Goal: Information Seeking & Learning: Learn about a topic

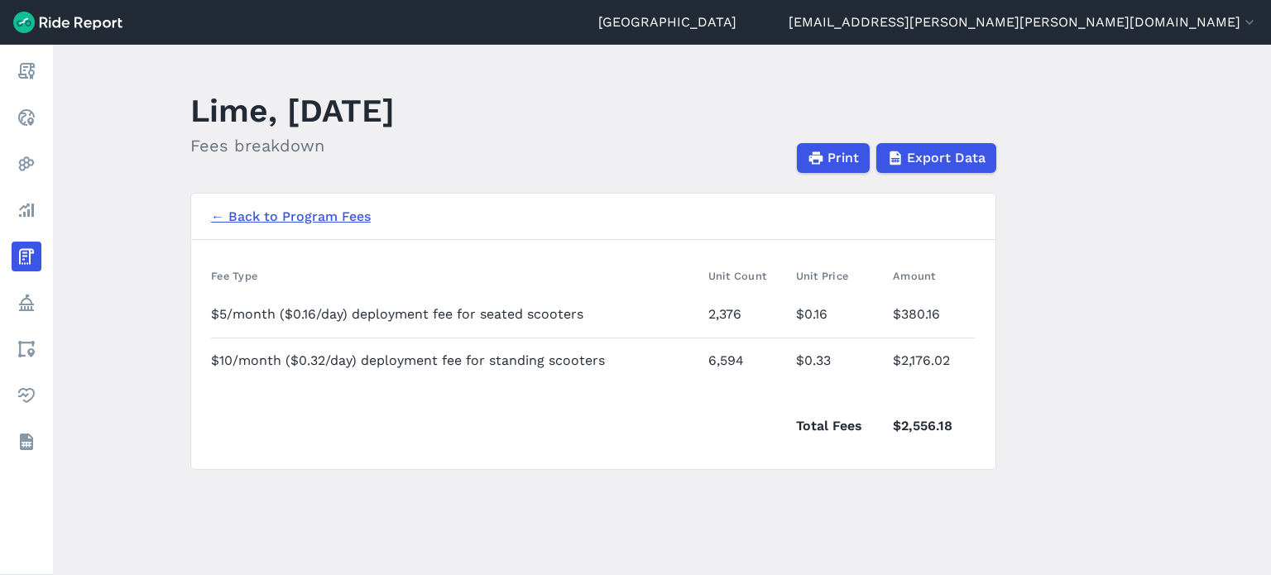
click at [1181, 314] on main "Lime, [DATE] Fees breakdown Print Export Data ← Back to Program Fees Fee Type U…" at bounding box center [662, 310] width 1218 height 530
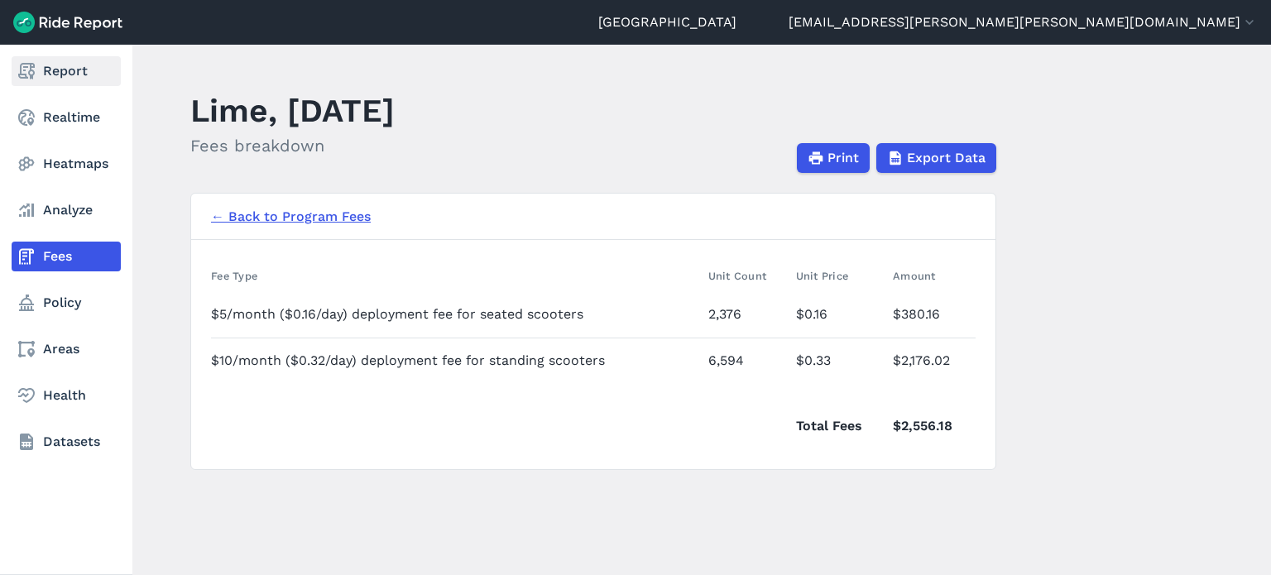
click at [33, 71] on use at bounding box center [26, 71] width 17 height 17
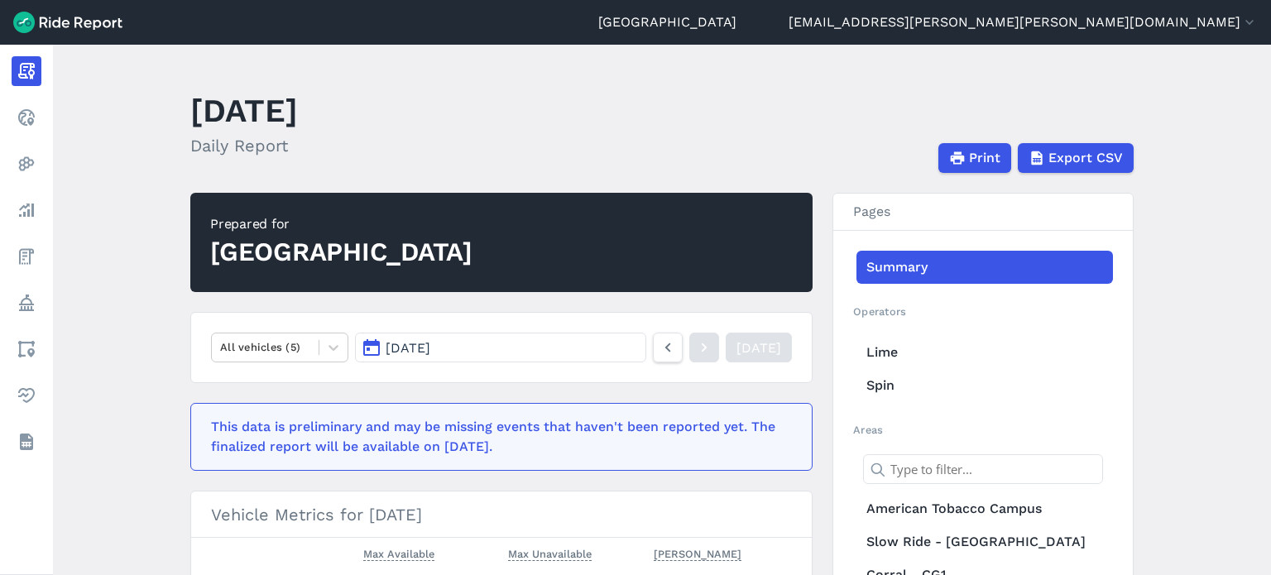
click at [562, 349] on button "[DATE]" at bounding box center [500, 348] width 291 height 30
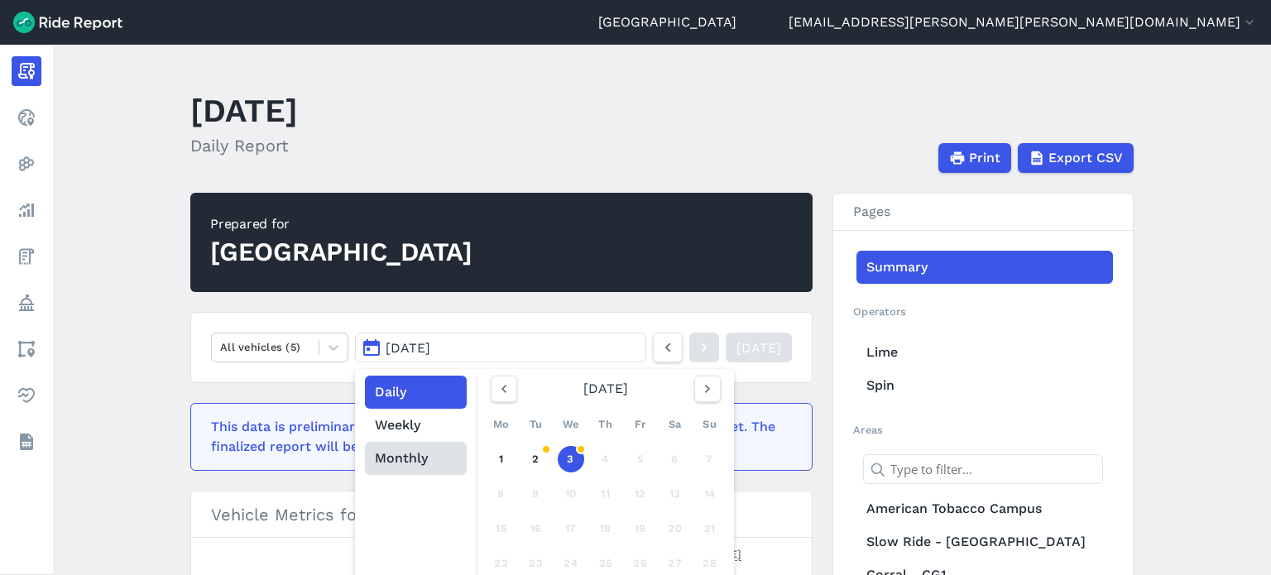
click at [417, 458] on button "Monthly" at bounding box center [416, 458] width 102 height 33
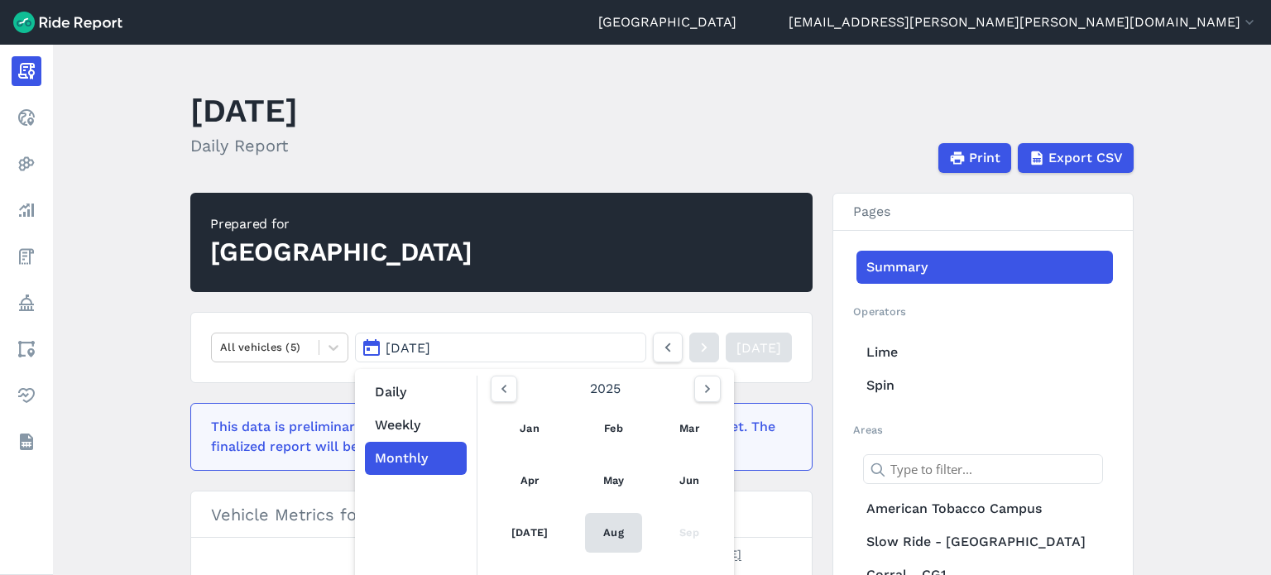
click at [619, 525] on link "Aug" at bounding box center [613, 533] width 57 height 40
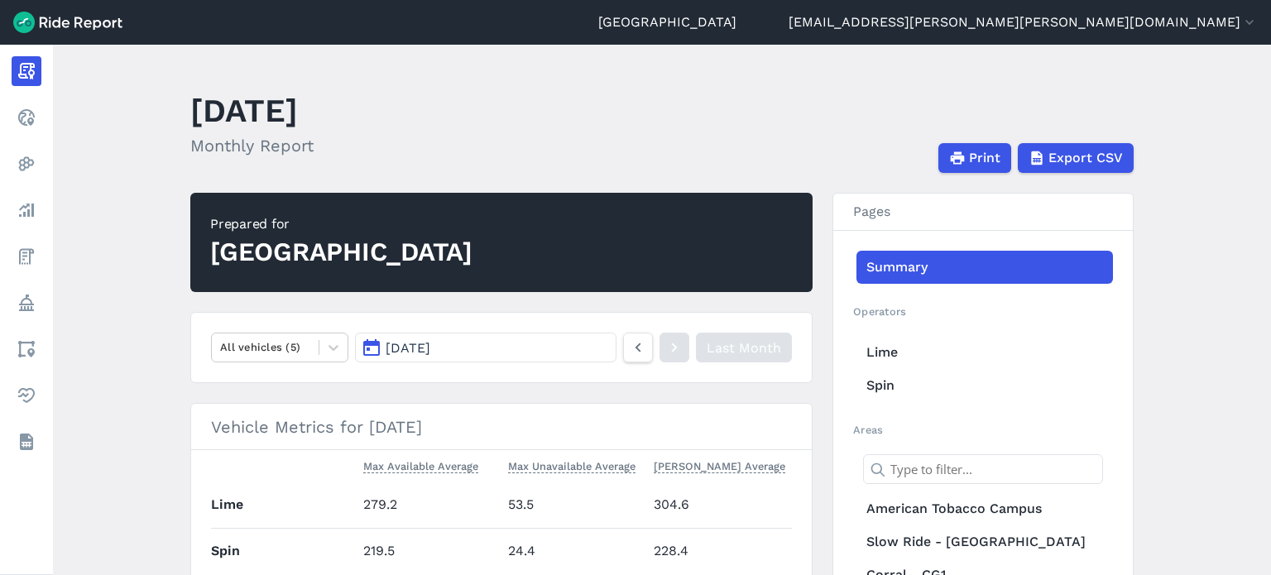
click at [623, 98] on header "[DATE] Monthly Report Print Export CSV" at bounding box center [671, 128] width 963 height 89
click at [158, 245] on main "[DATE] Monthly Report Print Export CSV Prepared for Durham All vehicles (5) [DA…" at bounding box center [662, 310] width 1218 height 530
click at [580, 350] on button "[DATE]" at bounding box center [485, 348] width 261 height 30
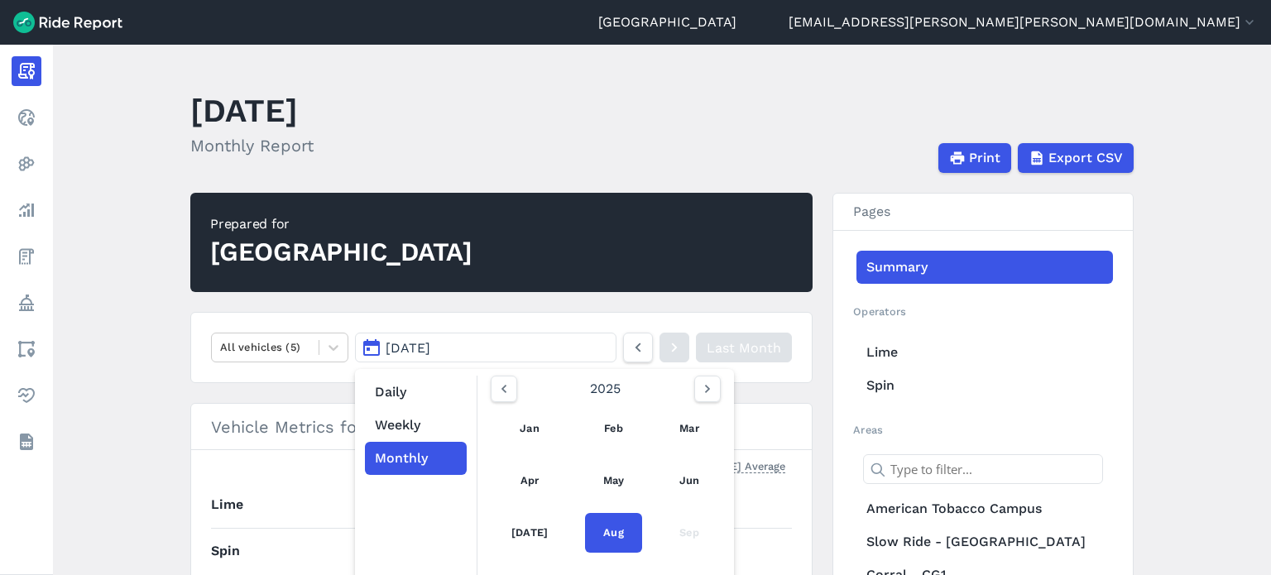
click at [170, 311] on main "[DATE] Monthly Report Print Export CSV Prepared for Durham All vehicles (5) [DA…" at bounding box center [662, 310] width 1218 height 530
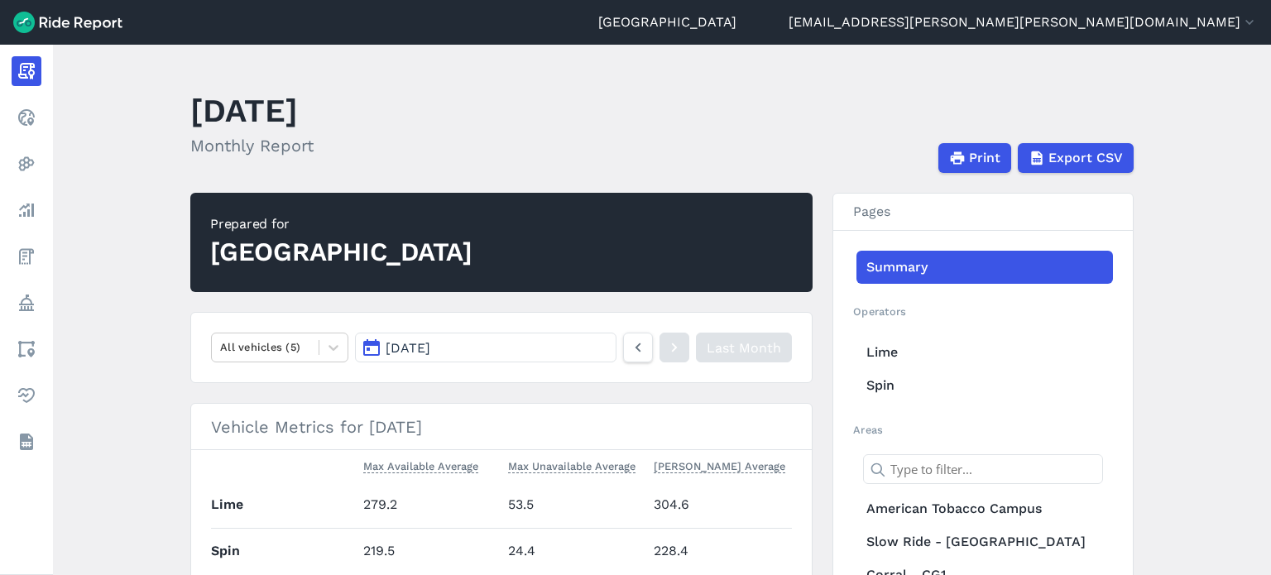
click at [519, 343] on button "[DATE]" at bounding box center [485, 348] width 261 height 30
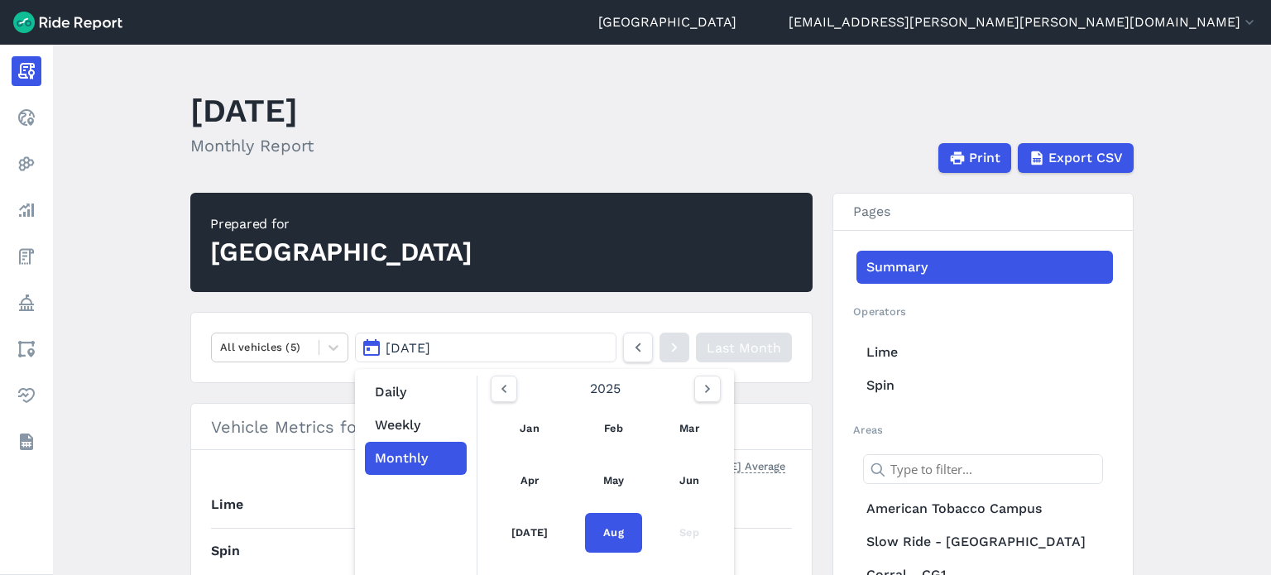
click at [132, 236] on main "[DATE] Monthly Report Print Export CSV Prepared for Durham All vehicles (5) [DA…" at bounding box center [662, 310] width 1218 height 530
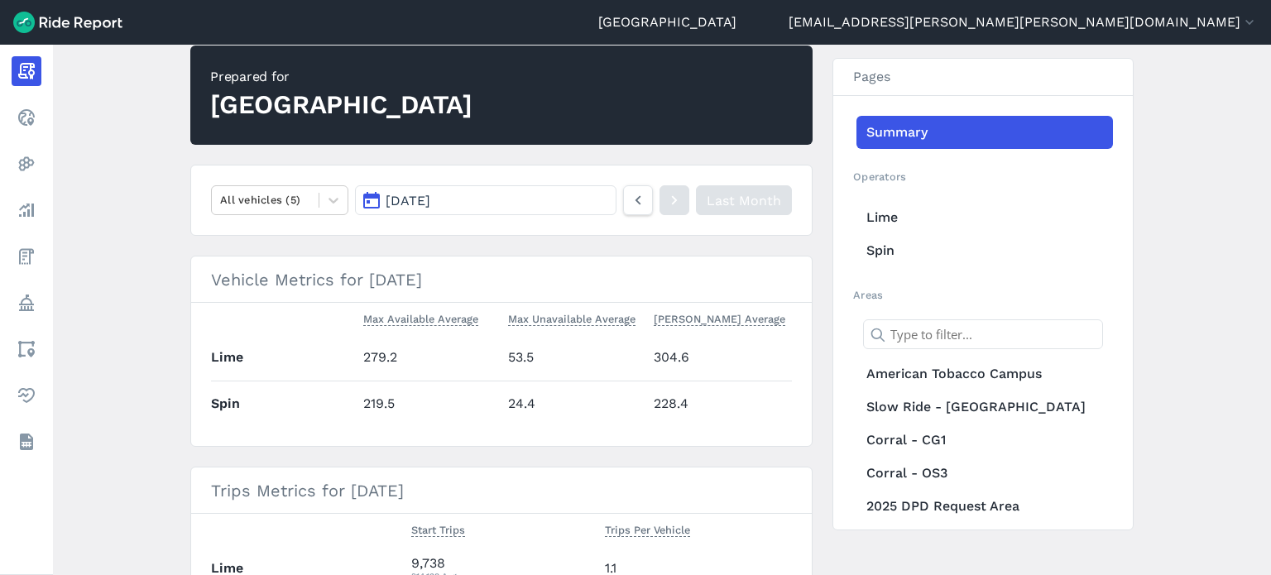
scroll to position [165, 0]
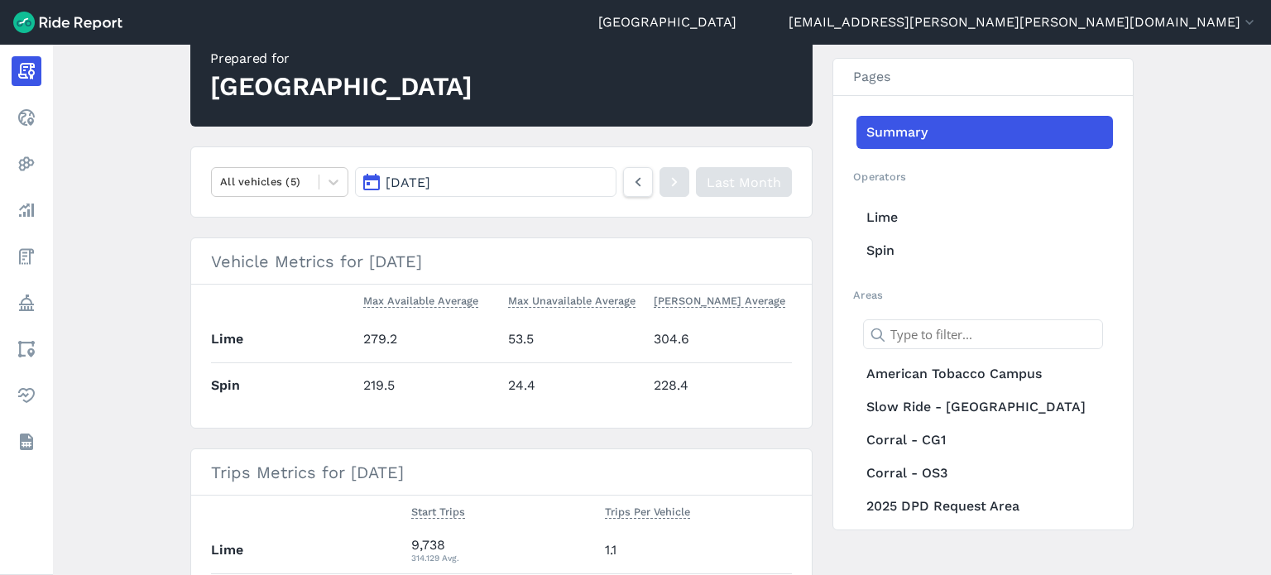
click at [151, 236] on main "[DATE] Monthly Report Print Export CSV Prepared for Durham All vehicles (5) [DA…" at bounding box center [662, 310] width 1218 height 530
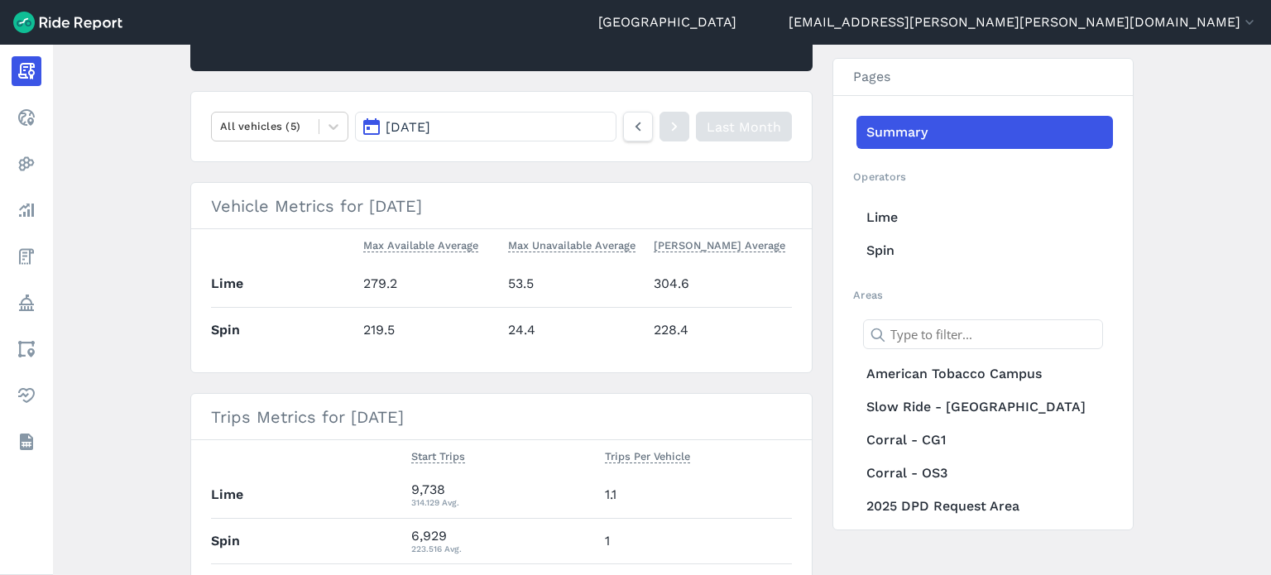
scroll to position [331, 0]
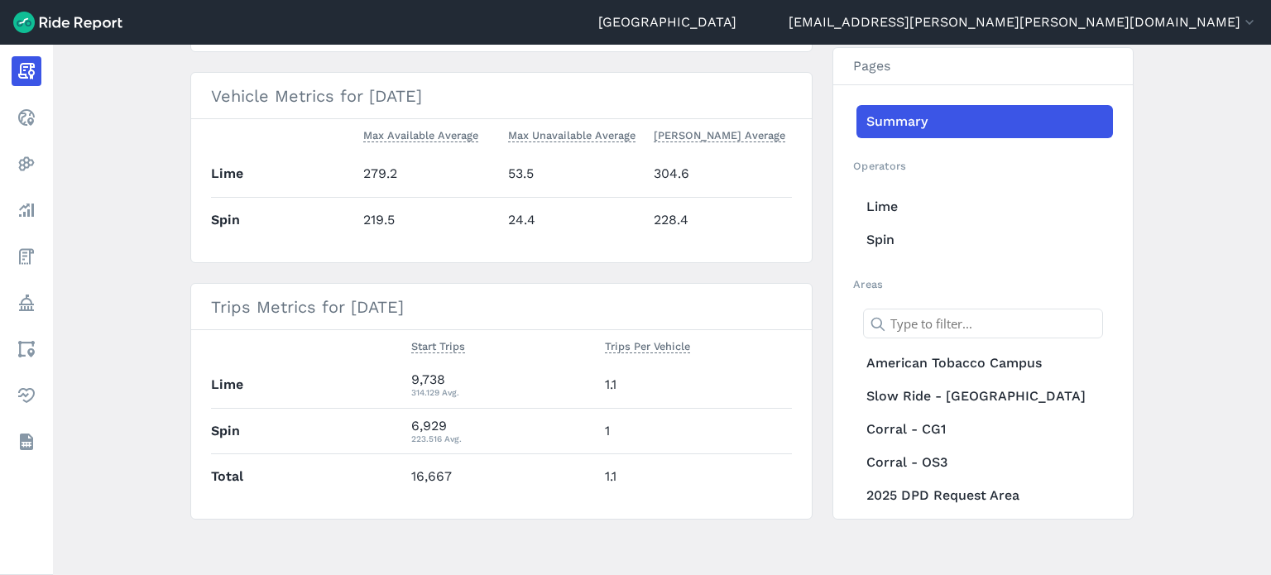
click at [117, 254] on main "[DATE] Monthly Report Print Export CSV Prepared for Durham All vehicles (5) [DA…" at bounding box center [662, 310] width 1218 height 530
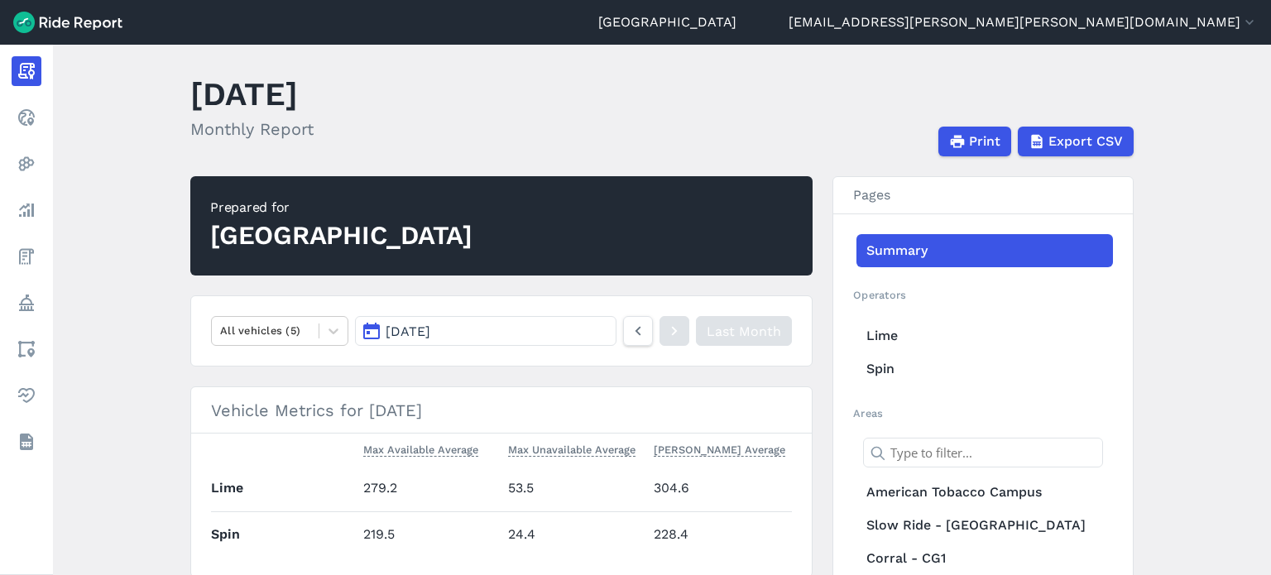
scroll to position [0, 0]
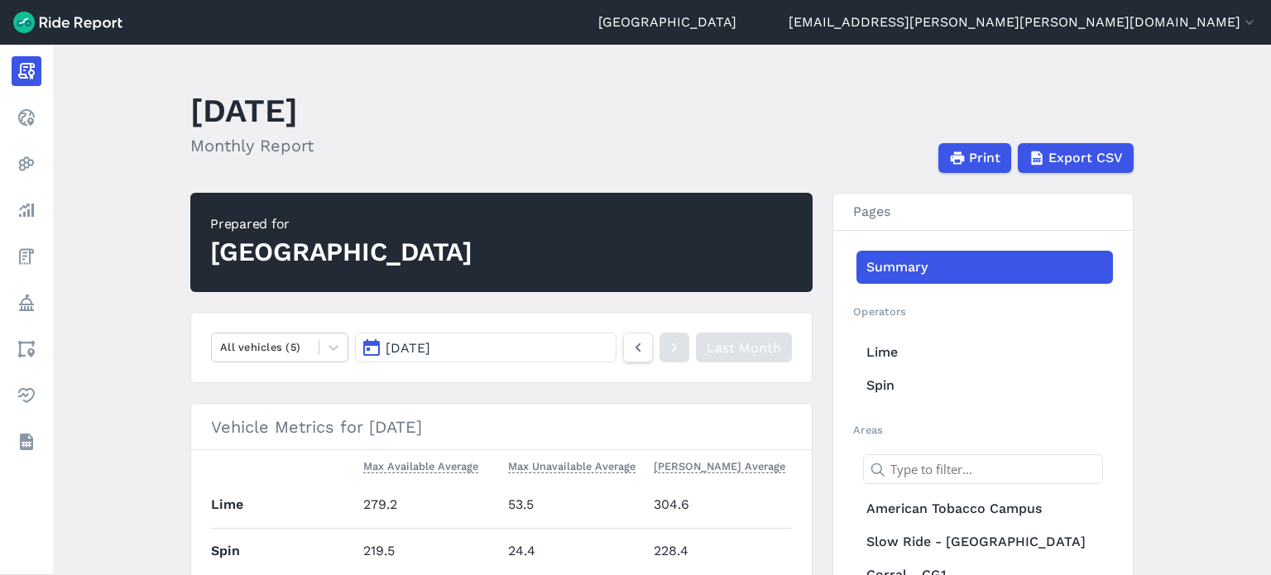
click at [1195, 237] on main "[DATE] Monthly Report Print Export CSV Prepared for Durham All vehicles (5) [DA…" at bounding box center [662, 310] width 1218 height 530
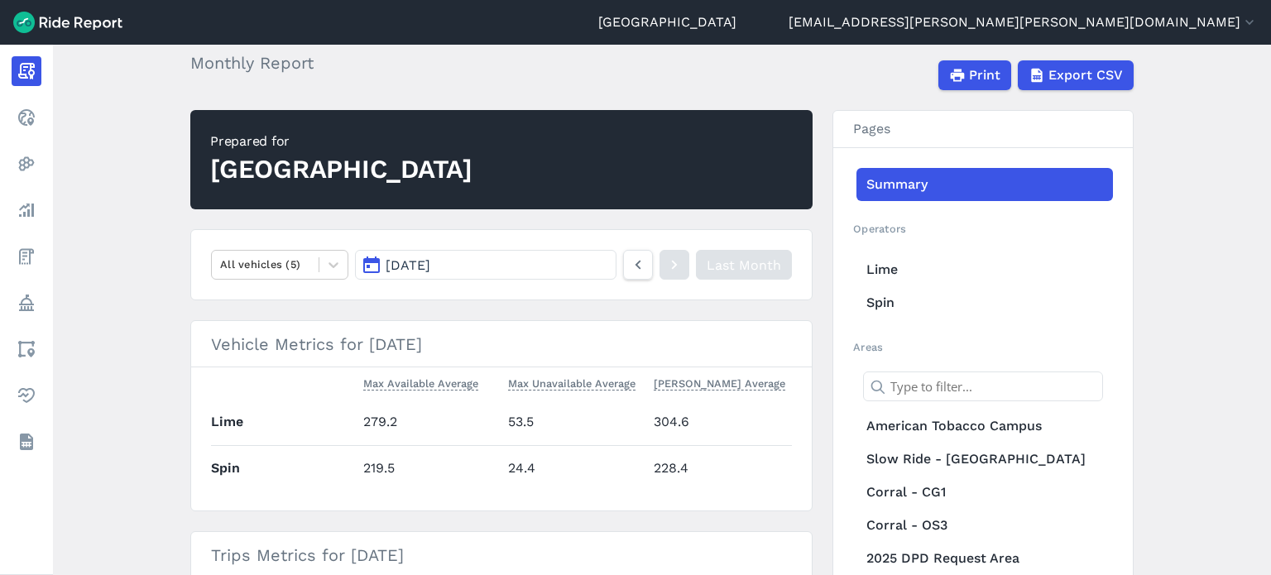
click at [1203, 323] on main "[DATE] Monthly Report Print Export CSV Prepared for Durham All vehicles (5) [DA…" at bounding box center [662, 310] width 1218 height 530
click at [877, 261] on link "Lime" at bounding box center [984, 269] width 256 height 33
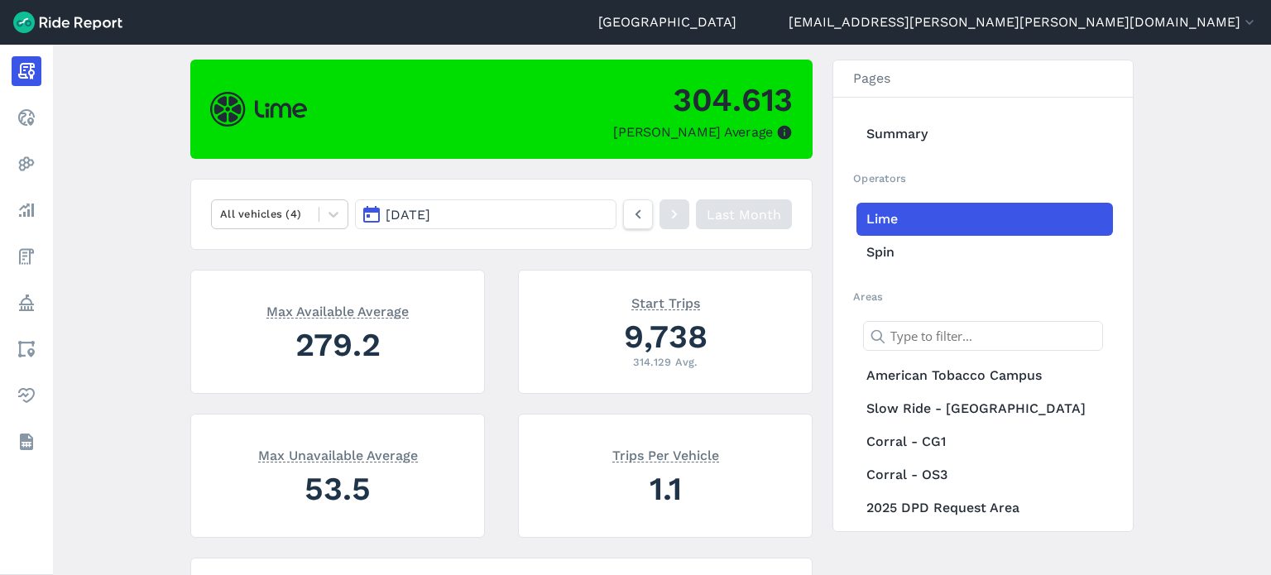
scroll to position [131, 0]
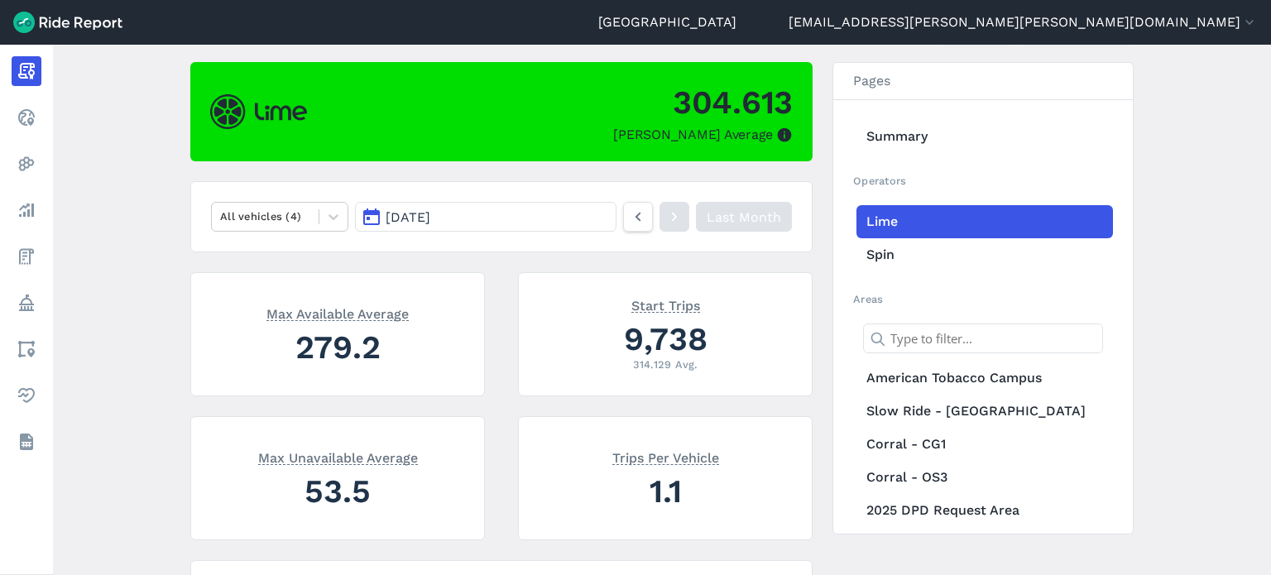
click at [1167, 276] on main "[DATE] Monthly Report Print Export CSV 304.613 Max Parked Average All vehicles …" at bounding box center [662, 310] width 1218 height 530
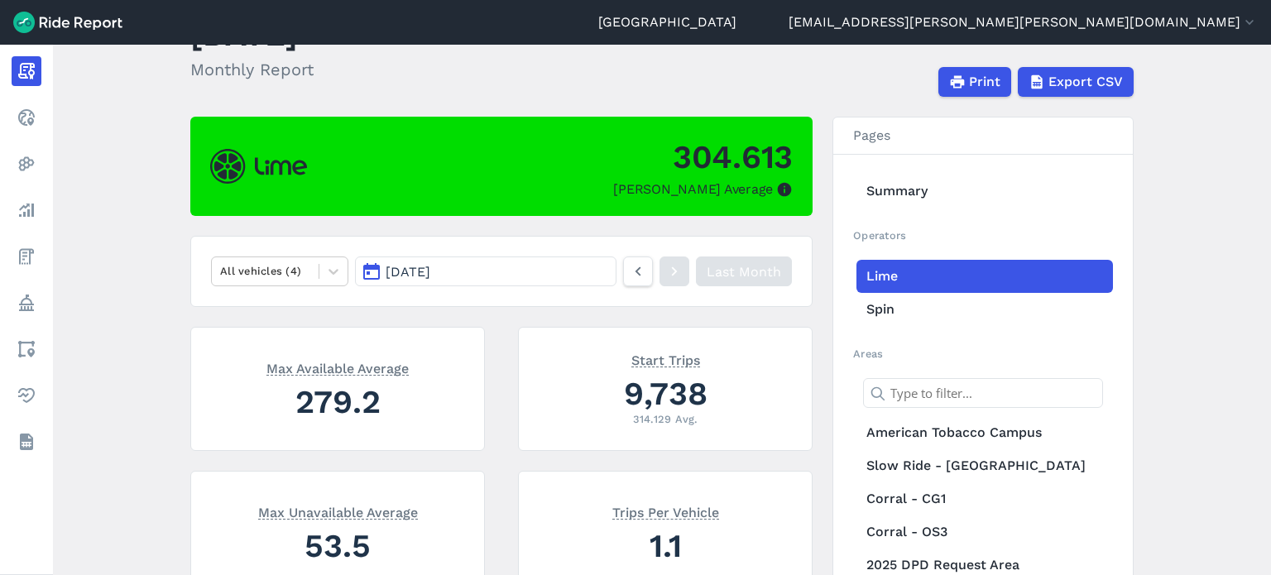
scroll to position [0, 0]
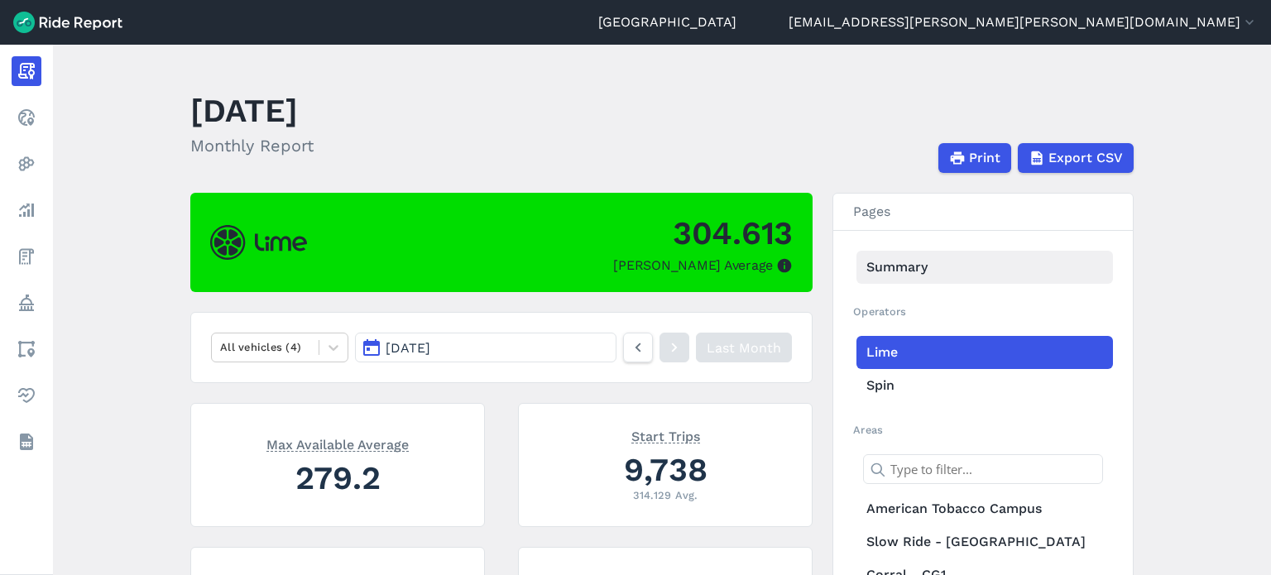
click at [923, 263] on link "Summary" at bounding box center [984, 267] width 256 height 33
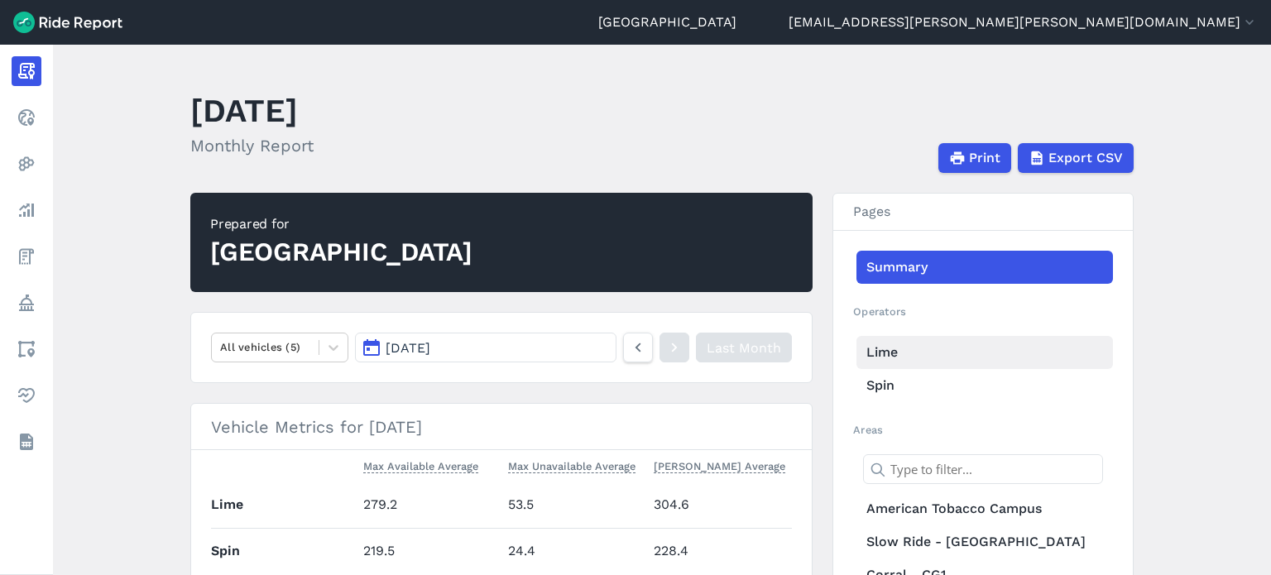
click at [890, 354] on link "Lime" at bounding box center [984, 352] width 256 height 33
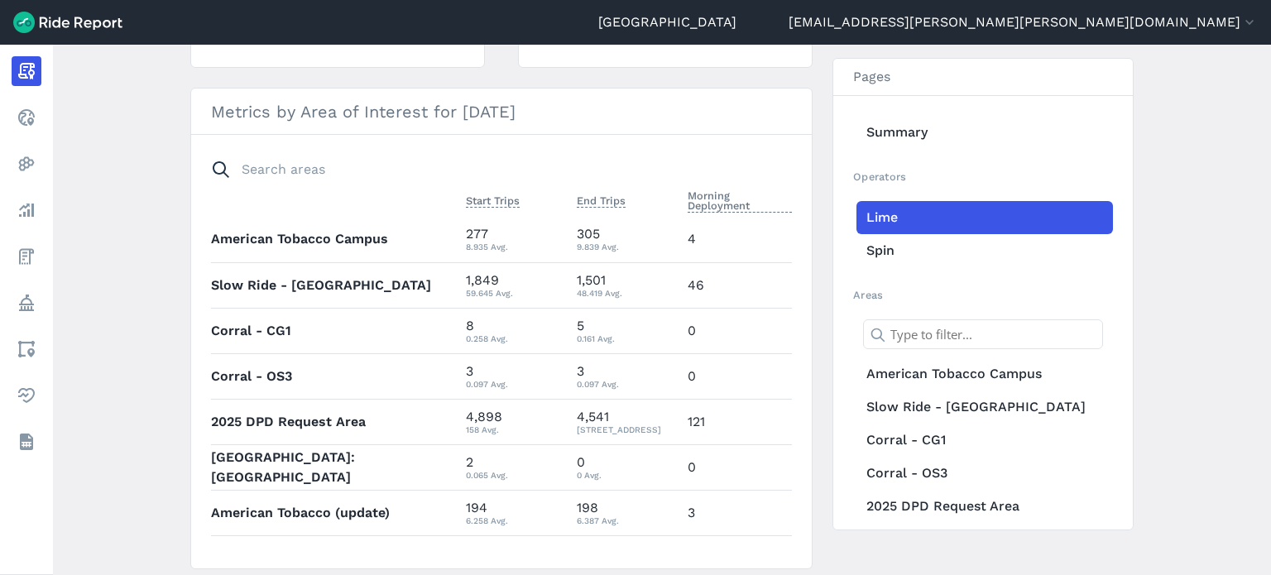
scroll to position [606, 0]
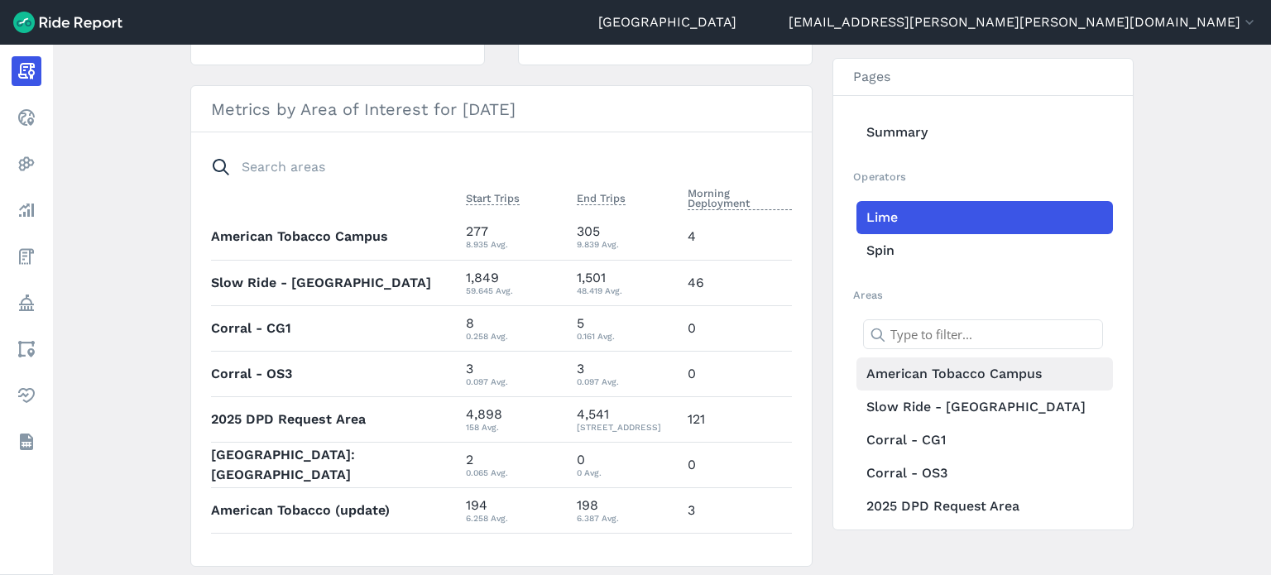
click at [933, 376] on link "American Tobacco Campus" at bounding box center [984, 373] width 256 height 33
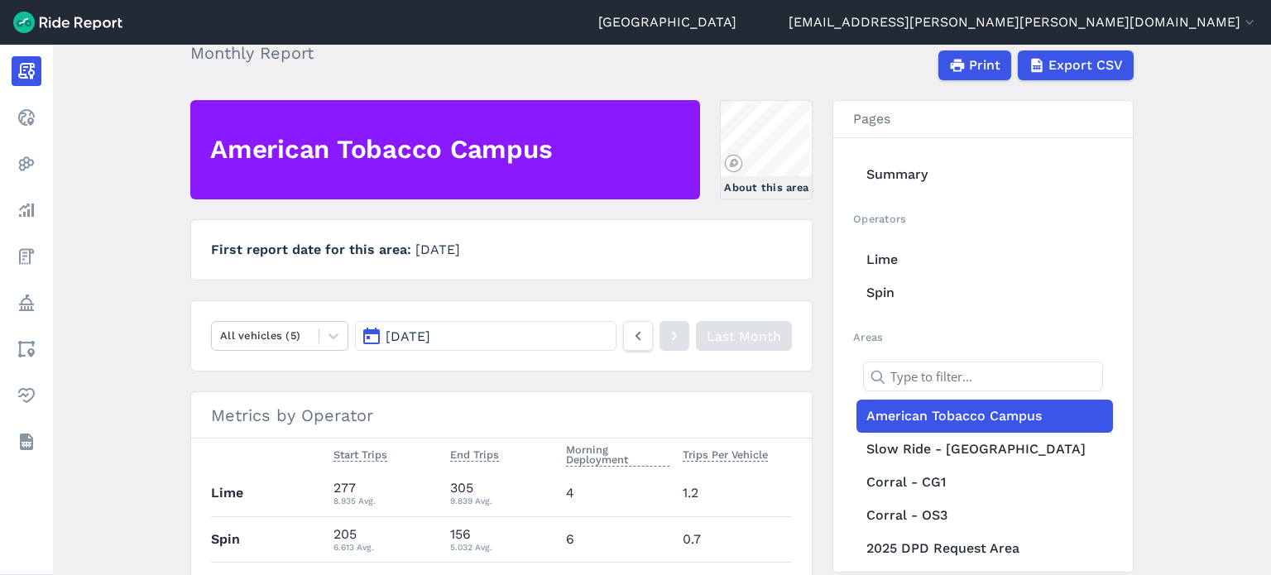
scroll to position [121, 0]
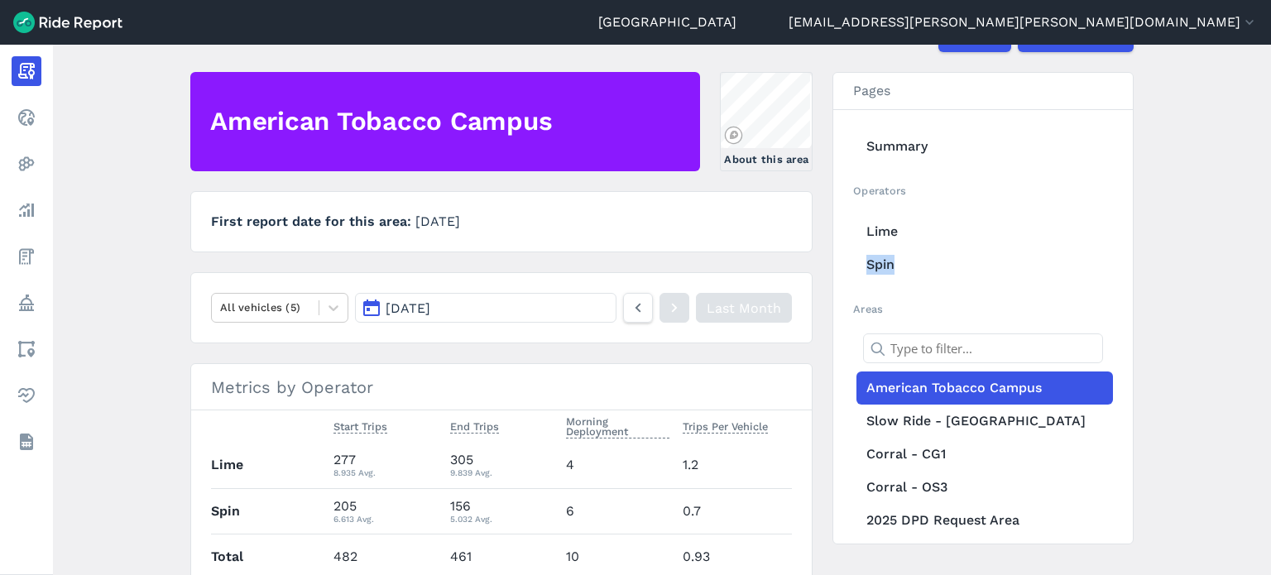
drag, startPoint x: 1263, startPoint y: 231, endPoint x: 1266, endPoint y: 270, distance: 39.0
click at [1266, 270] on main "[DATE] Monthly Report Print Export CSV American Tobacco Campus About this area …" at bounding box center [662, 310] width 1218 height 530
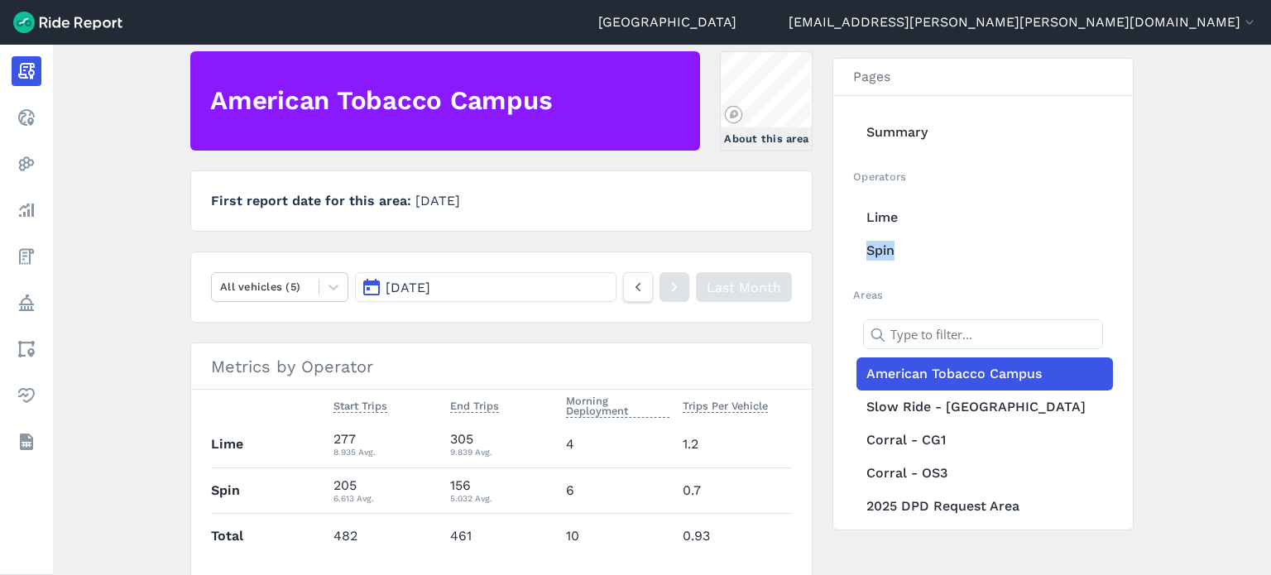
scroll to position [146, 0]
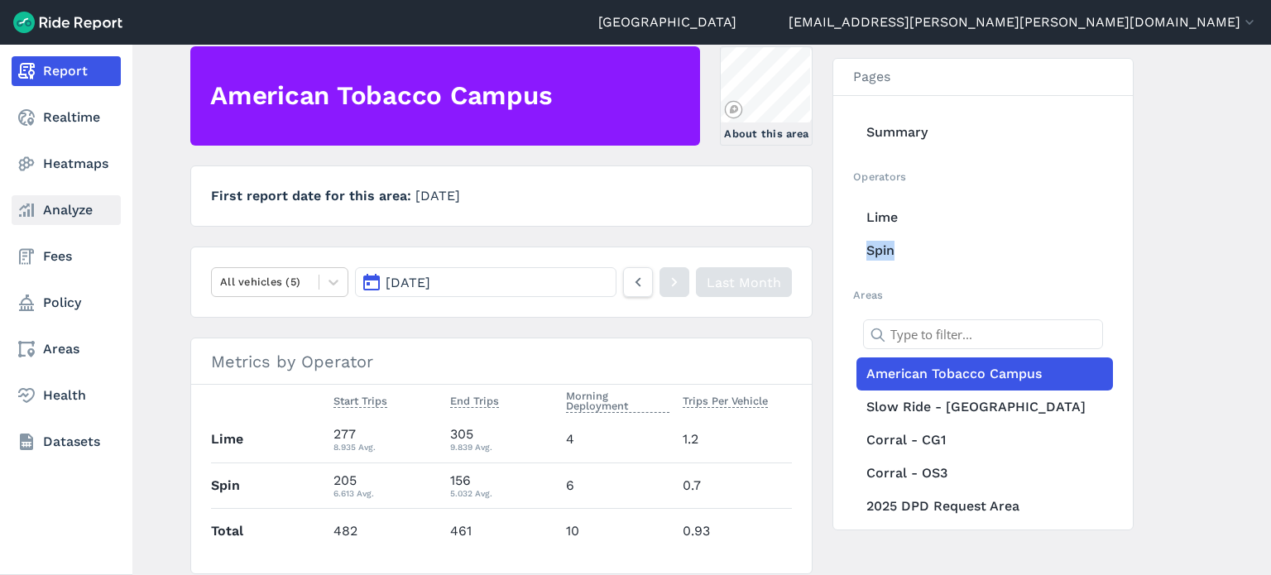
click at [27, 217] on icon at bounding box center [27, 210] width 20 height 20
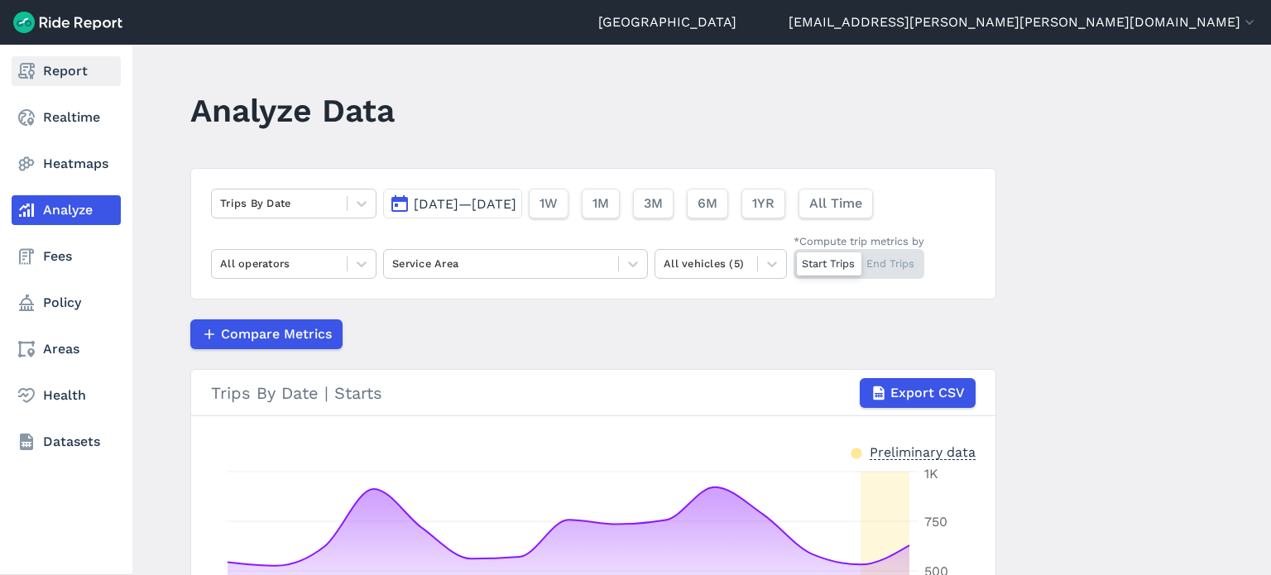
click at [26, 70] on icon at bounding box center [27, 71] width 20 height 20
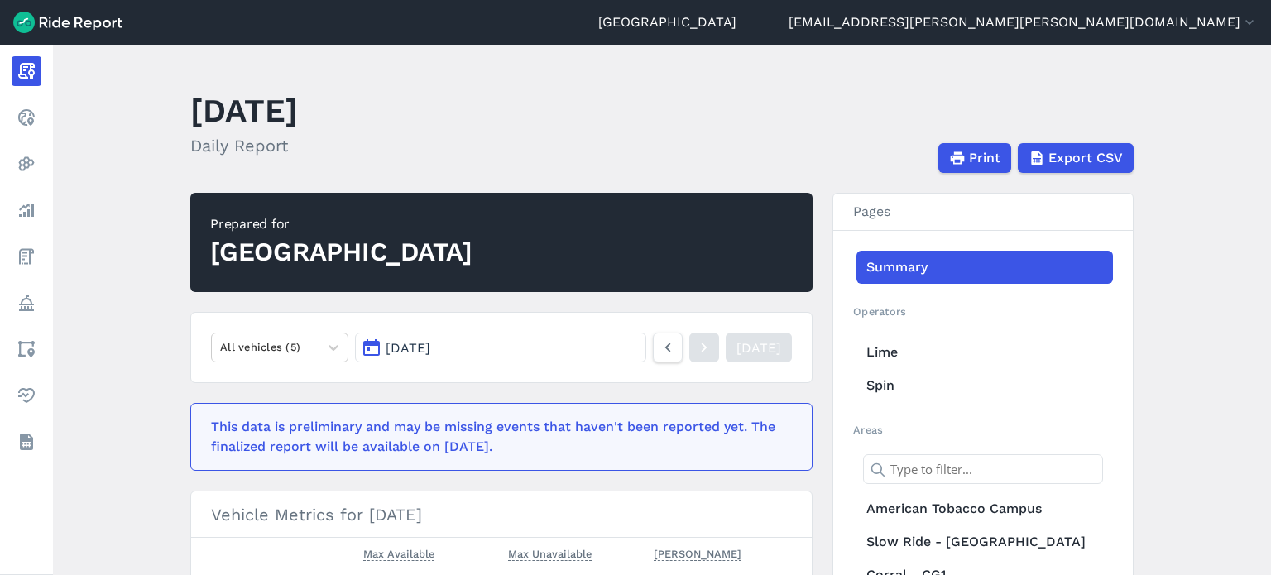
click at [407, 350] on span "[DATE]" at bounding box center [408, 348] width 45 height 16
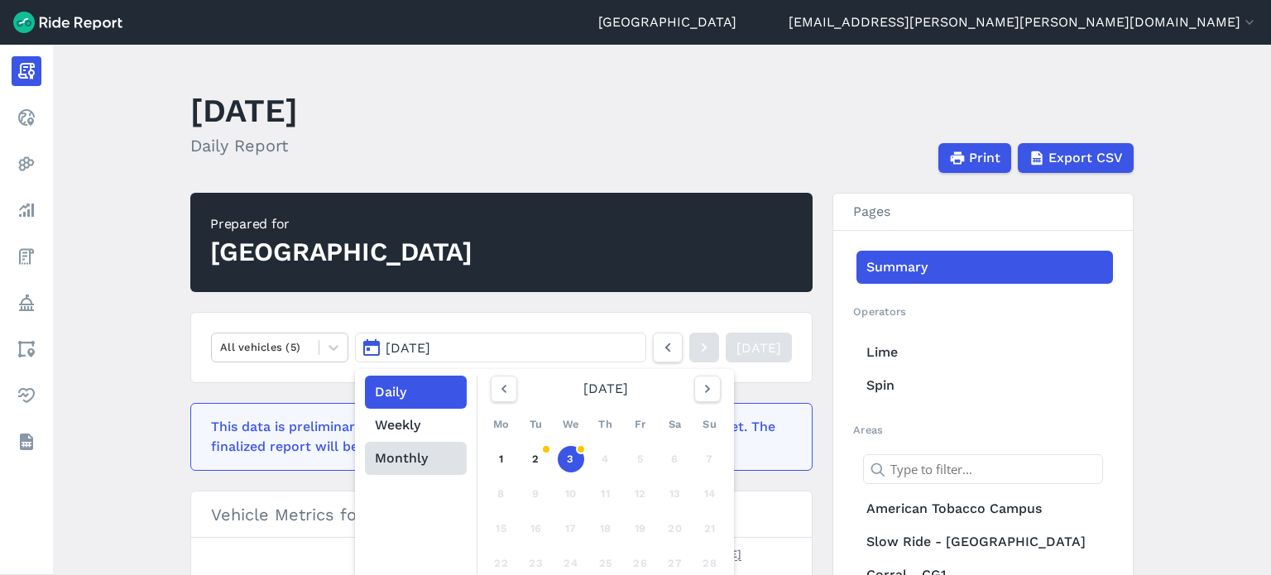
click at [419, 459] on button "Monthly" at bounding box center [416, 458] width 102 height 33
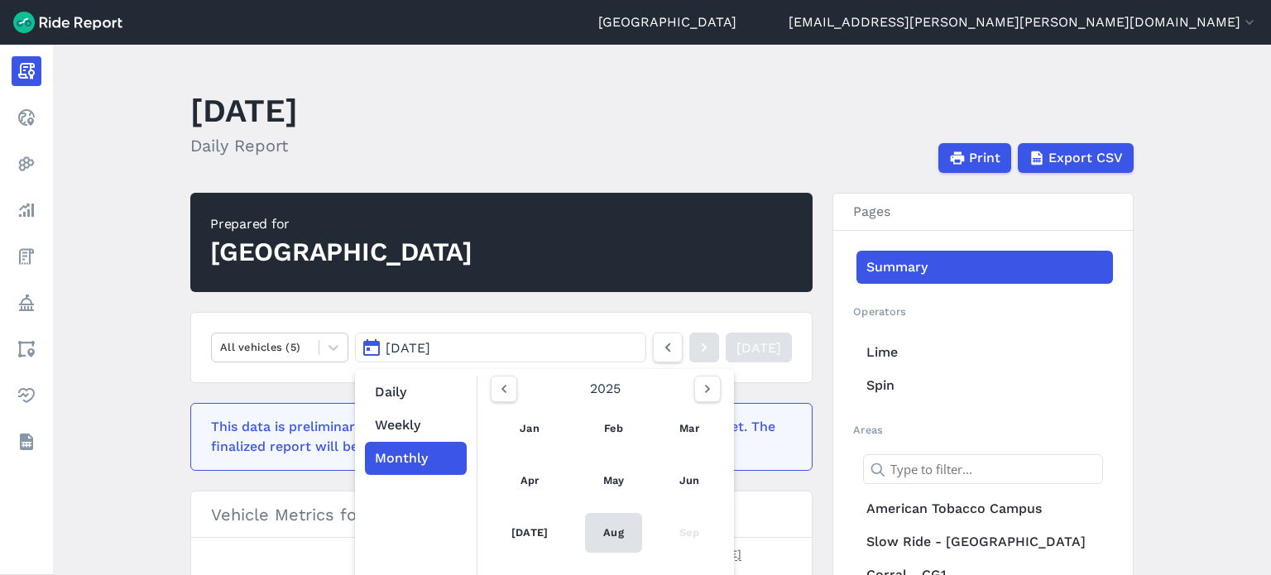
click at [603, 539] on link "Aug" at bounding box center [613, 533] width 57 height 40
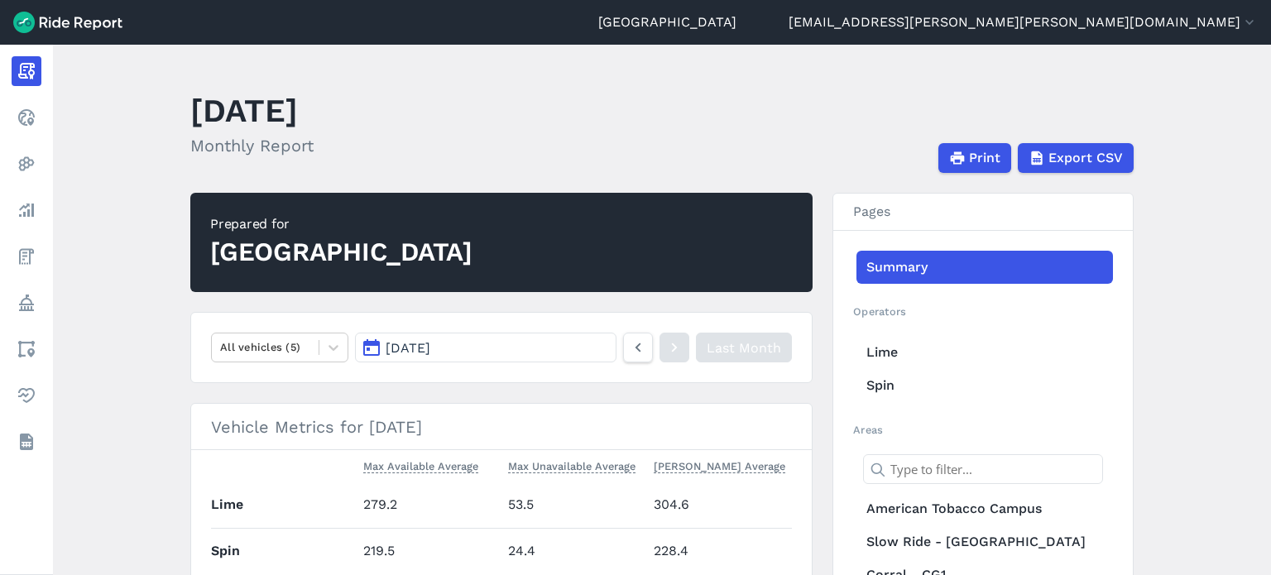
click at [122, 243] on main "[DATE] Monthly Report Print Export CSV Prepared for Durham All vehicles (5) [DA…" at bounding box center [662, 310] width 1218 height 530
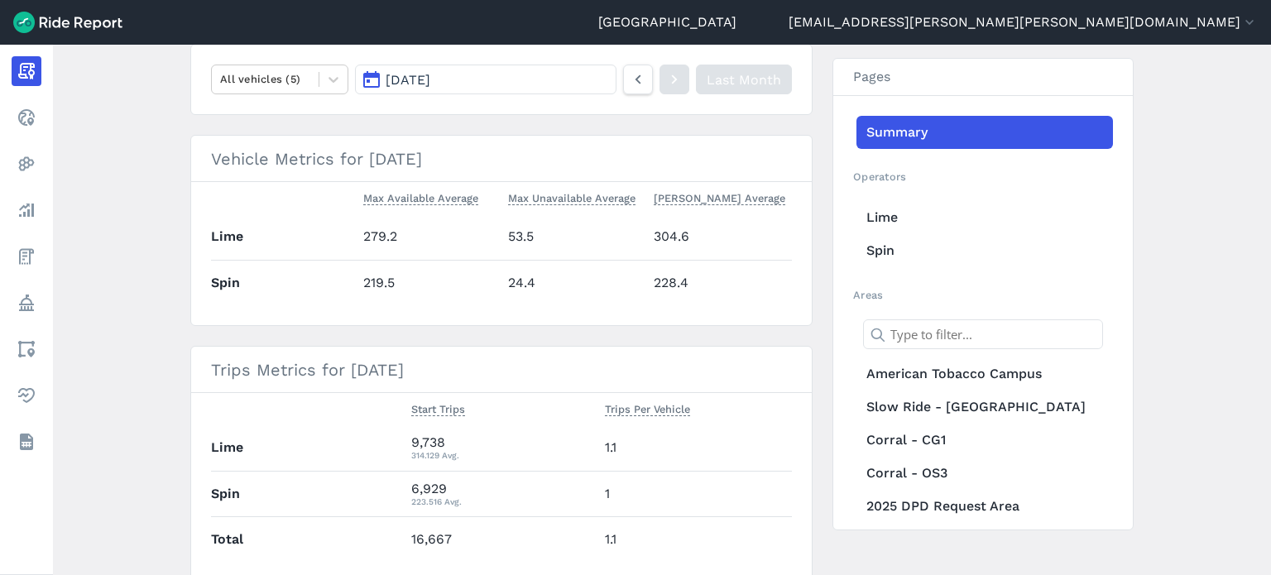
scroll to position [168, 0]
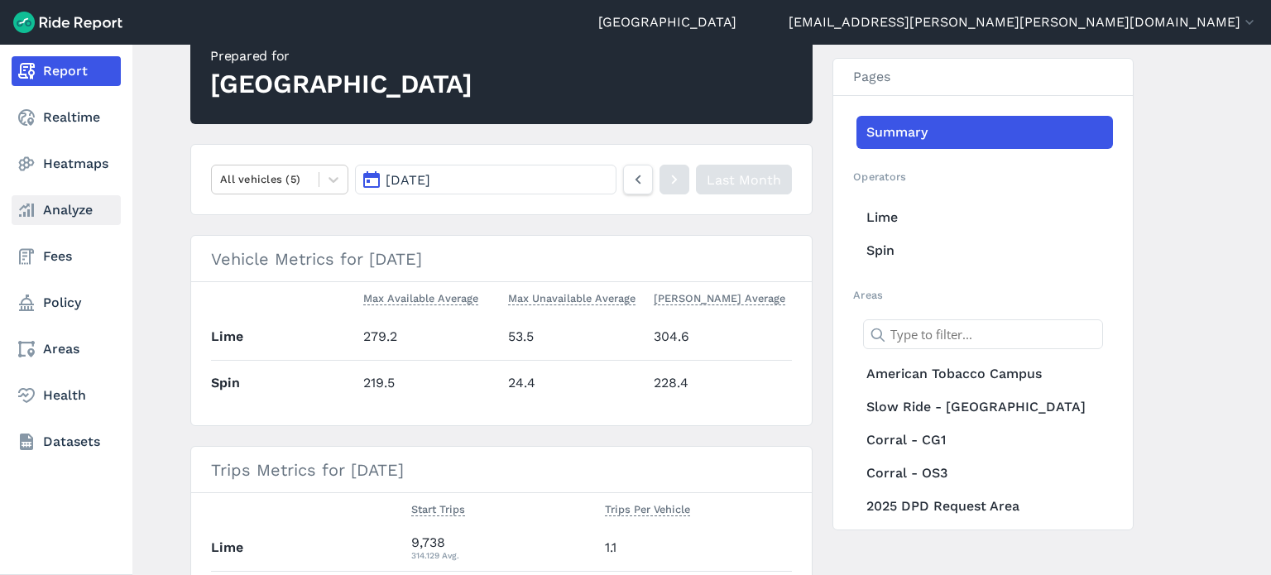
click at [76, 200] on link "Analyze" at bounding box center [66, 210] width 109 height 30
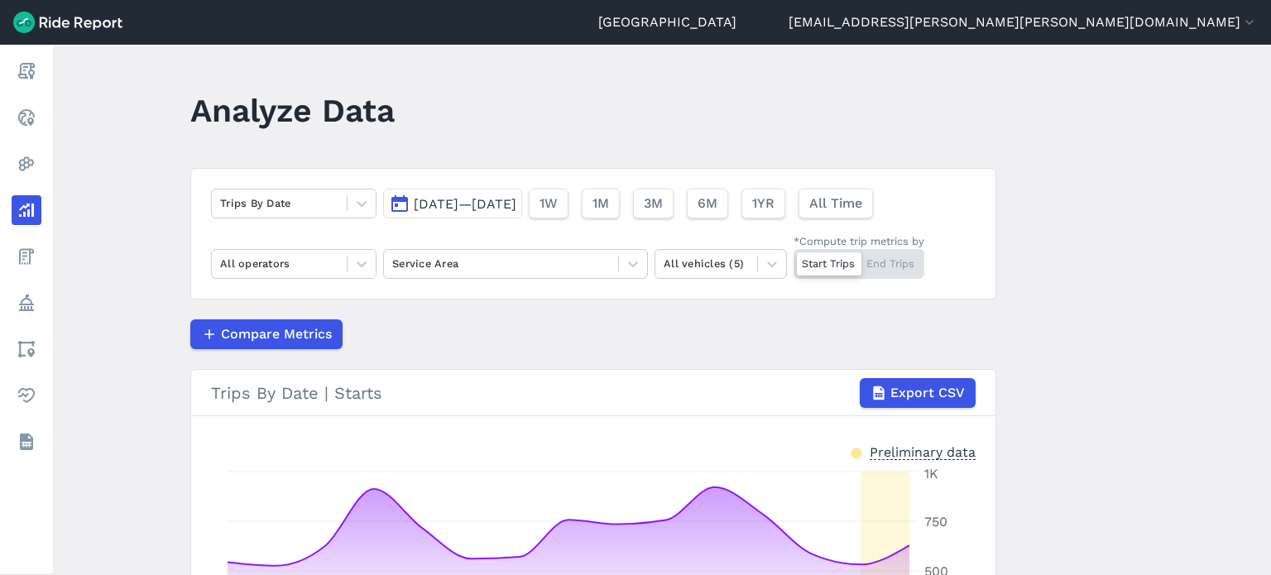
click at [1061, 242] on main "Analyze Data Trips By Date [DATE]—[DATE] 1W 1M 3M 6M 1YR All Time All operators…" at bounding box center [662, 310] width 1218 height 530
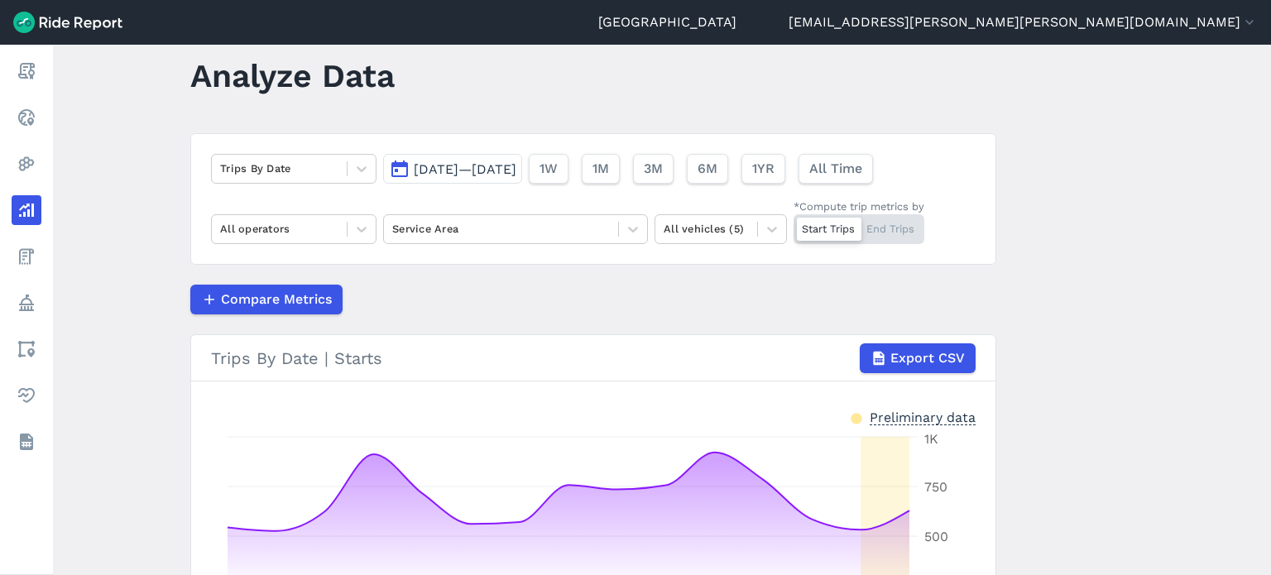
scroll to position [36, 0]
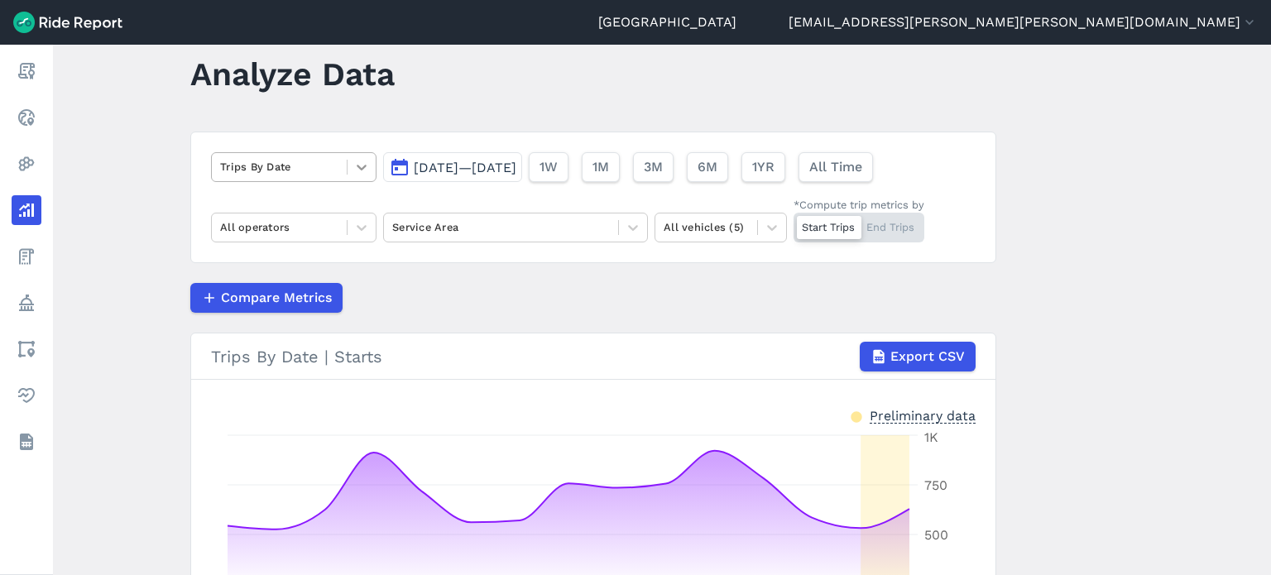
click at [366, 161] on icon at bounding box center [361, 167] width 17 height 17
click at [354, 159] on icon at bounding box center [361, 167] width 17 height 17
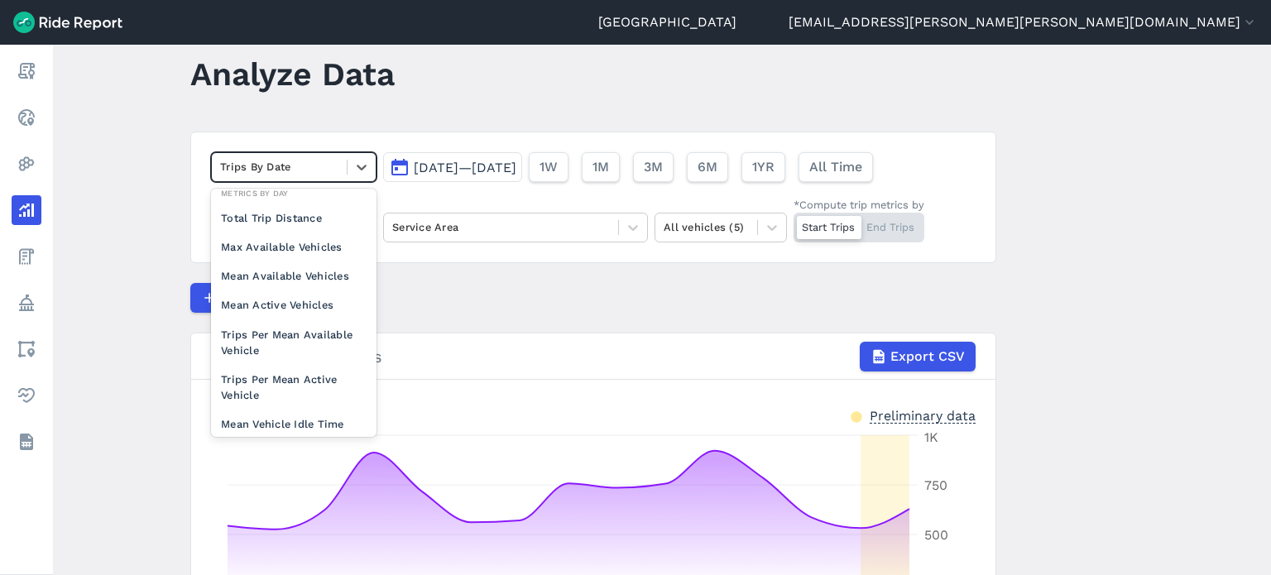
scroll to position [129, 0]
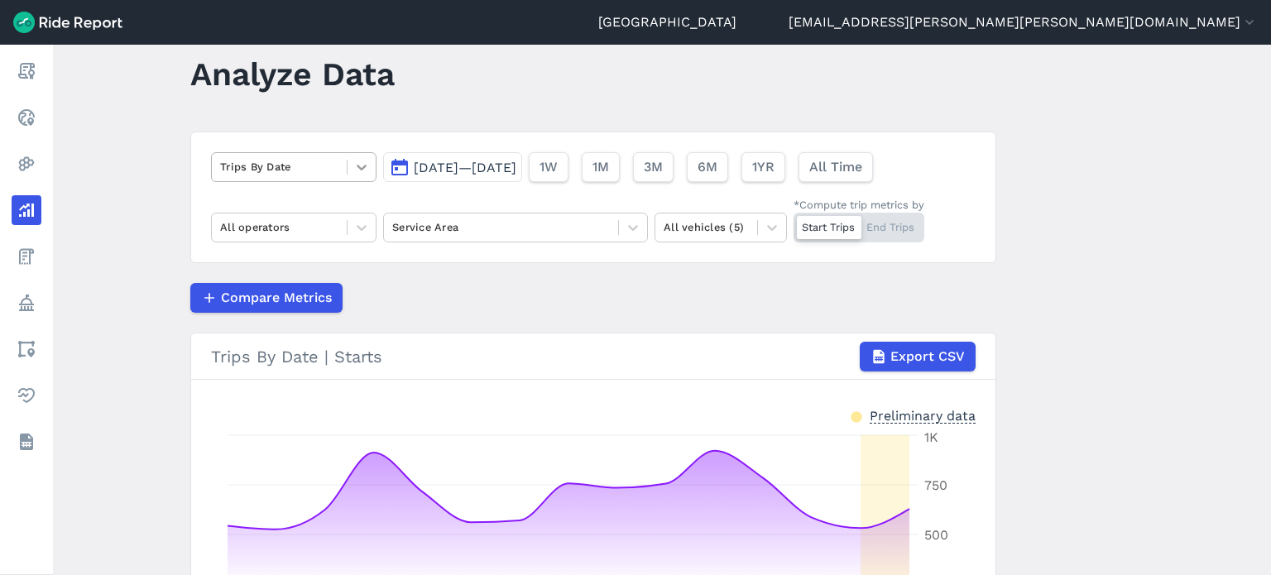
click at [364, 168] on icon at bounding box center [361, 167] width 17 height 17
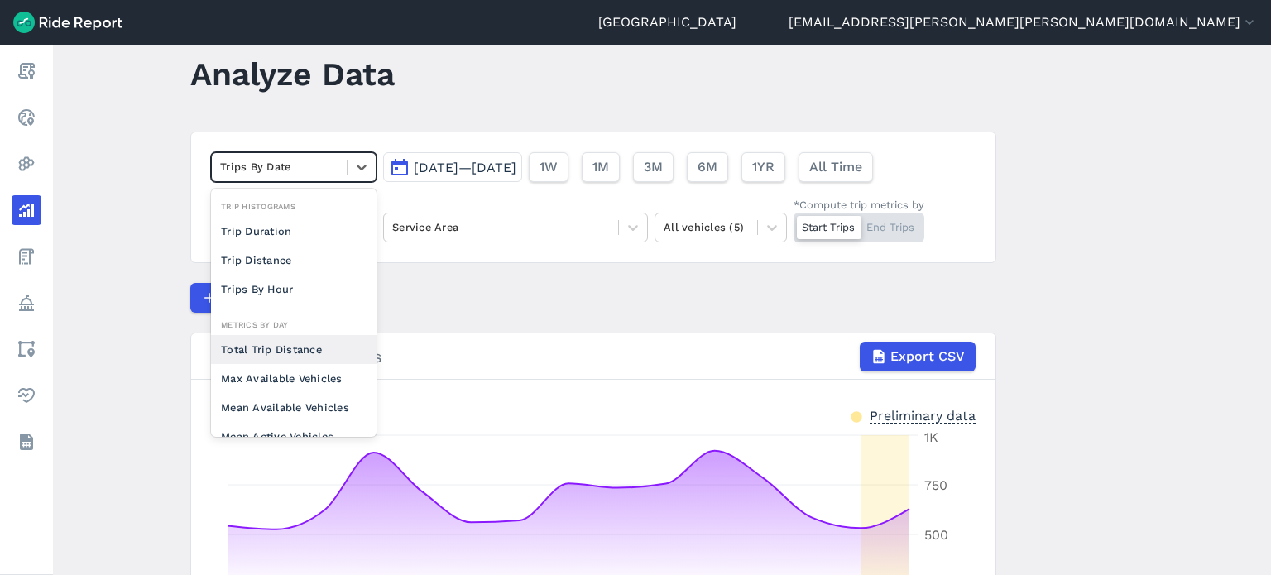
click at [281, 347] on div "Total Trip Distance" at bounding box center [293, 349] width 165 height 29
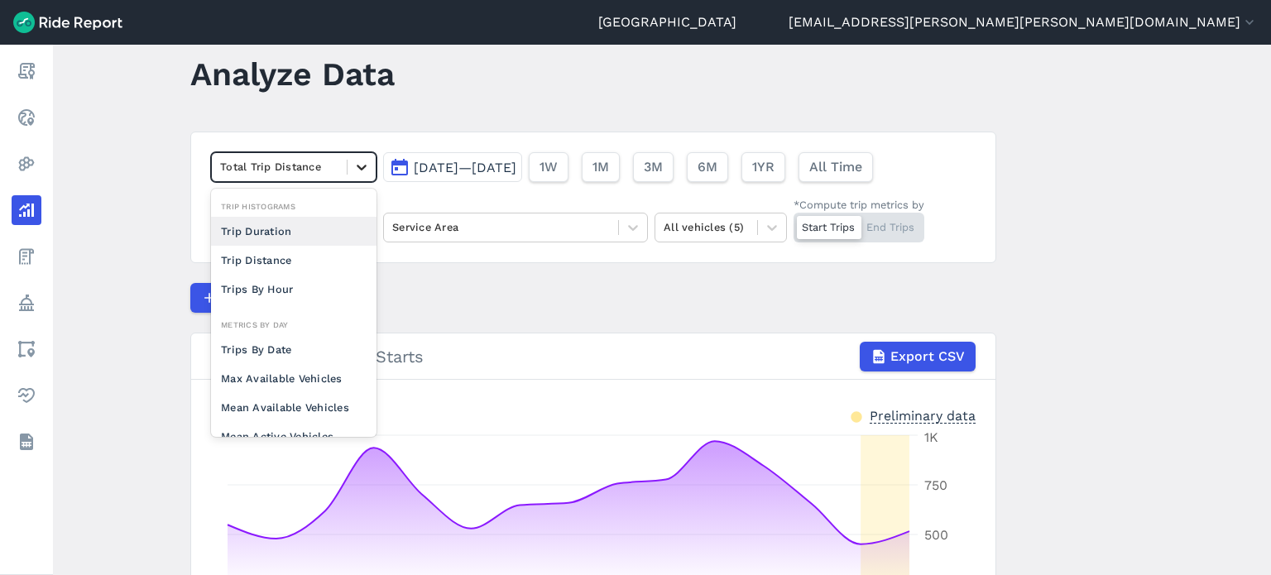
click at [362, 161] on icon at bounding box center [361, 167] width 17 height 17
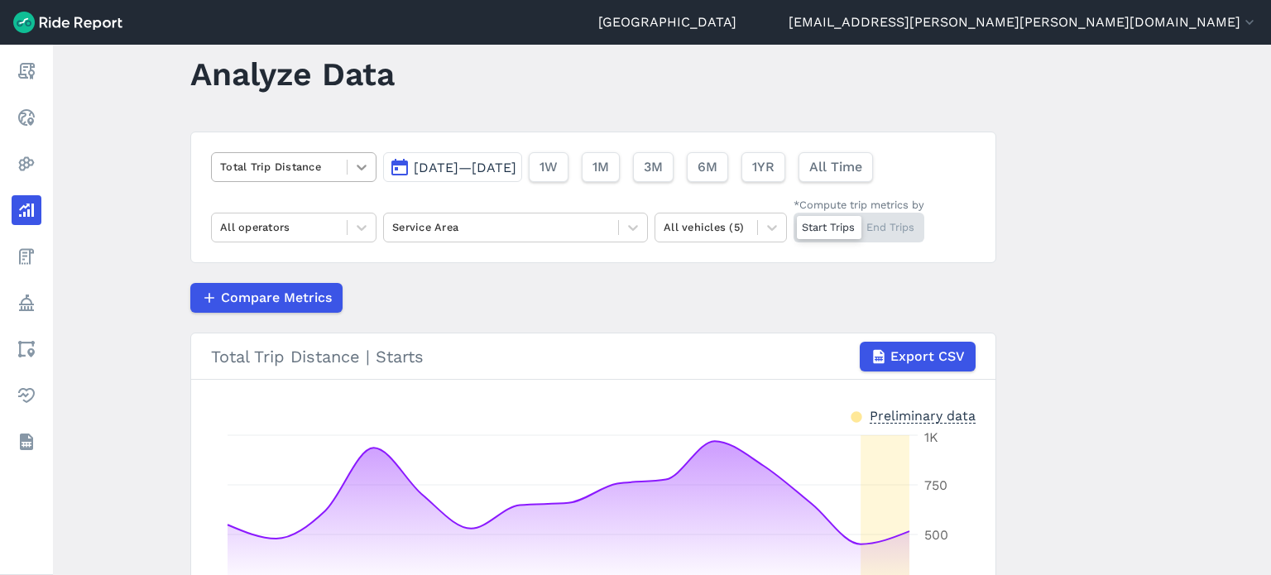
click at [364, 163] on icon at bounding box center [361, 167] width 17 height 17
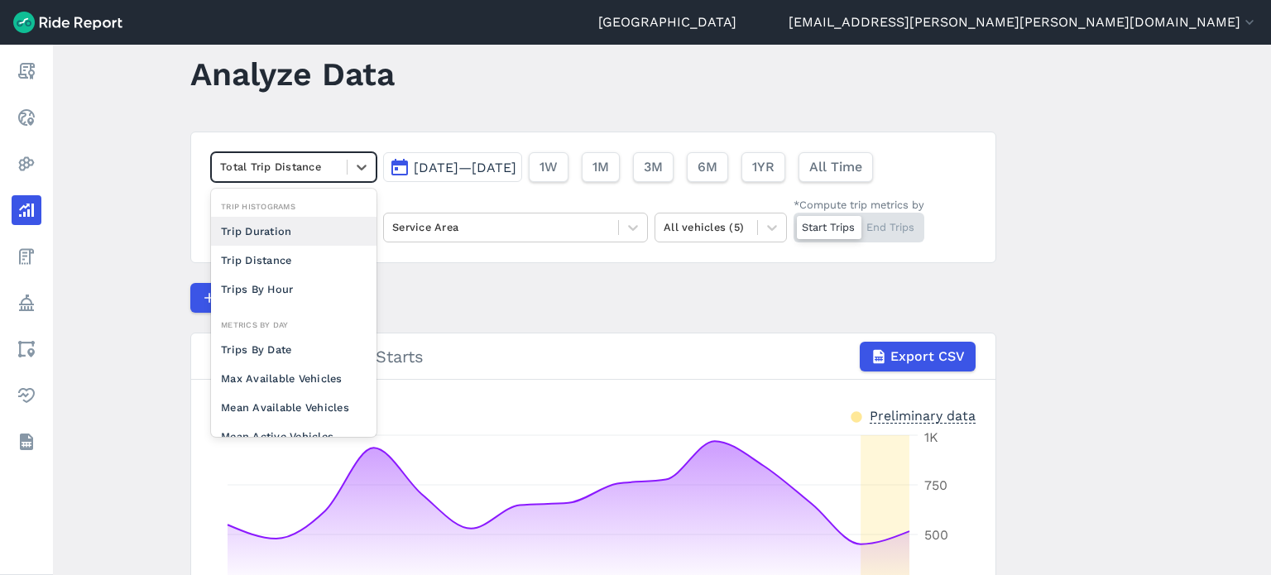
click at [301, 228] on div "Trip Duration" at bounding box center [293, 231] width 165 height 29
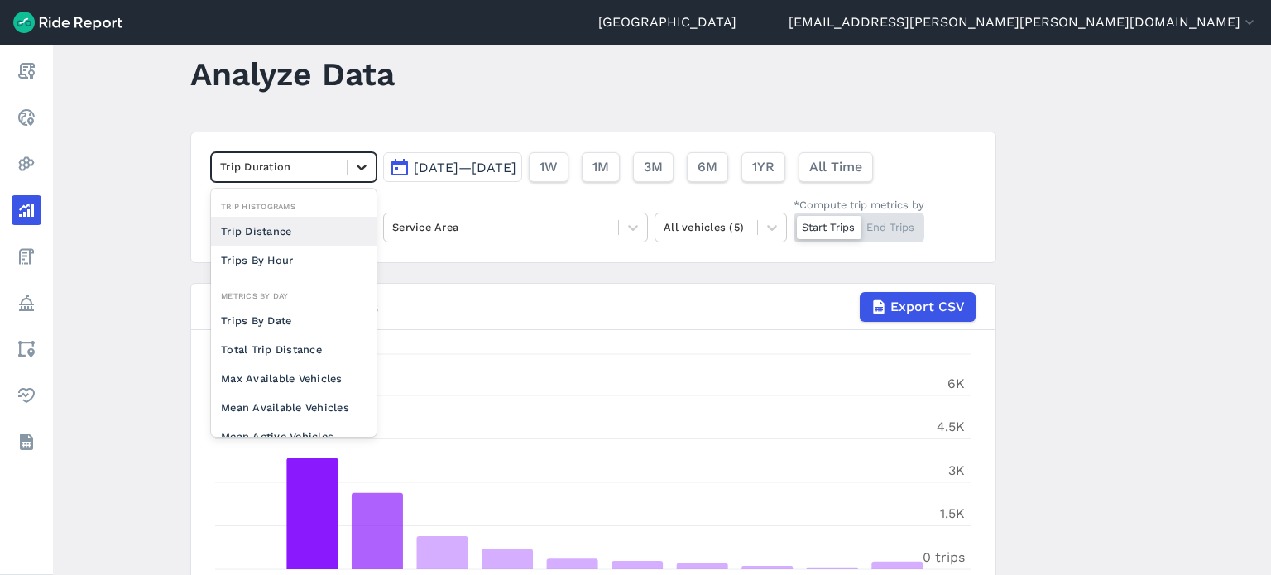
click at [359, 161] on icon at bounding box center [361, 167] width 17 height 17
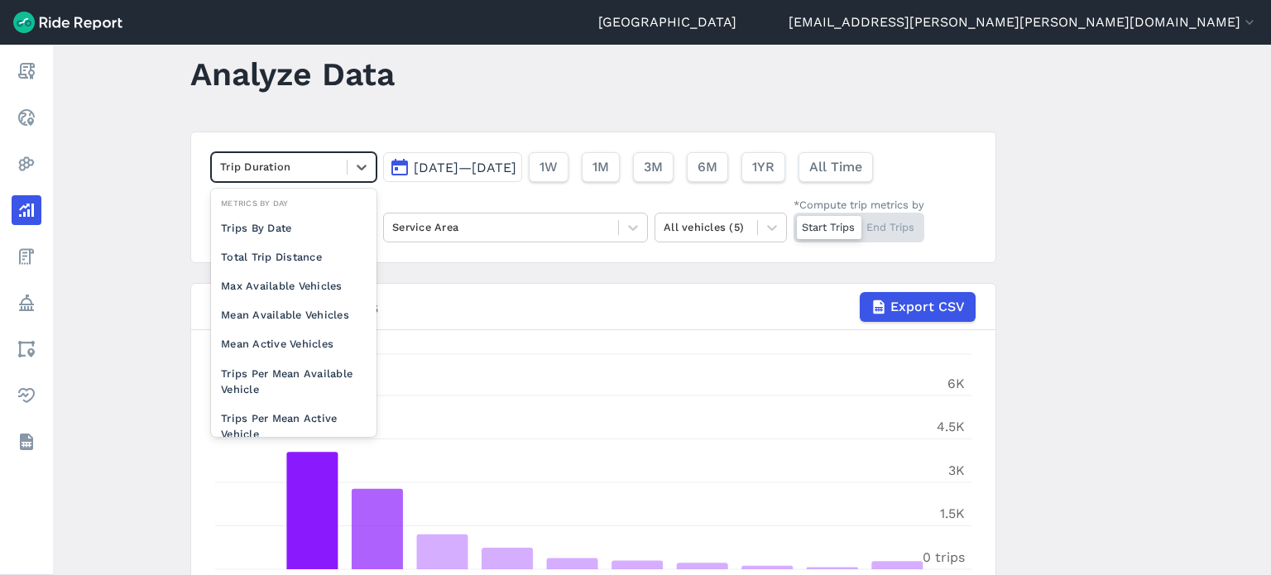
scroll to position [91, 0]
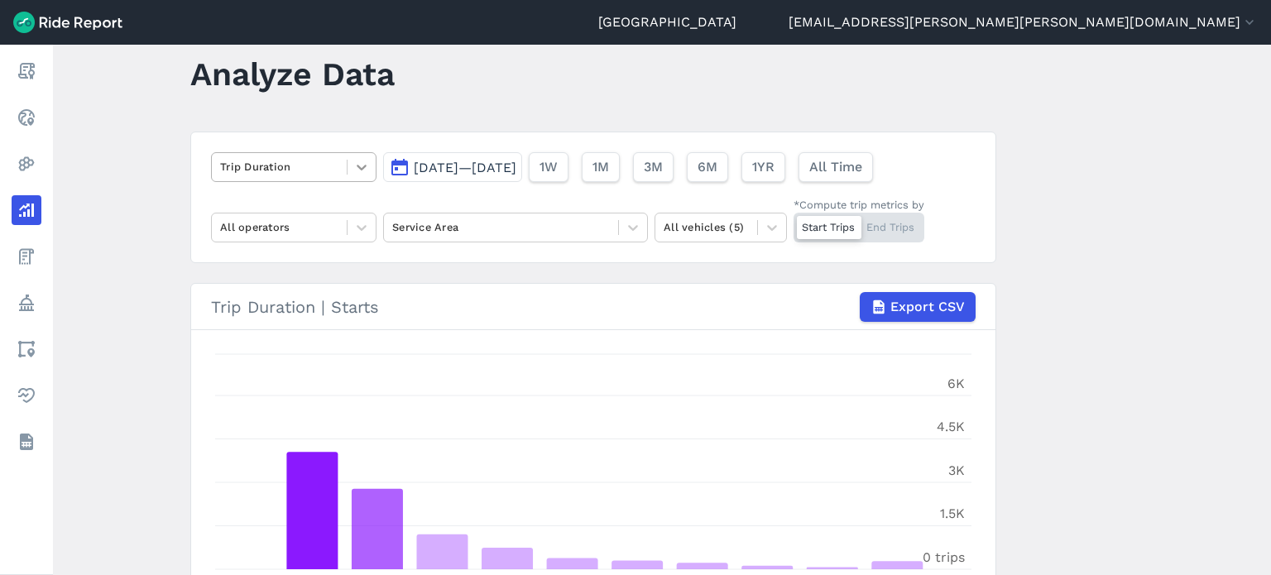
drag, startPoint x: 367, startPoint y: 165, endPoint x: 363, endPoint y: 179, distance: 13.6
click at [367, 165] on icon at bounding box center [361, 167] width 17 height 17
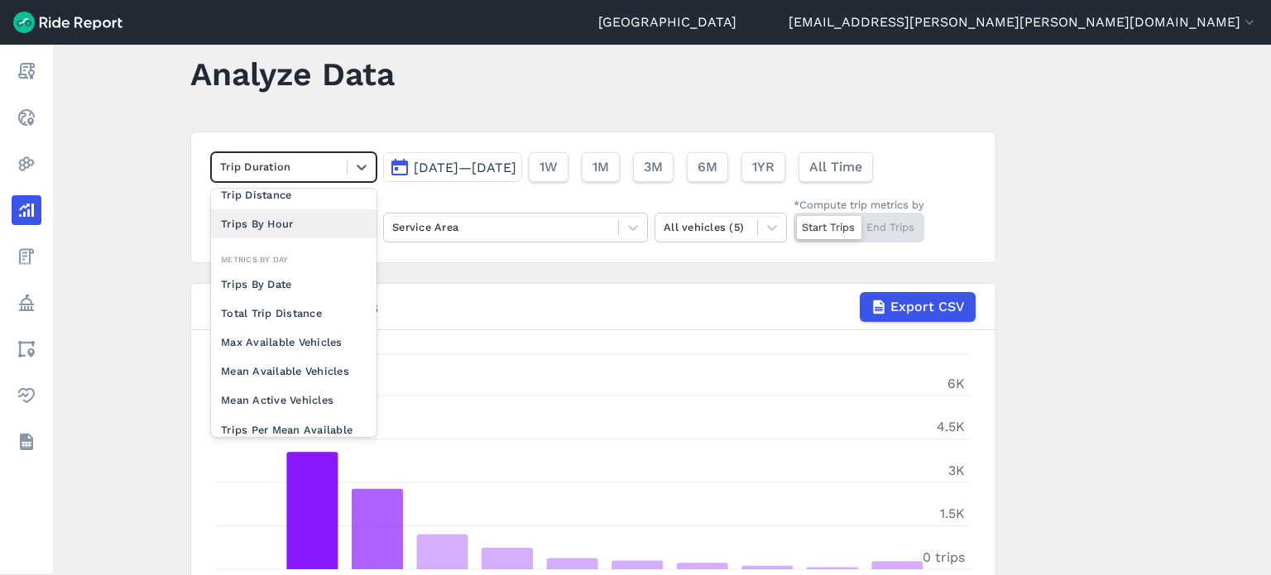
scroll to position [143, 0]
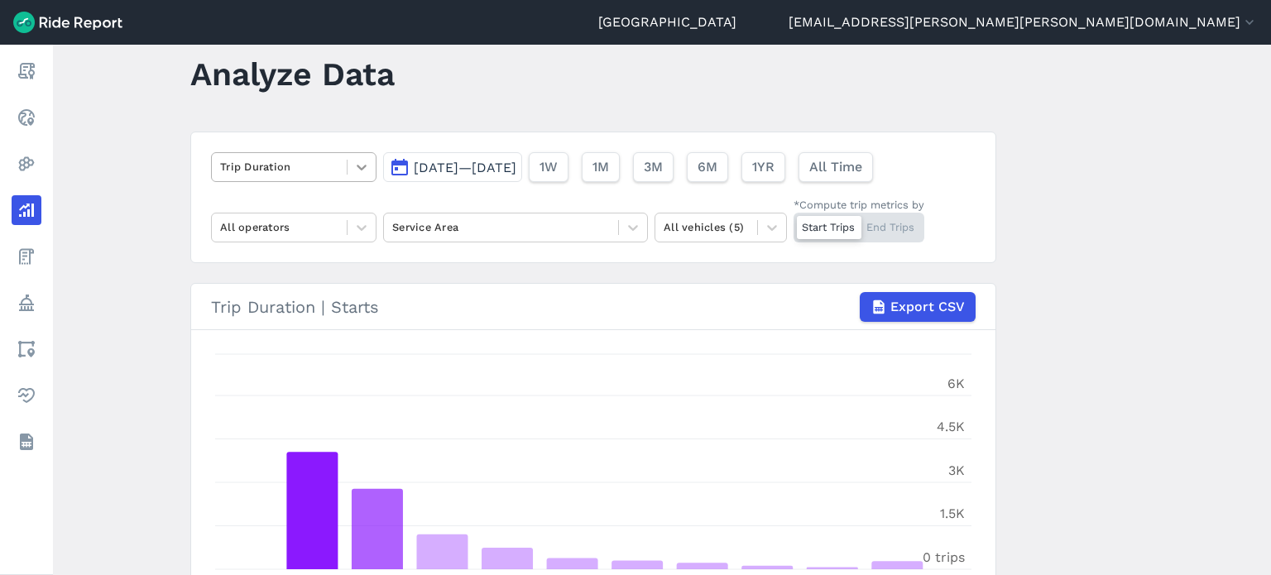
click at [354, 170] on icon at bounding box center [361, 167] width 17 height 17
click at [1155, 315] on main "Analyze Data Trip Duration [DATE]—[DATE] 1W 1M 3M 6M 1YR All Time All operators…" at bounding box center [662, 310] width 1218 height 530
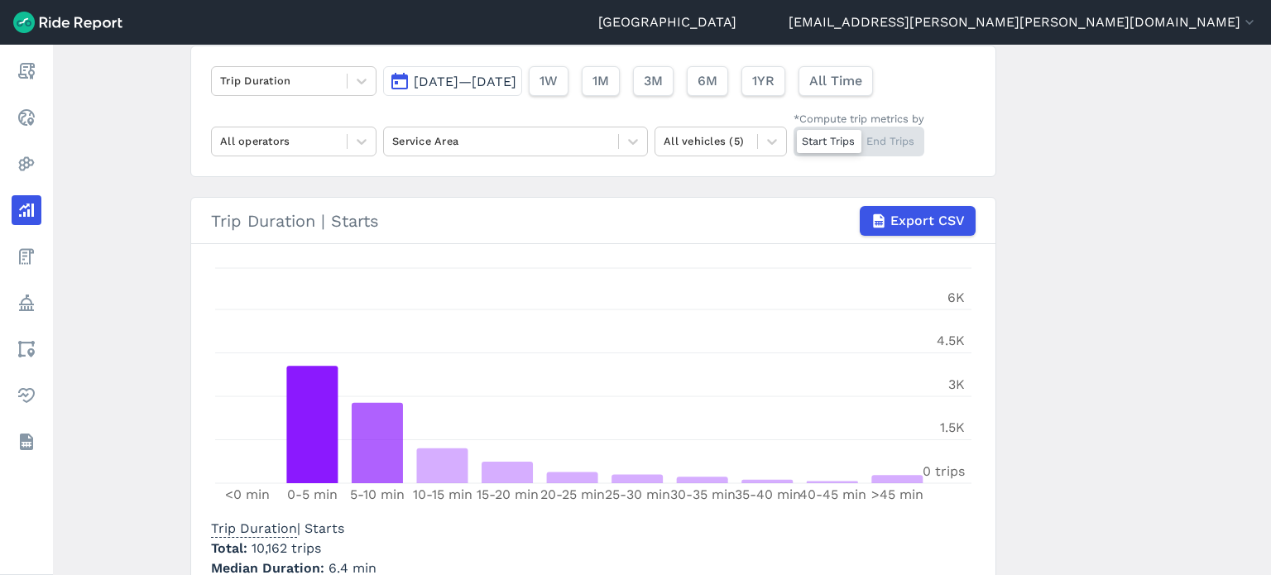
scroll to position [204, 0]
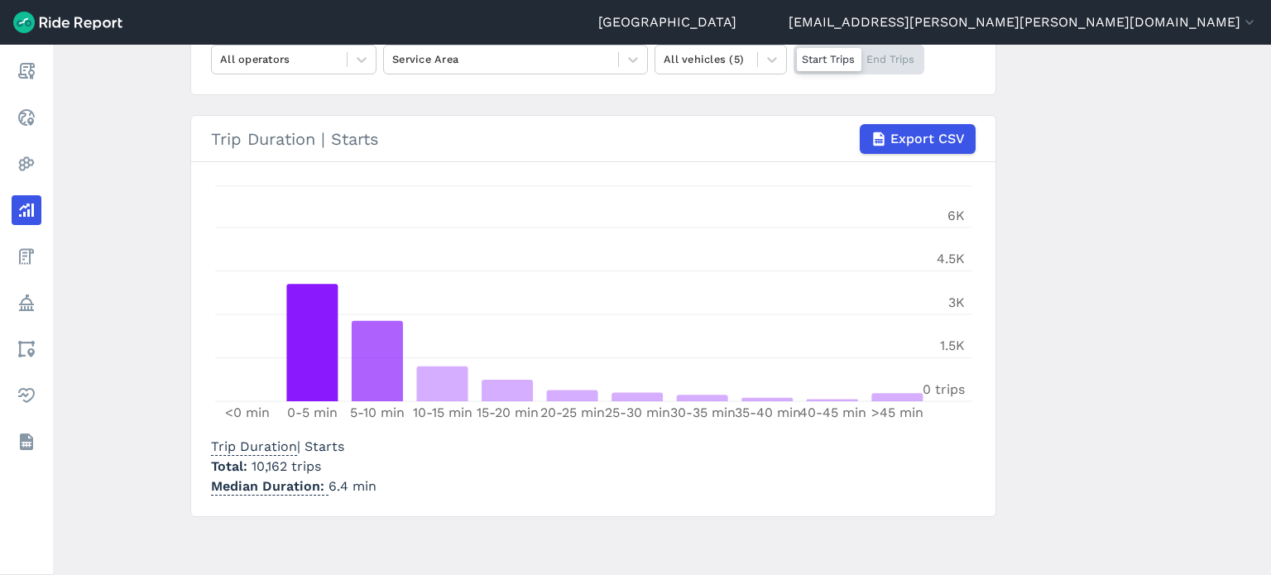
click at [1162, 266] on main "Analyze Data Trip Duration [DATE]—[DATE] 1W 1M 3M 6M 1YR All Time All operators…" at bounding box center [662, 310] width 1218 height 530
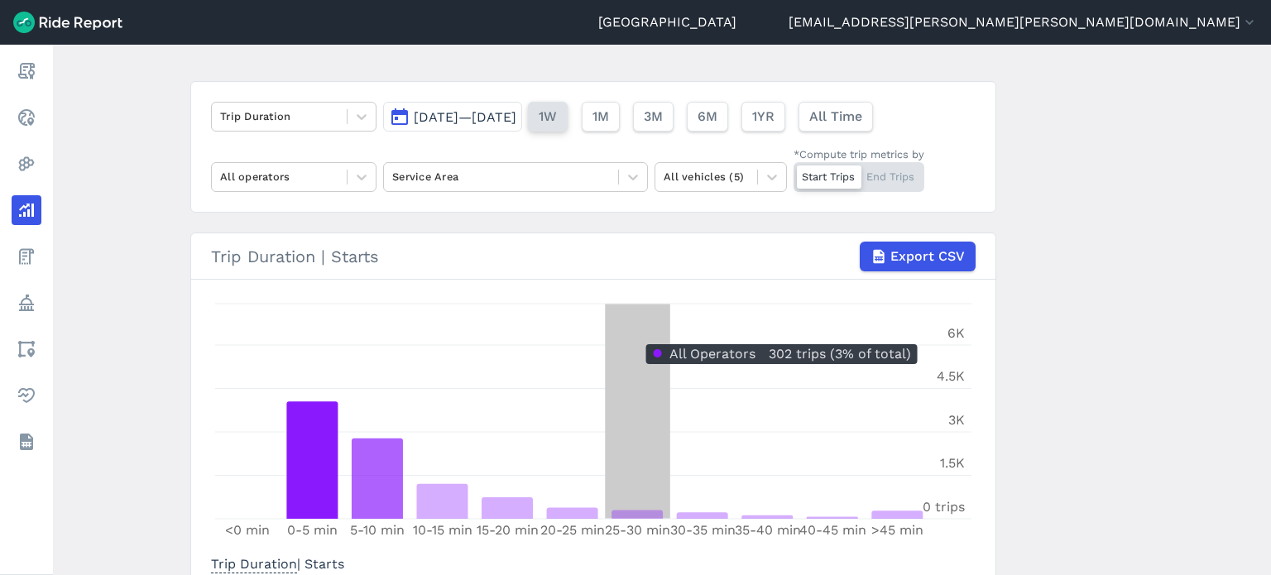
scroll to position [0, 0]
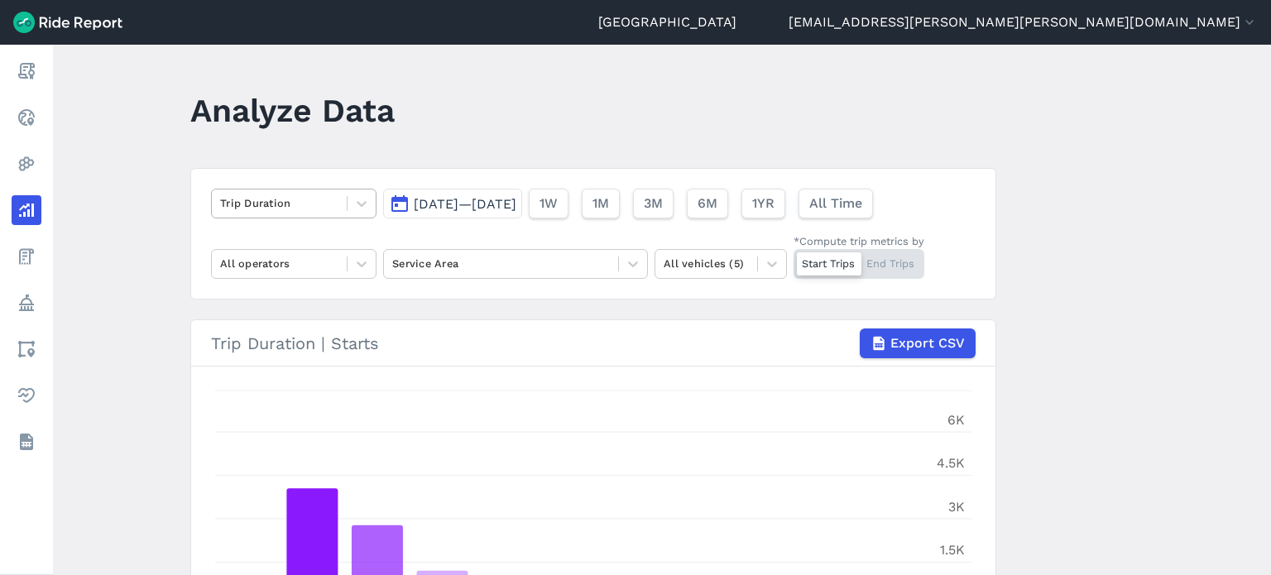
click at [304, 206] on div at bounding box center [279, 203] width 118 height 19
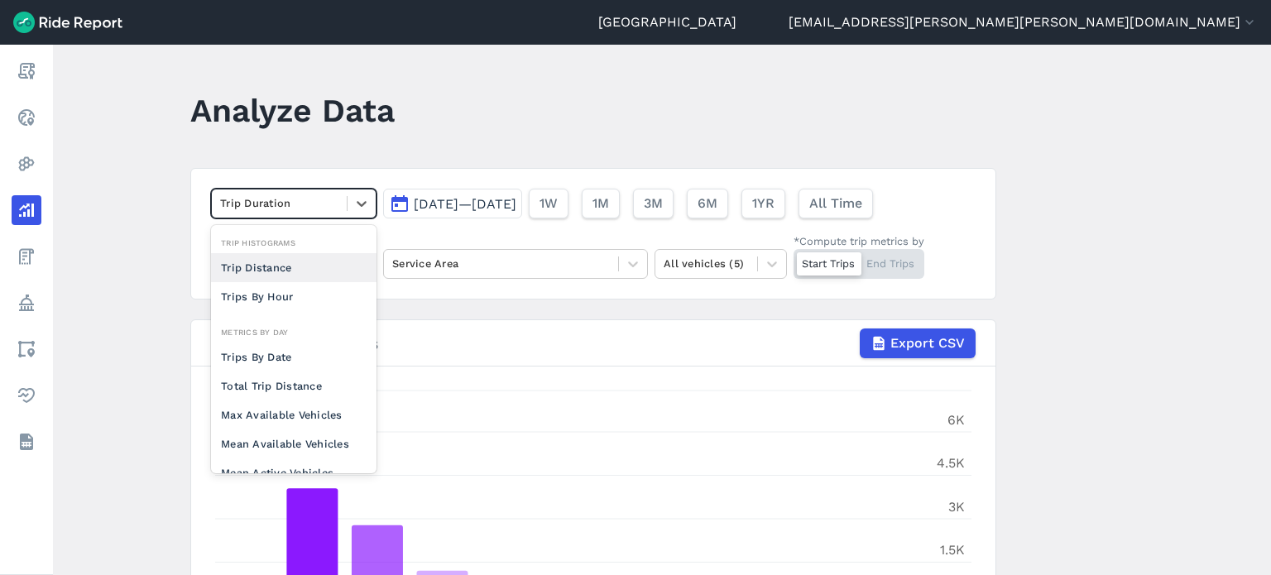
click at [290, 260] on div "Trip Distance" at bounding box center [293, 267] width 165 height 29
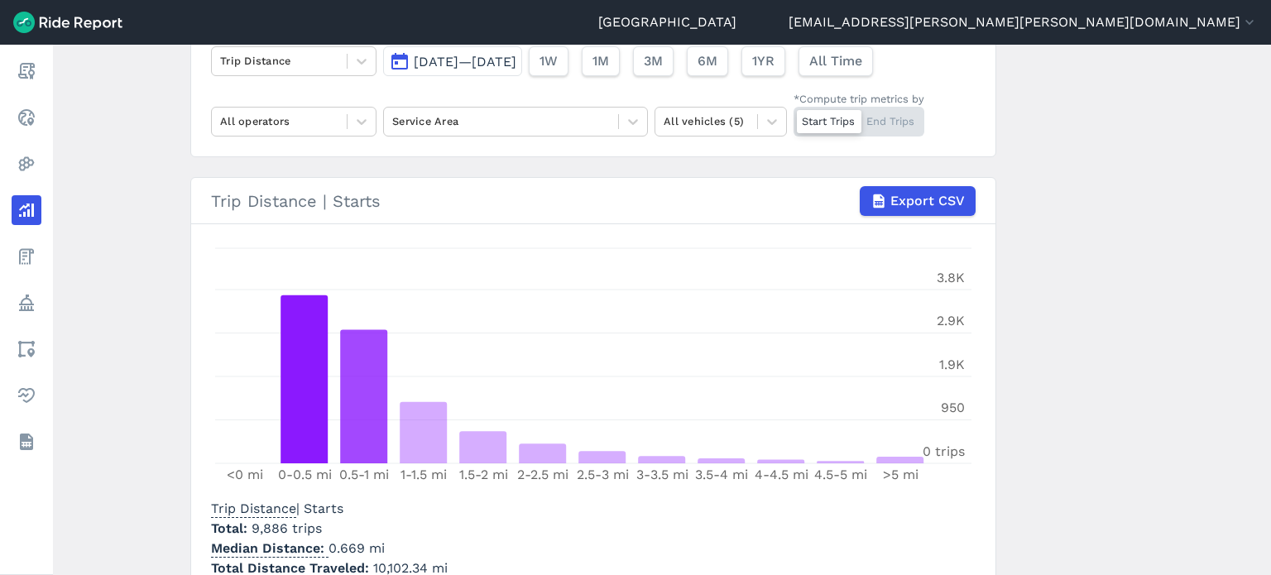
scroll to position [224, 0]
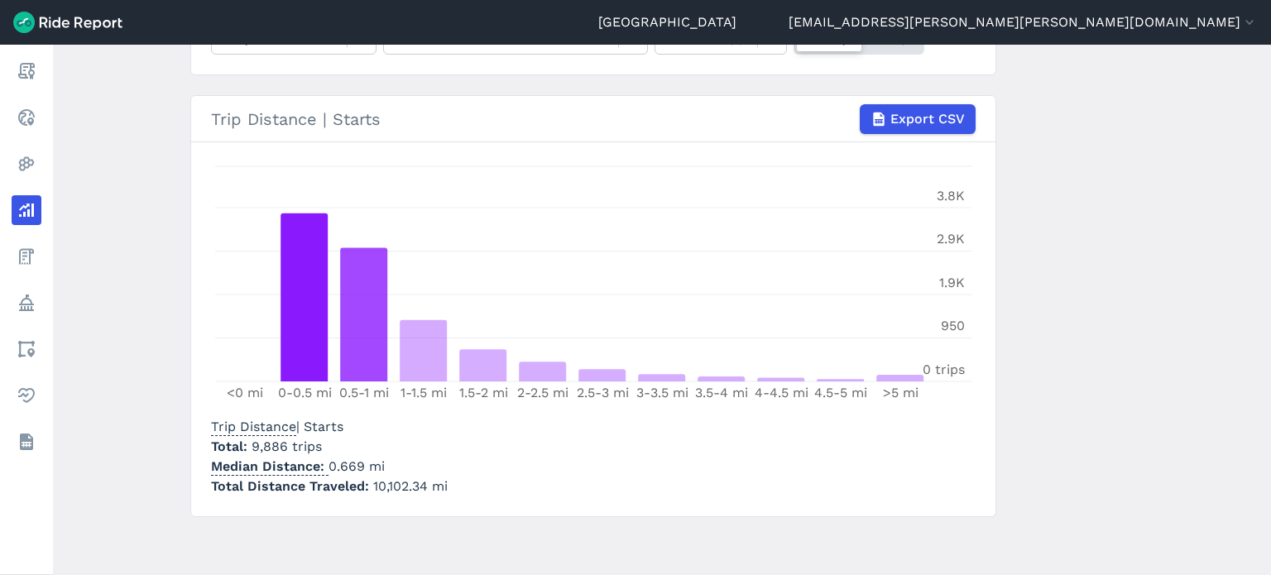
click at [159, 89] on main "Analyze Data Trip Distance [DATE]—[DATE] 1W 1M 3M 6M 1YR All Time All operators…" at bounding box center [662, 310] width 1218 height 530
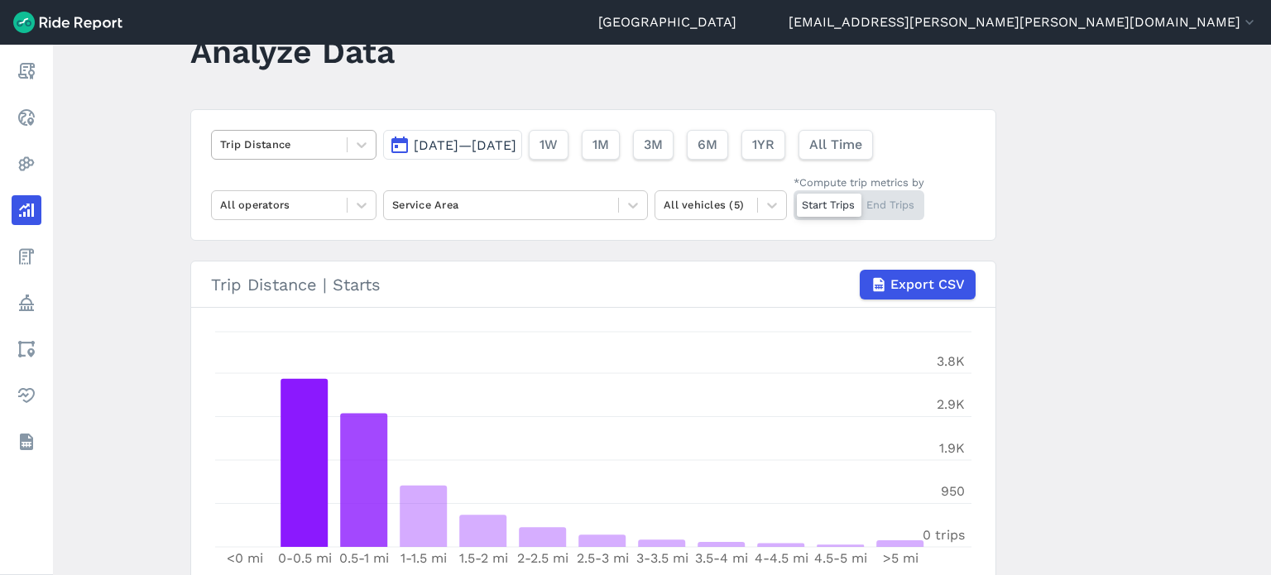
click at [269, 137] on div at bounding box center [279, 144] width 118 height 19
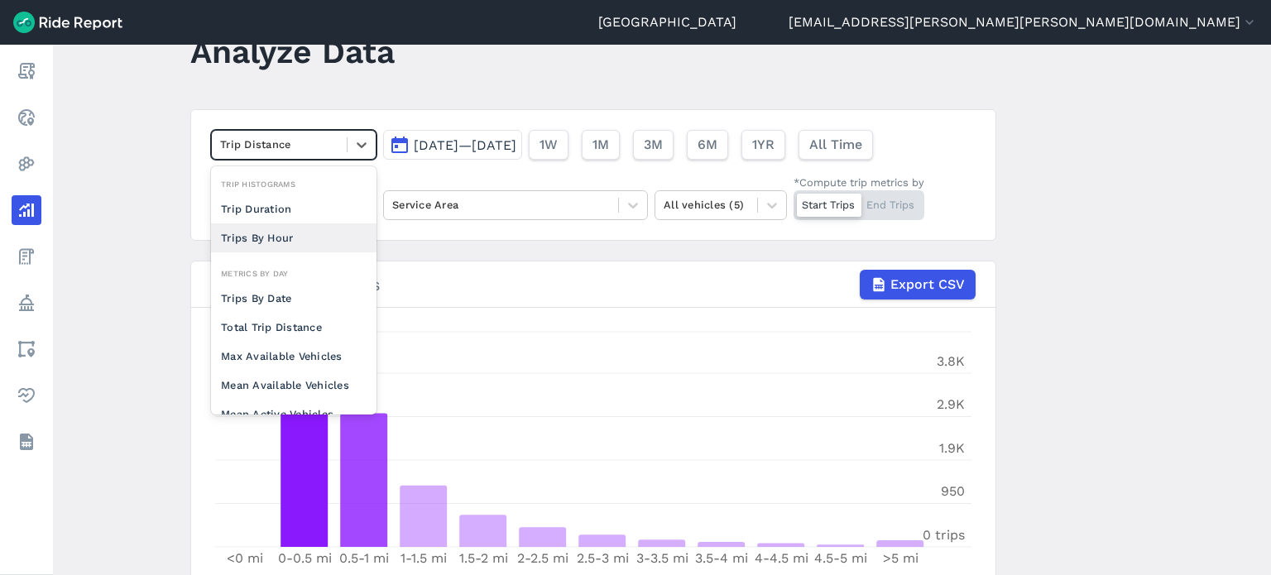
click at [271, 234] on div "Trips By Hour" at bounding box center [293, 237] width 165 height 29
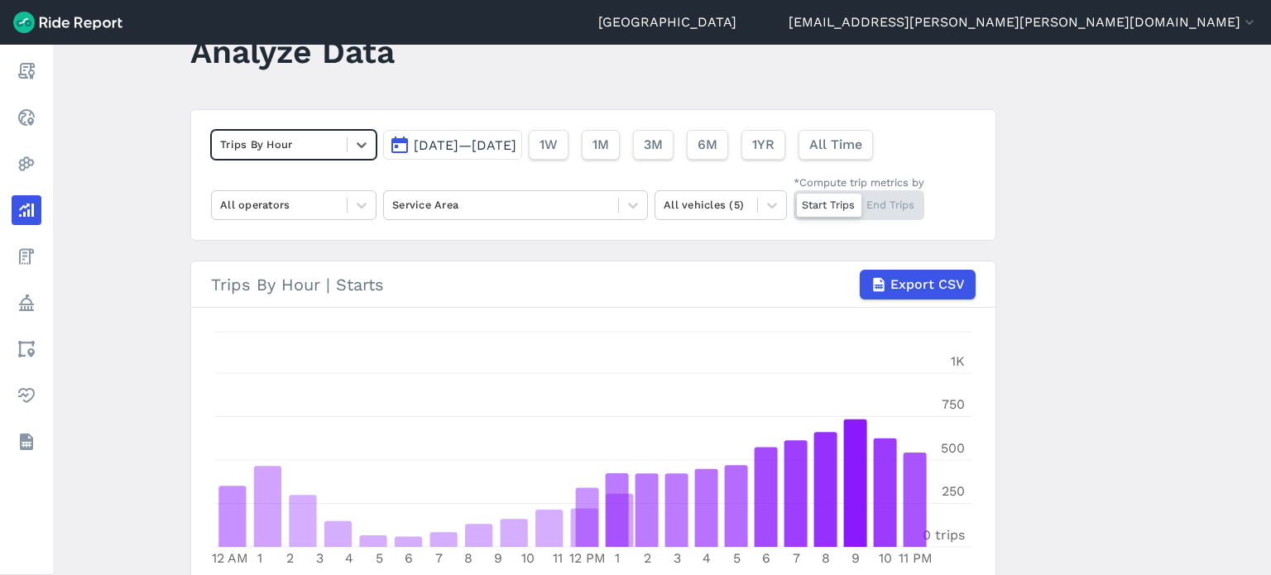
click at [126, 176] on main "Analyze Data option Trips By Hour, selected. Select is focused ,type to refine …" at bounding box center [662, 310] width 1218 height 530
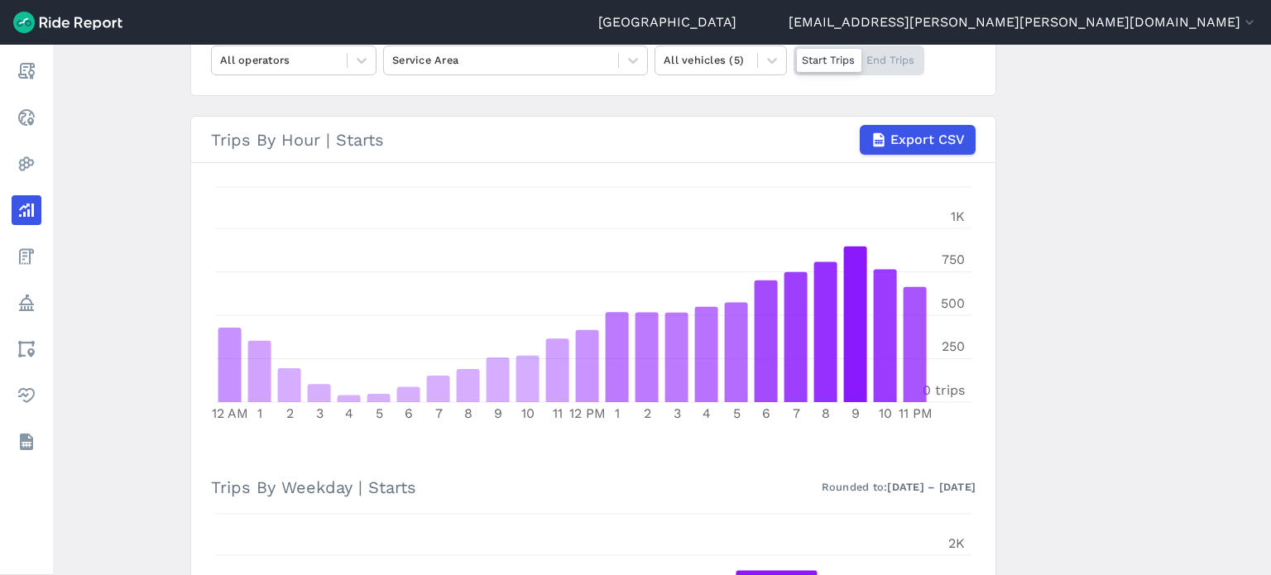
scroll to position [215, 0]
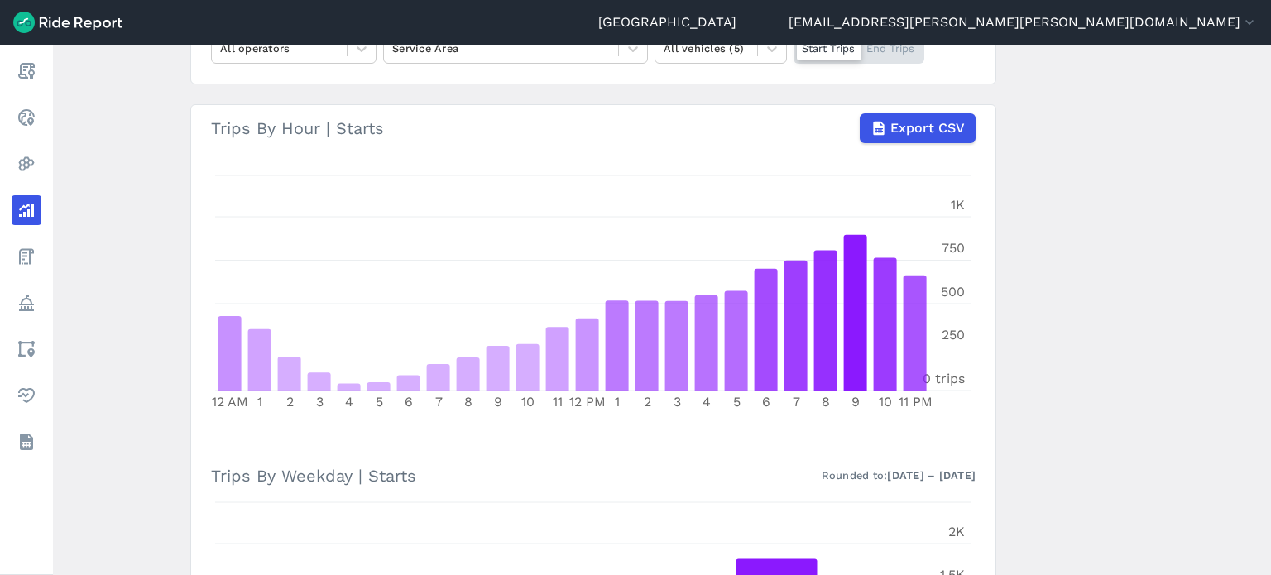
click at [1173, 158] on main "Analyze Data Trips By Hour [DATE]—[DATE] 1W 1M 3M 6M 1YR All Time All operators…" at bounding box center [662, 310] width 1218 height 530
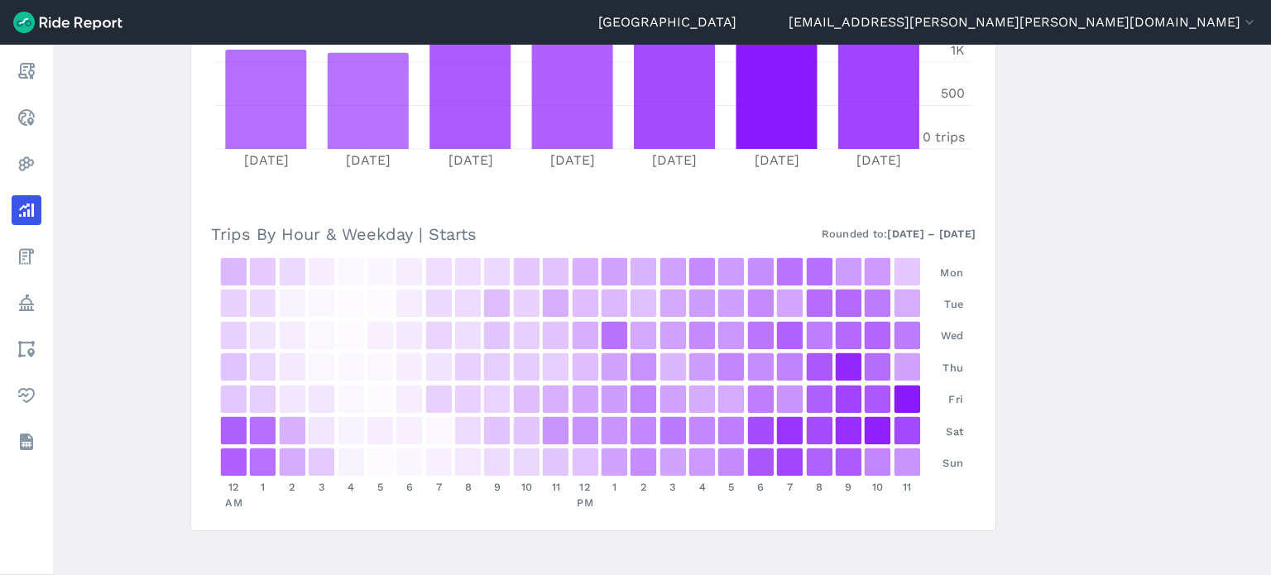
scroll to position [798, 0]
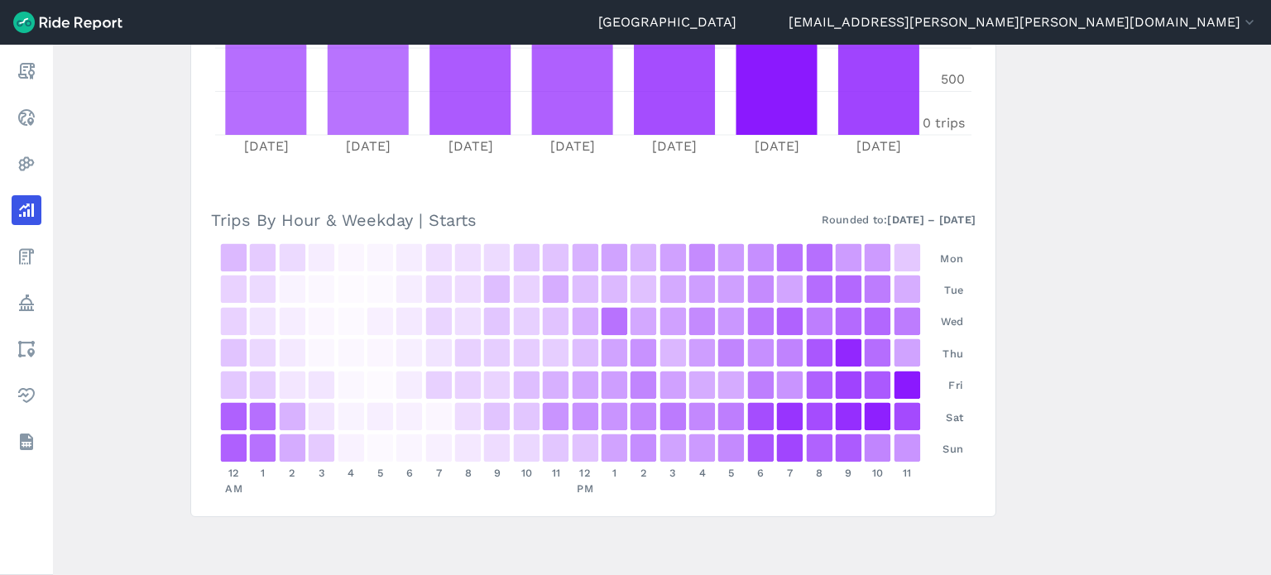
click at [343, 547] on main "Analyze Data Trips By Hour [DATE]—[DATE] 1W 1M 3M 6M 1YR All Time All operators…" at bounding box center [662, 310] width 1218 height 530
click at [1123, 254] on main "Analyze Data Trips By Hour [DATE]—[DATE] 1W 1M 3M 6M 1YR All Time All operators…" at bounding box center [662, 310] width 1218 height 530
click at [1130, 233] on main "Analyze Data Trips By Hour [DATE]—[DATE] 1W 1M 3M 6M 1YR All Time All operators…" at bounding box center [662, 310] width 1218 height 530
click at [1166, 195] on main "Analyze Data Trips By Hour [DATE]—[DATE] 1W 1M 3M 6M 1YR All Time All operators…" at bounding box center [662, 310] width 1218 height 530
click at [1056, 225] on main "Analyze Data Trips By Hour [DATE]—[DATE] 1W 1M 3M 6M 1YR All Time All operators…" at bounding box center [662, 310] width 1218 height 530
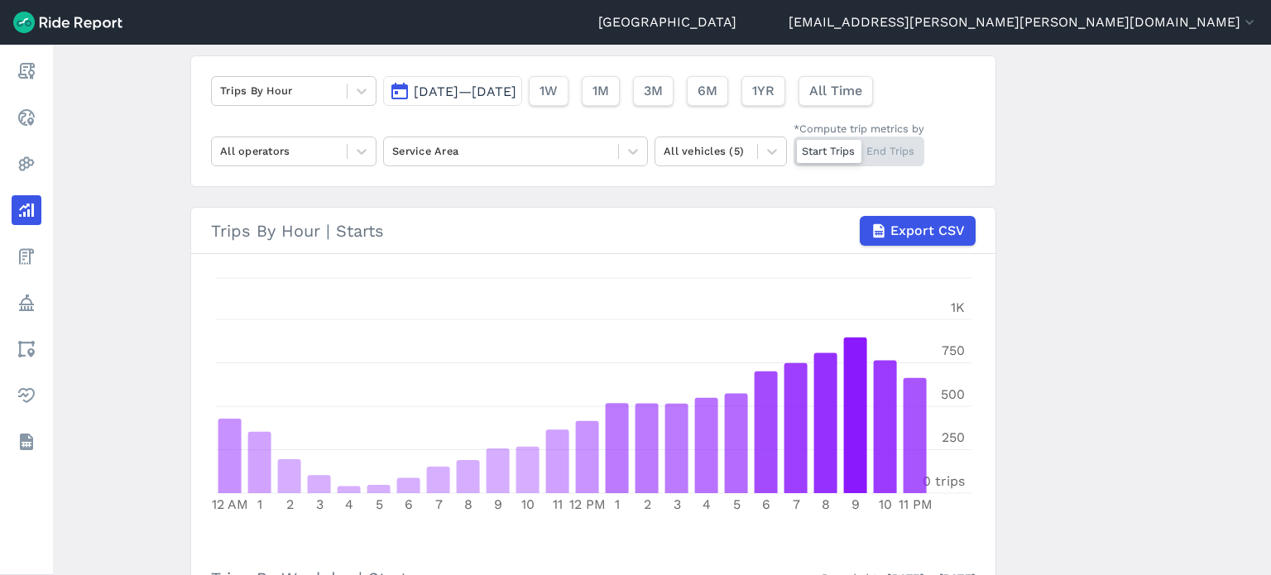
scroll to position [0, 0]
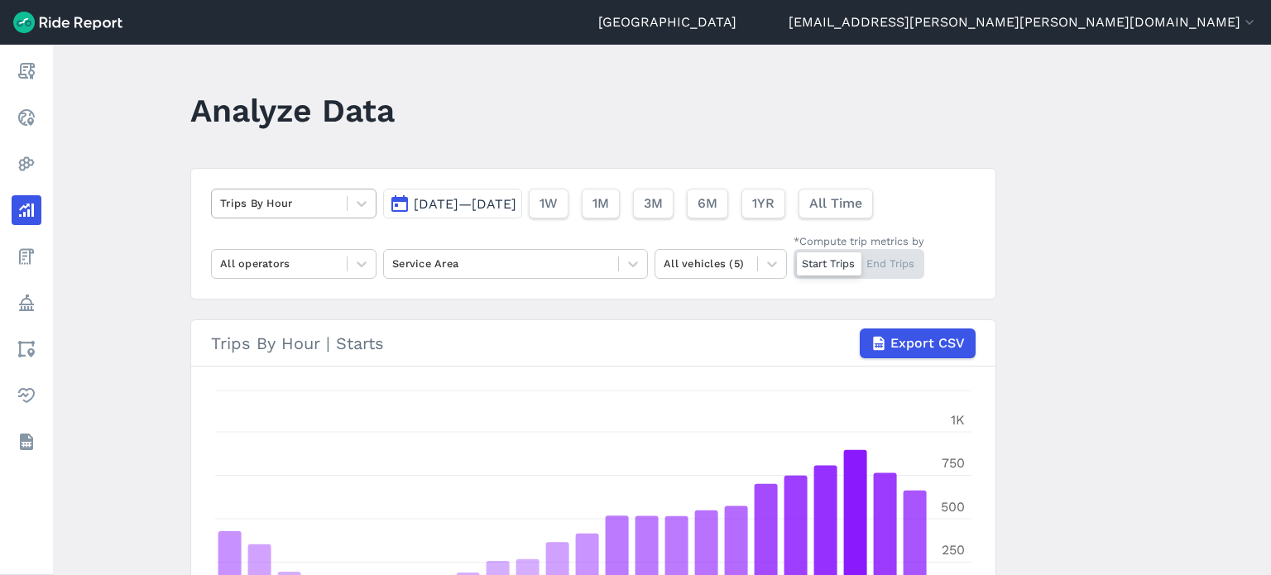
click at [314, 195] on div at bounding box center [279, 203] width 118 height 19
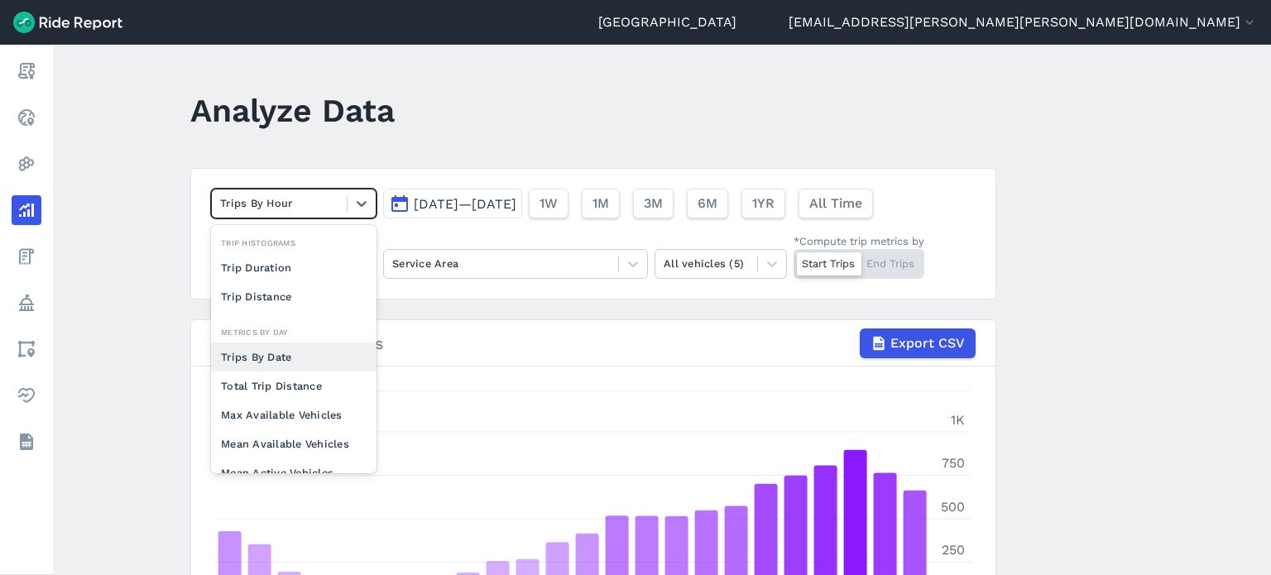
click at [278, 347] on div "Trips By Date" at bounding box center [293, 357] width 165 height 29
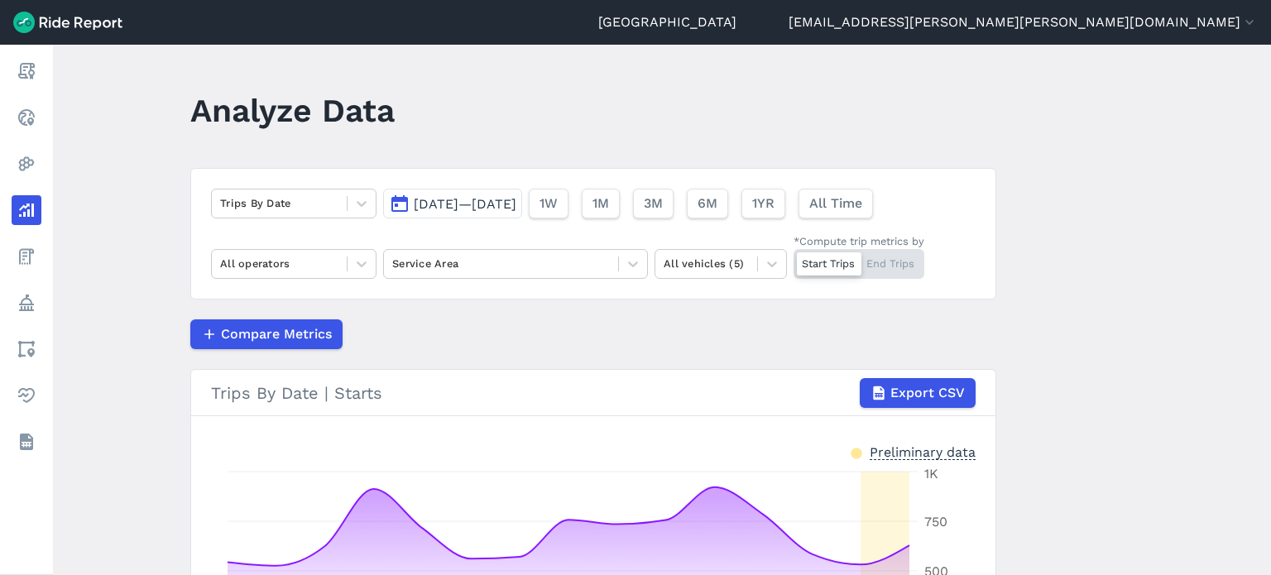
click at [125, 159] on main "Analyze Data Trips By Date [DATE]—[DATE] 1W 1M 3M 6M 1YR All Time All operators…" at bounding box center [662, 310] width 1218 height 530
click at [282, 204] on div at bounding box center [279, 203] width 118 height 19
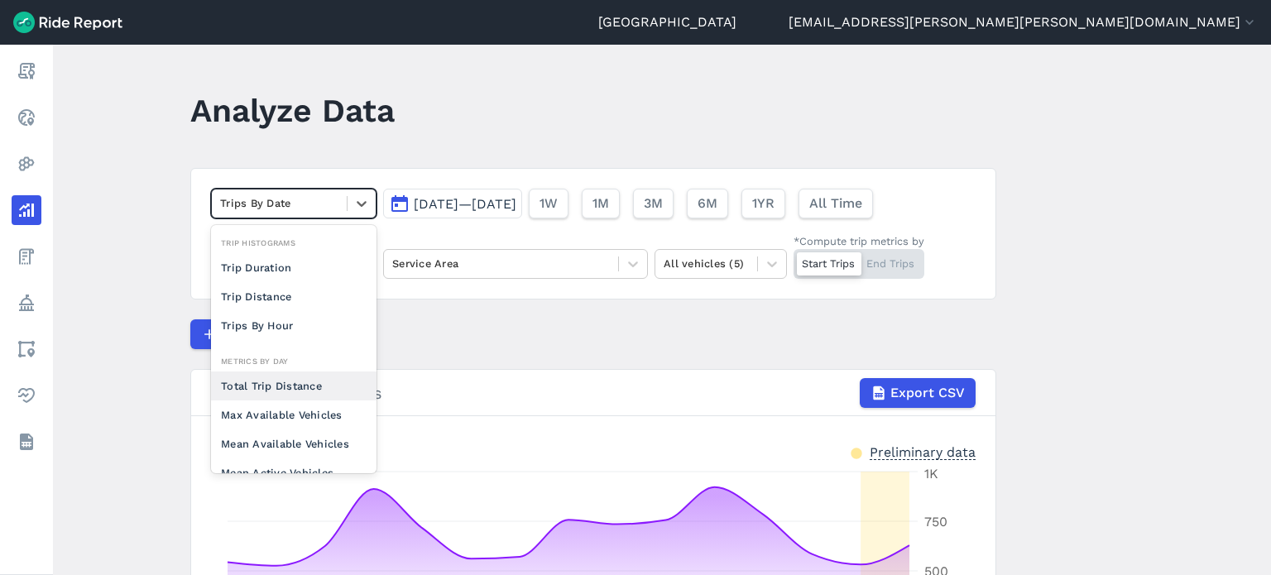
click at [279, 388] on div "Total Trip Distance" at bounding box center [293, 385] width 165 height 29
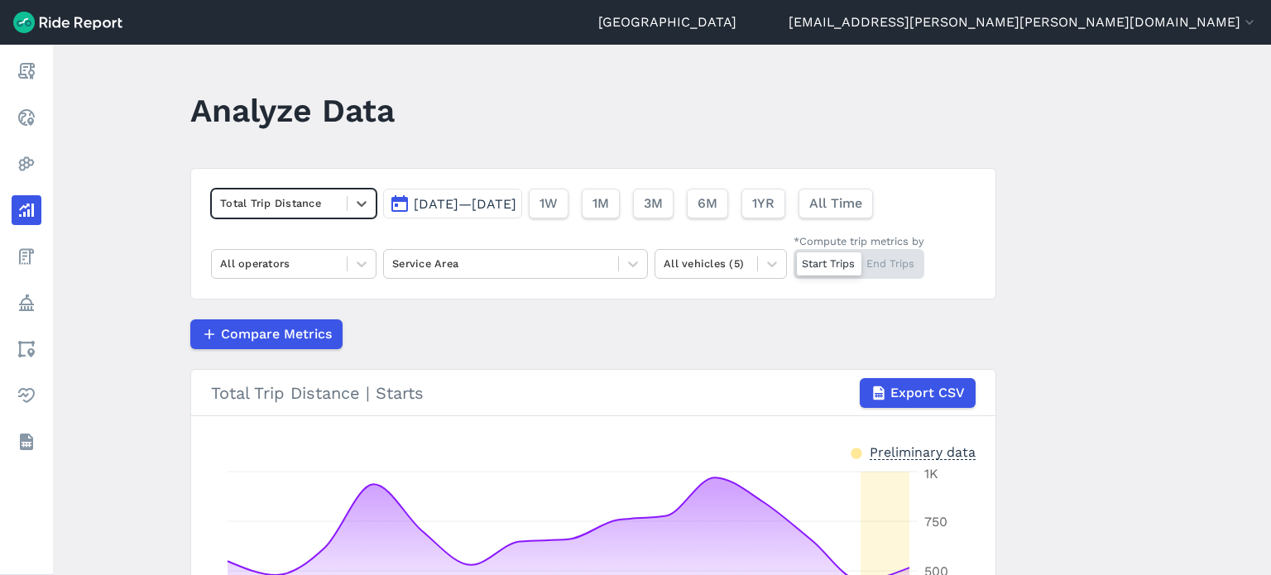
click at [142, 230] on main "Analyze Data option Total Trip Distance, selected. Select is focused ,type to r…" at bounding box center [662, 310] width 1218 height 530
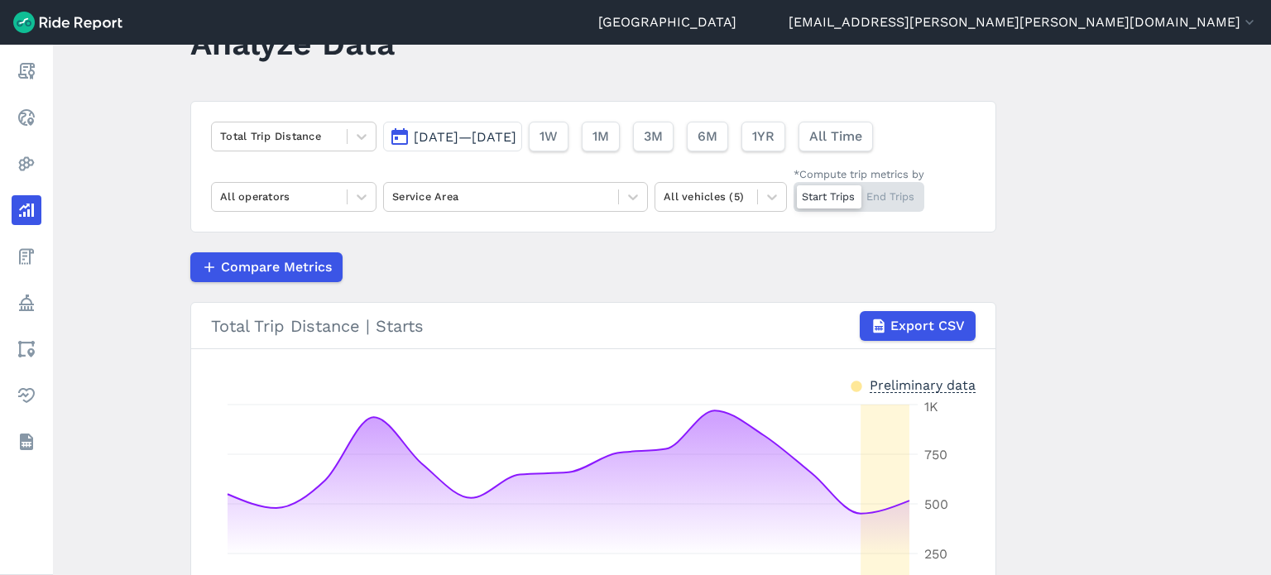
scroll to position [33, 0]
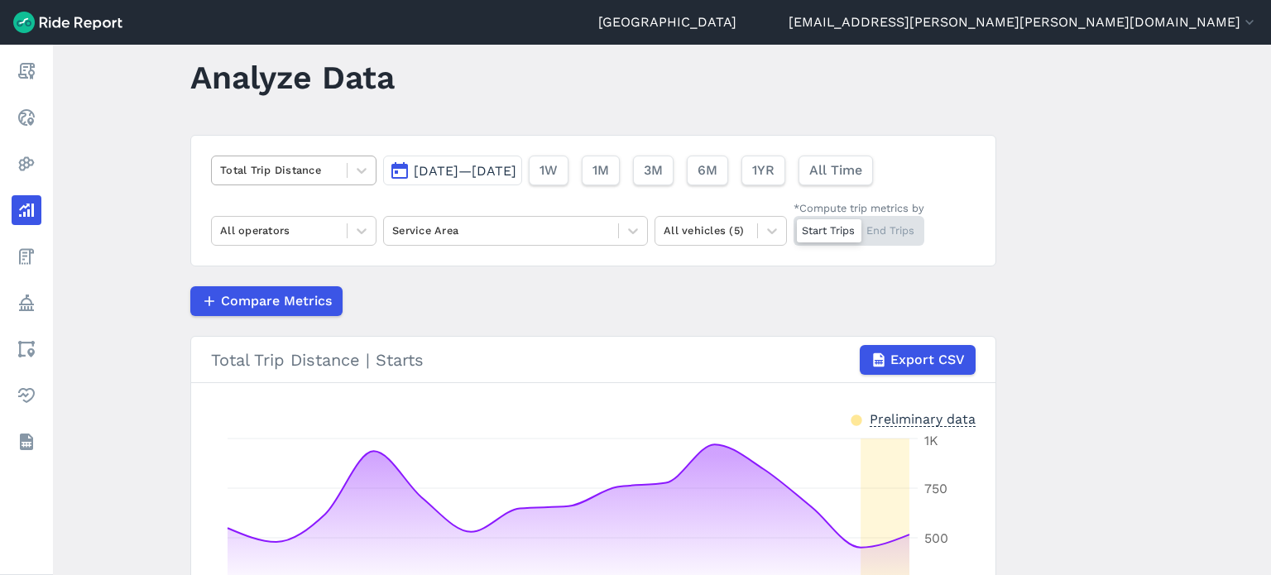
click at [261, 178] on div at bounding box center [279, 170] width 118 height 19
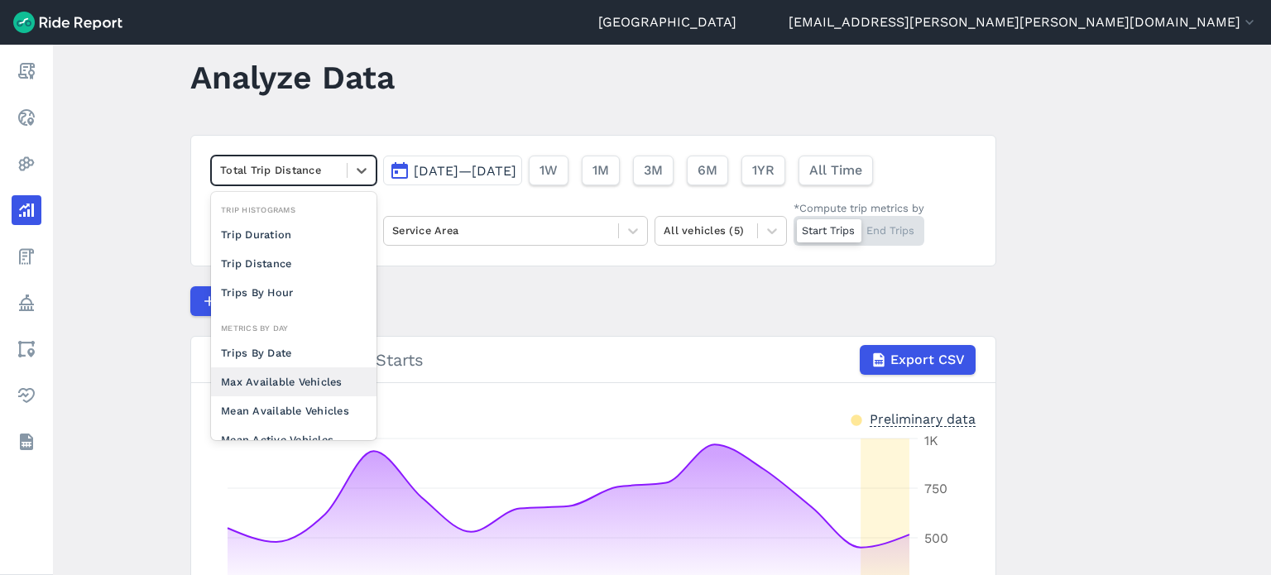
click at [299, 377] on div "Max Available Vehicles" at bounding box center [293, 381] width 165 height 29
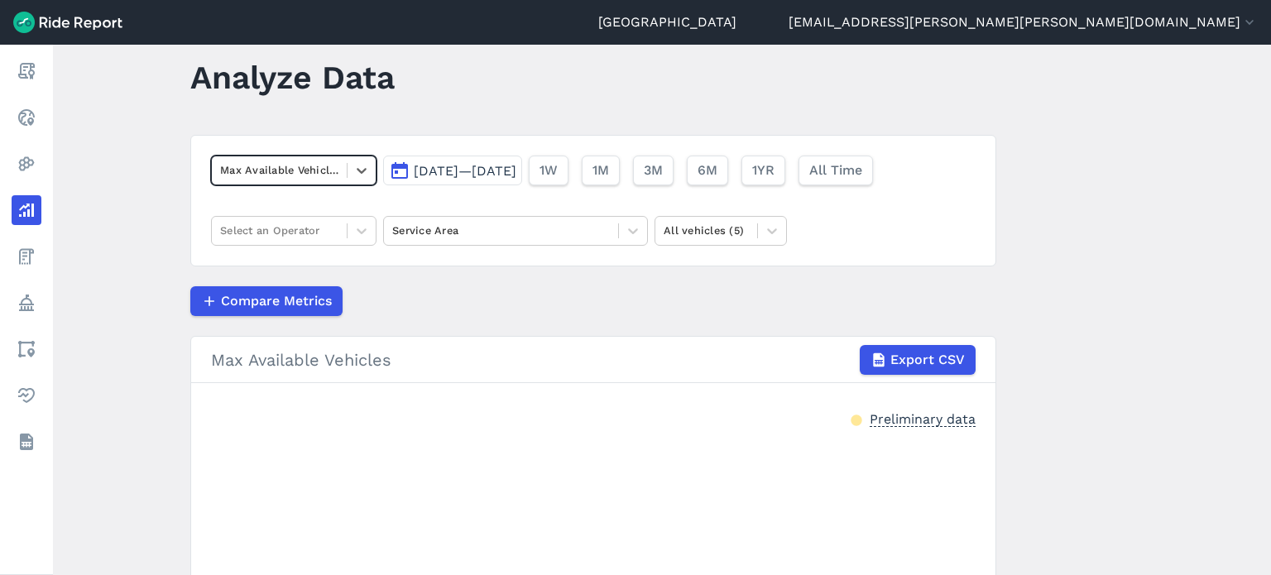
click at [139, 319] on main "Analyze Data option Max Available Vehicles, selected. Select is focused ,type t…" at bounding box center [662, 310] width 1218 height 530
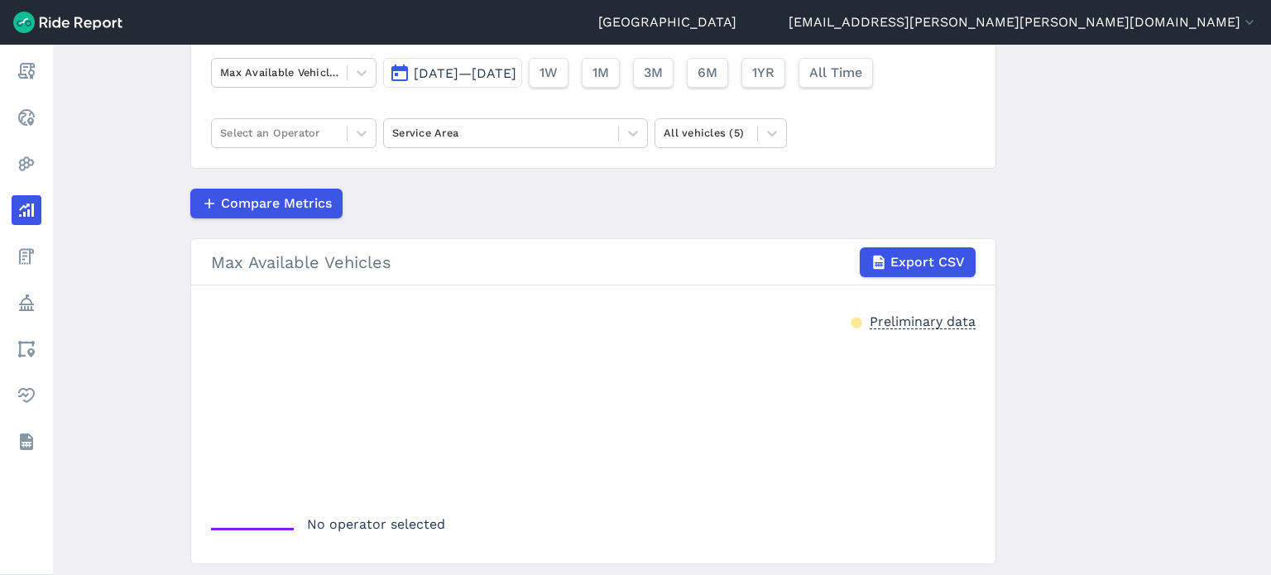
scroll to position [94, 0]
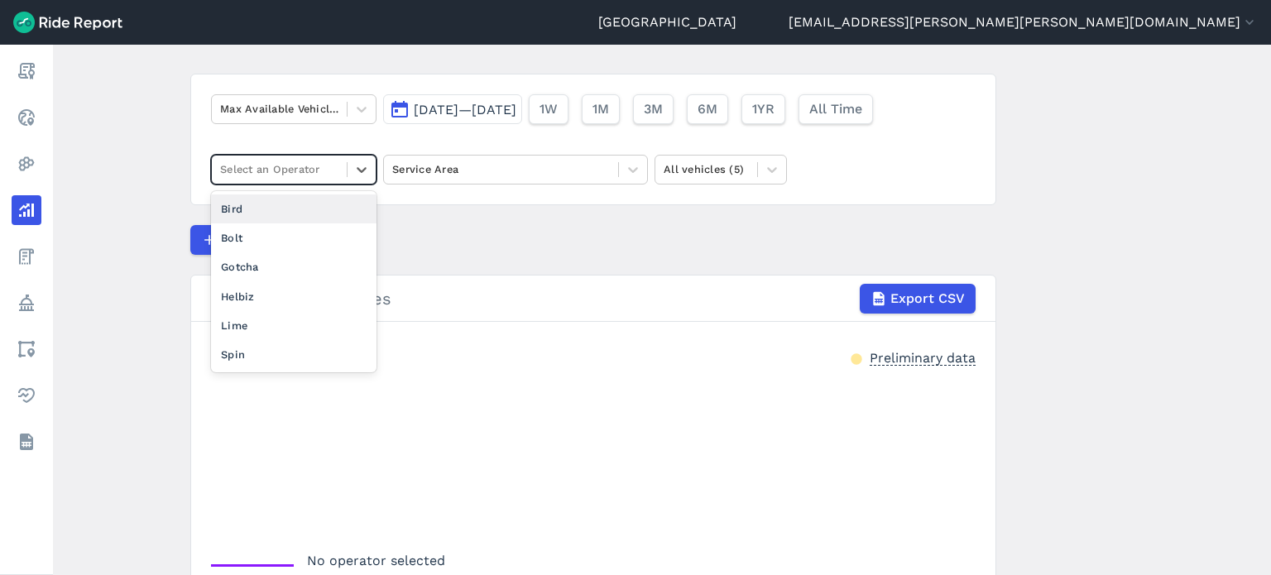
click at [329, 165] on div at bounding box center [279, 169] width 118 height 19
click at [242, 319] on div "Lime" at bounding box center [293, 325] width 165 height 29
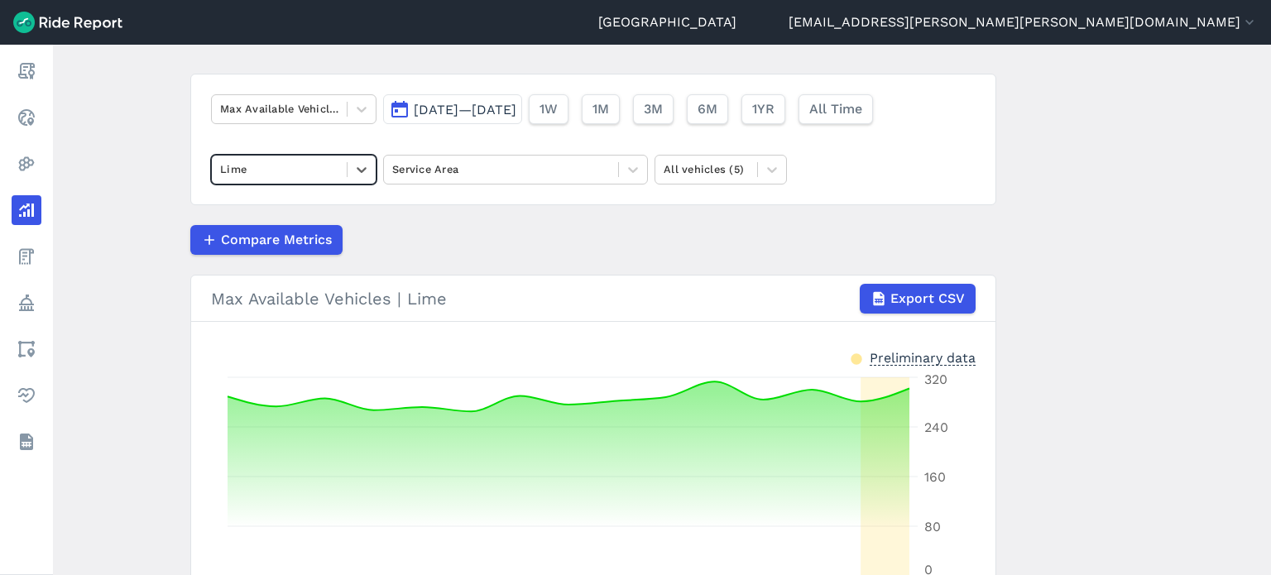
click at [142, 238] on main "Analyze Data Max Available Vehicles [DATE]—[DATE] 1W 1M 3M 6M 1YR All Time opti…" at bounding box center [662, 310] width 1218 height 530
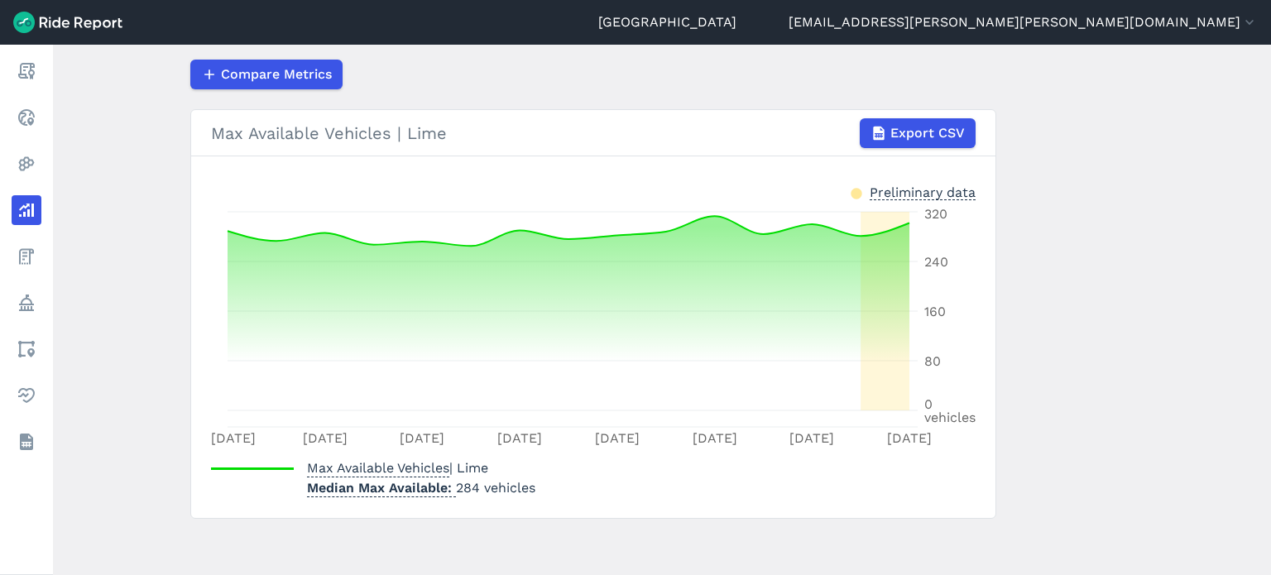
scroll to position [177, 0]
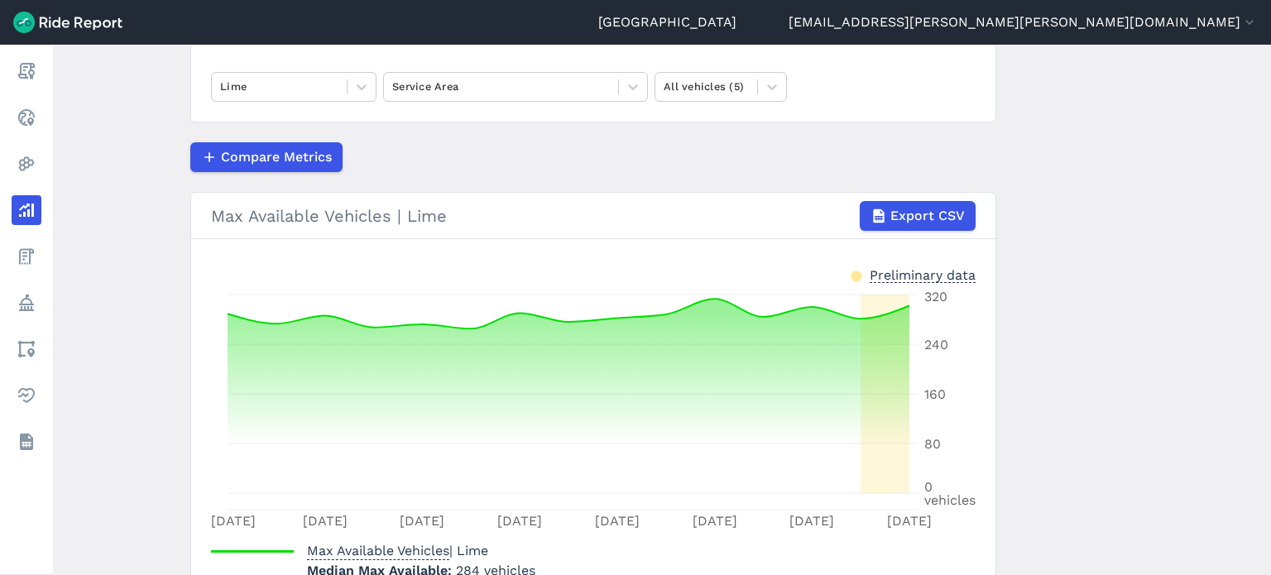
drag, startPoint x: 1264, startPoint y: 189, endPoint x: 1267, endPoint y: 199, distance: 10.5
click at [1267, 199] on main "Analyze Data Max Available Vehicles [DATE]—[DATE] 1W 1M 3M 6M 1YR All Time Lime…" at bounding box center [662, 310] width 1218 height 530
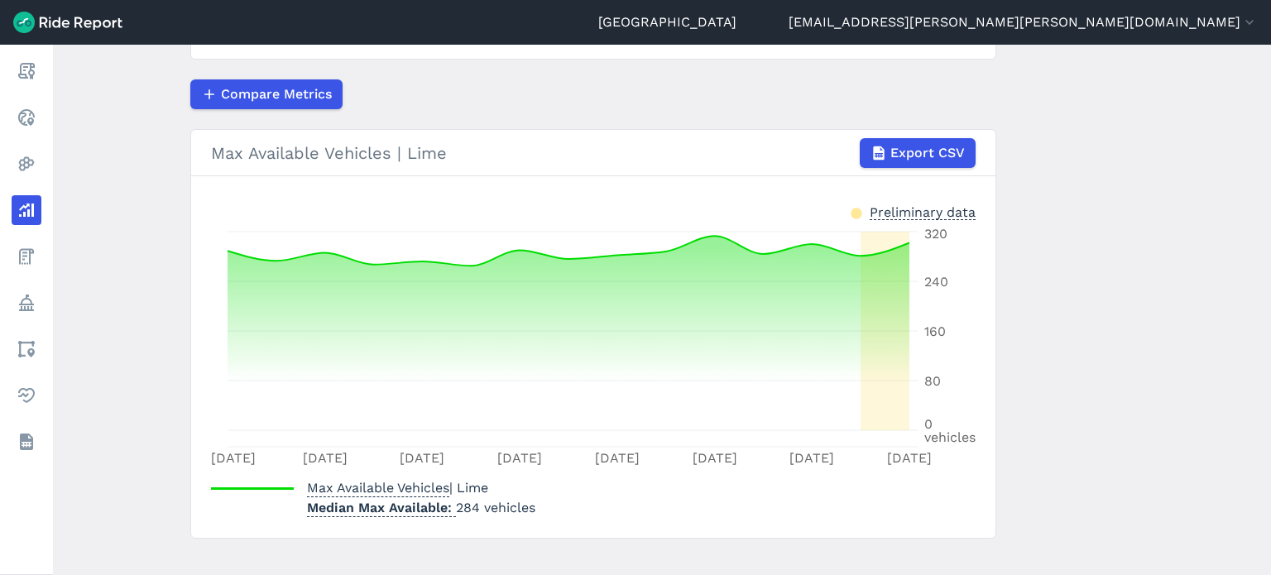
scroll to position [223, 0]
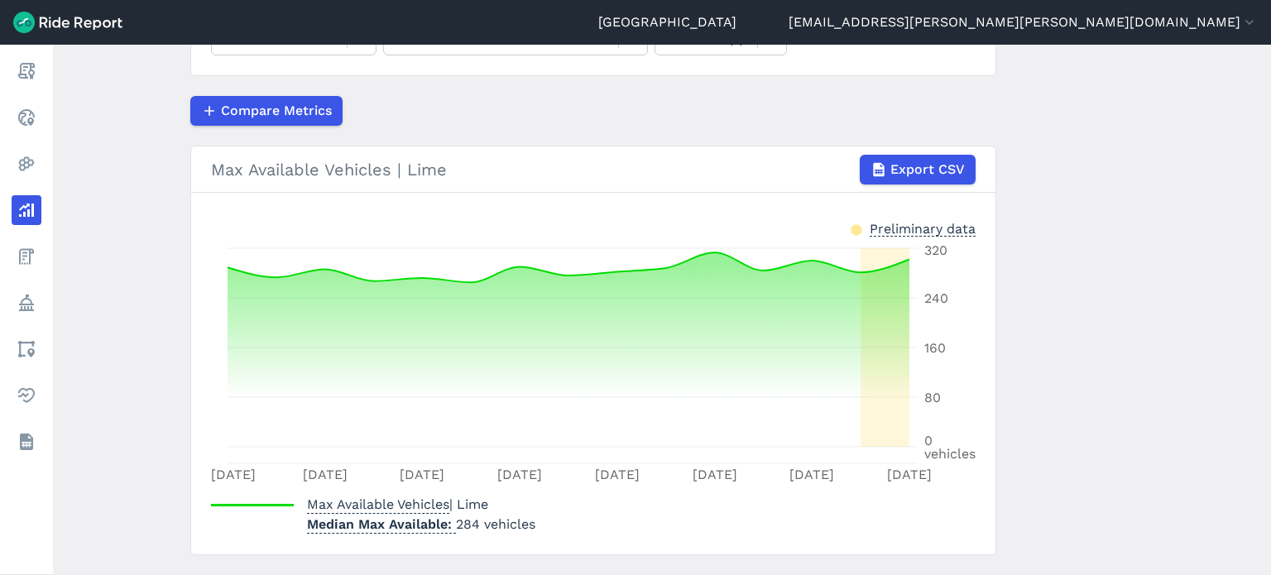
click at [1202, 228] on main "Analyze Data Max Available Vehicles [DATE]—[DATE] 1W 1M 3M 6M 1YR All Time Lime…" at bounding box center [662, 310] width 1218 height 530
click at [1149, 218] on main "Analyze Data Max Available Vehicles [DATE]—[DATE] 1W 1M 3M 6M 1YR All Time Lime…" at bounding box center [662, 310] width 1218 height 530
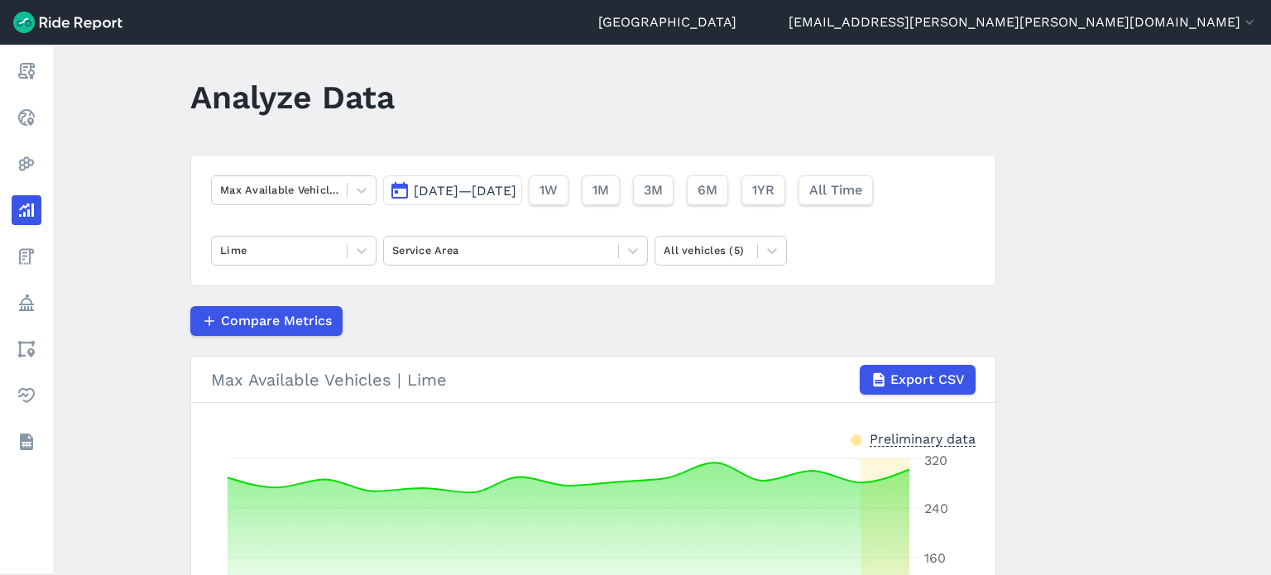
scroll to position [0, 0]
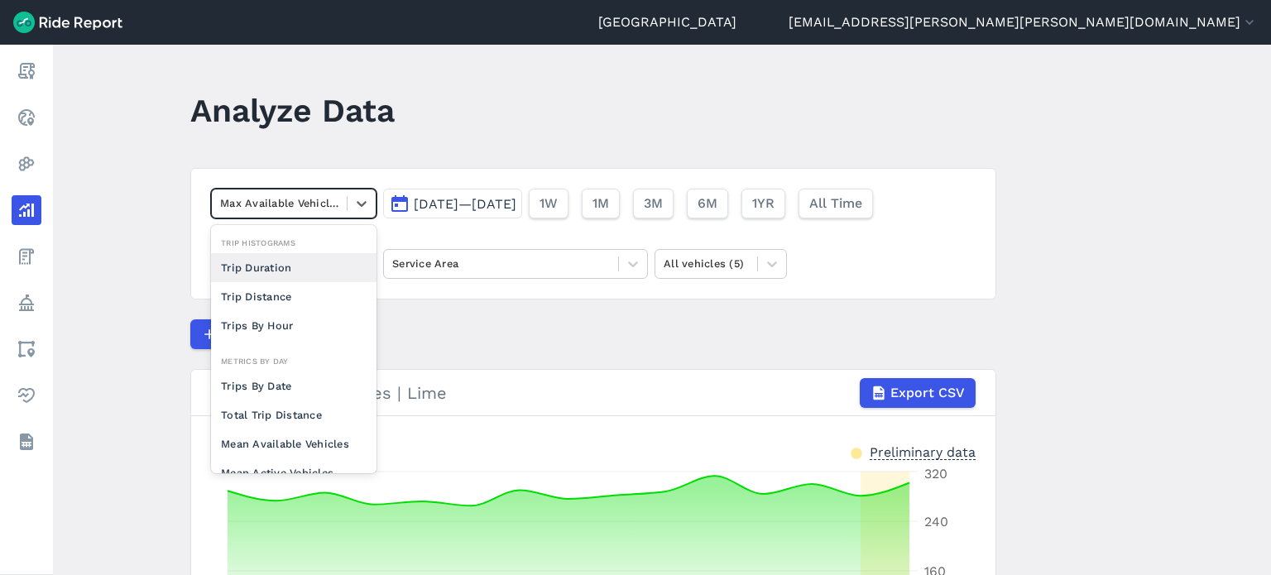
click at [341, 205] on div "Max Available Vehicles" at bounding box center [279, 203] width 135 height 26
click at [315, 443] on div "Mean Available Vehicles" at bounding box center [293, 443] width 165 height 29
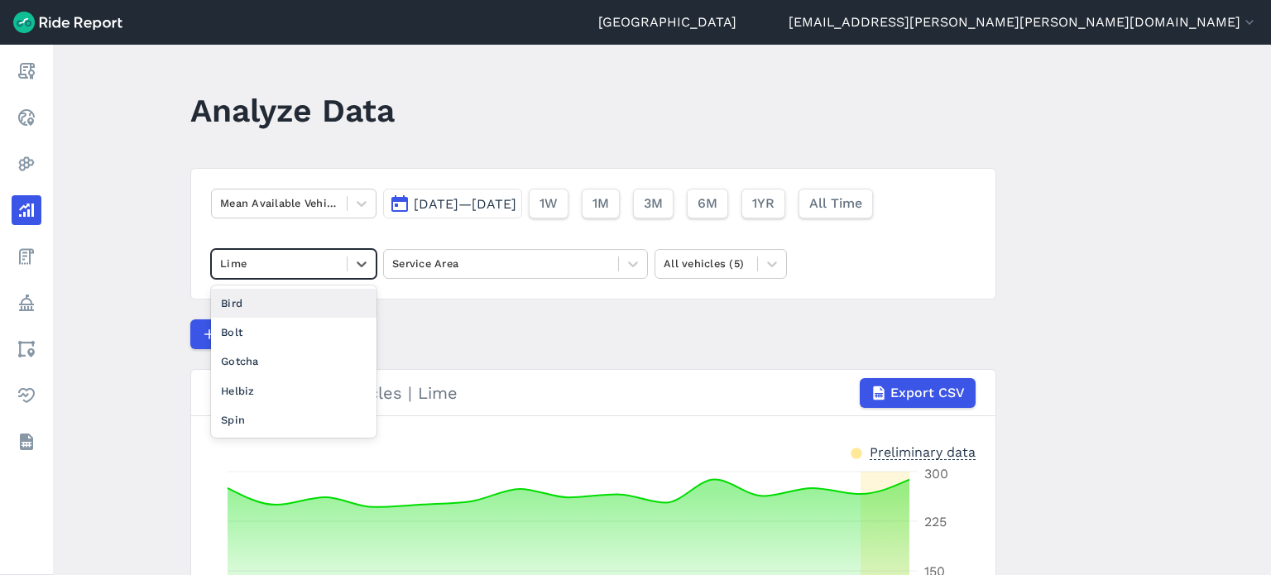
click at [310, 265] on div at bounding box center [279, 263] width 118 height 19
click at [136, 244] on main "Analyze Data Mean Available Vehicles [DATE]—[DATE] 1W 1M 3M 6M 1YR All Time opt…" at bounding box center [662, 310] width 1218 height 530
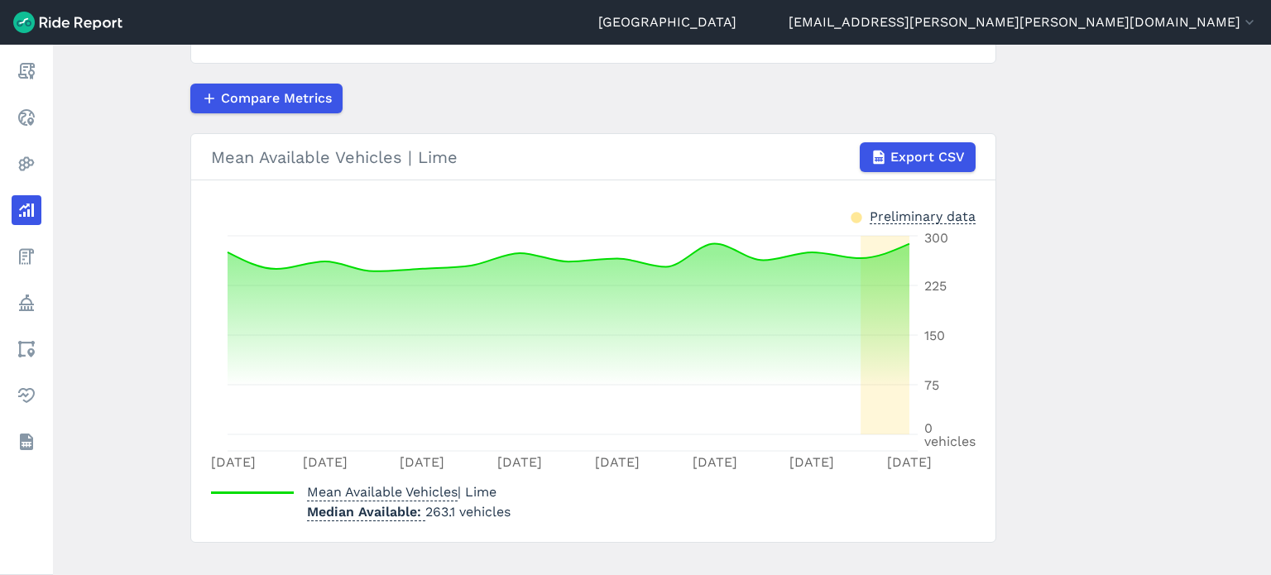
scroll to position [261, 0]
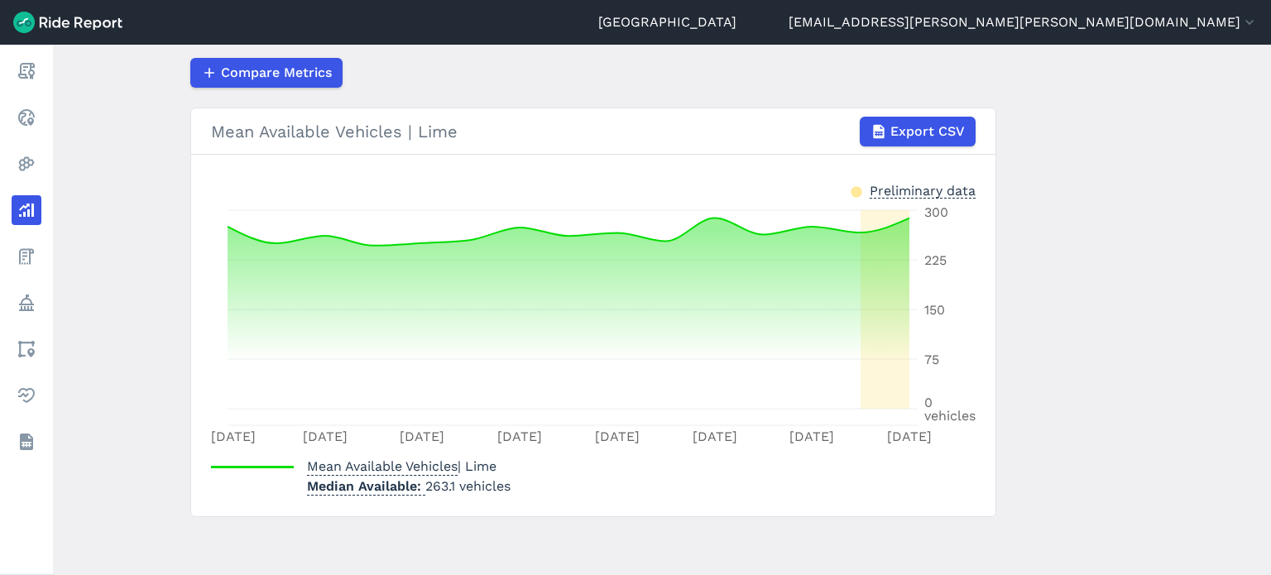
click at [1109, 230] on main "Analyze Data Mean Available Vehicles [DATE]—[DATE] 1W 1M 3M 6M 1YR All Time Lim…" at bounding box center [662, 310] width 1218 height 530
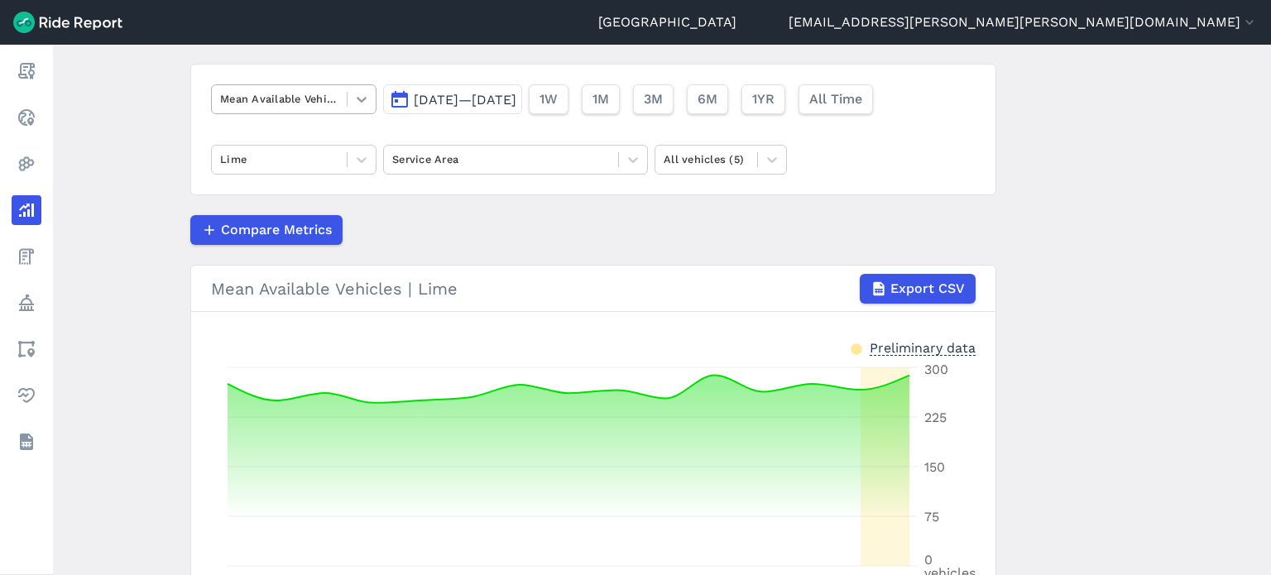
scroll to position [0, 0]
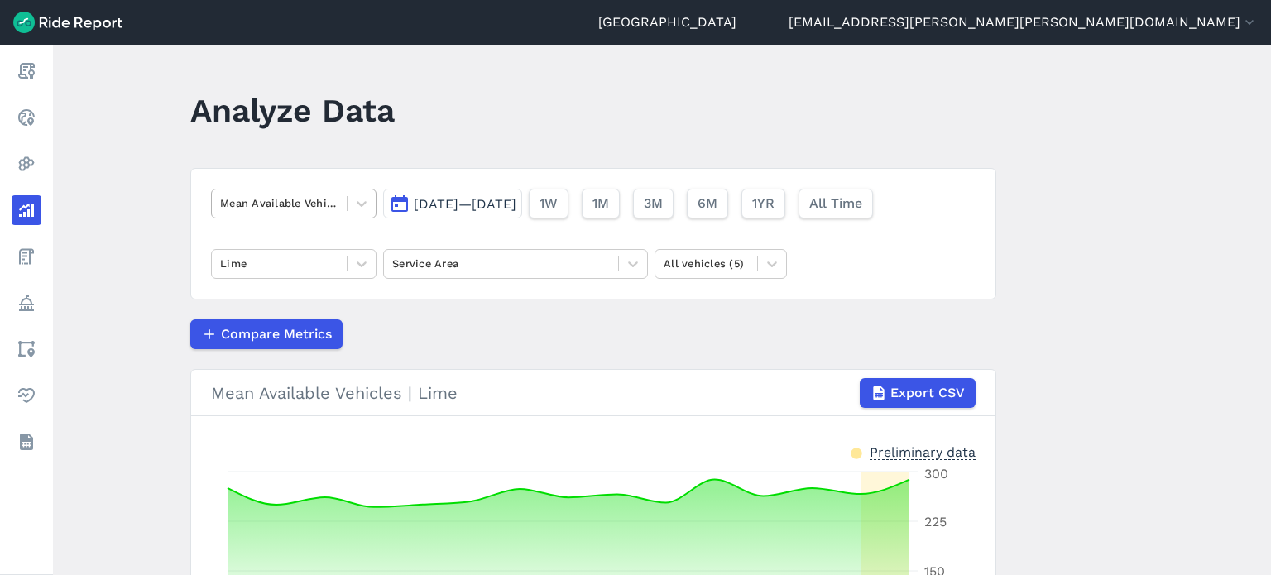
click at [241, 198] on div at bounding box center [279, 203] width 118 height 19
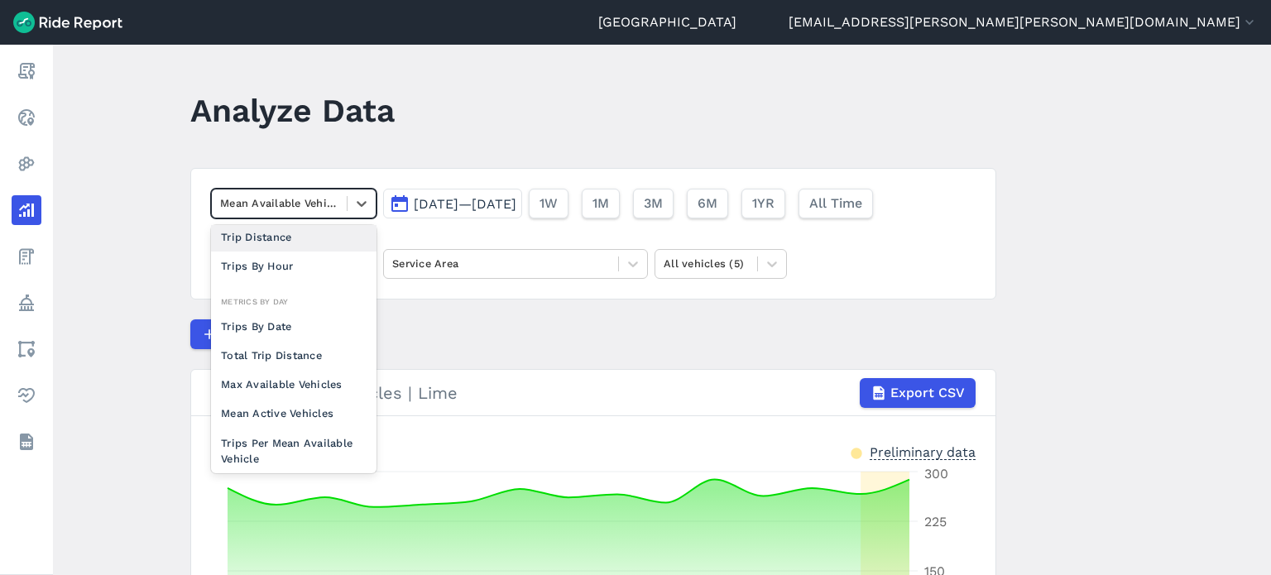
scroll to position [83, 0]
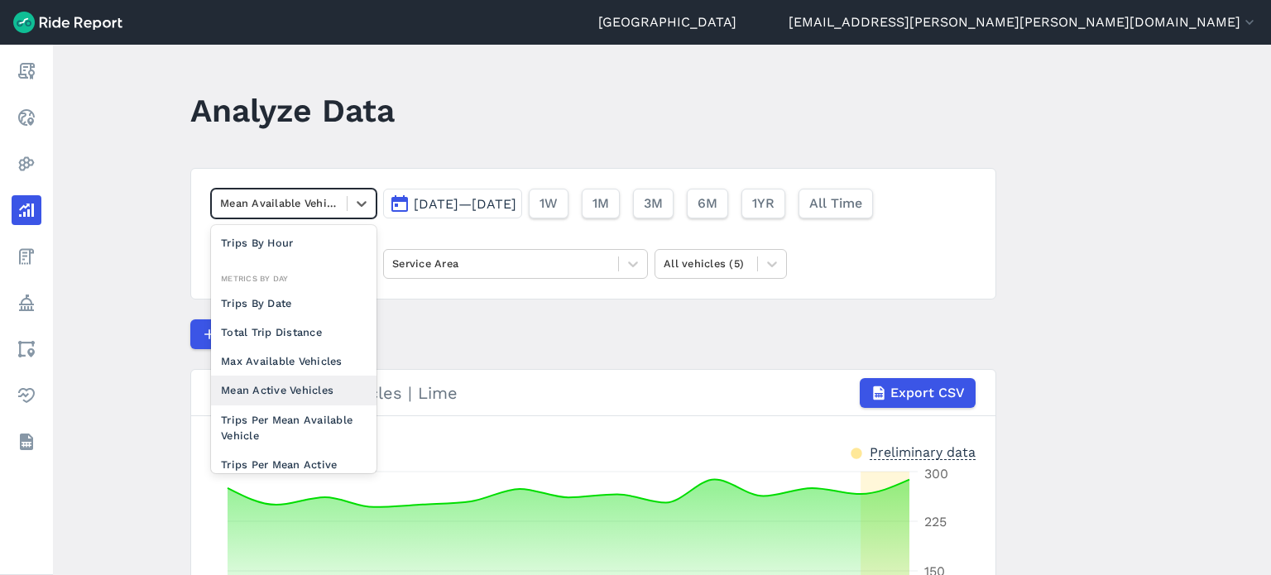
click at [314, 385] on div "Mean Active Vehicles" at bounding box center [293, 390] width 165 height 29
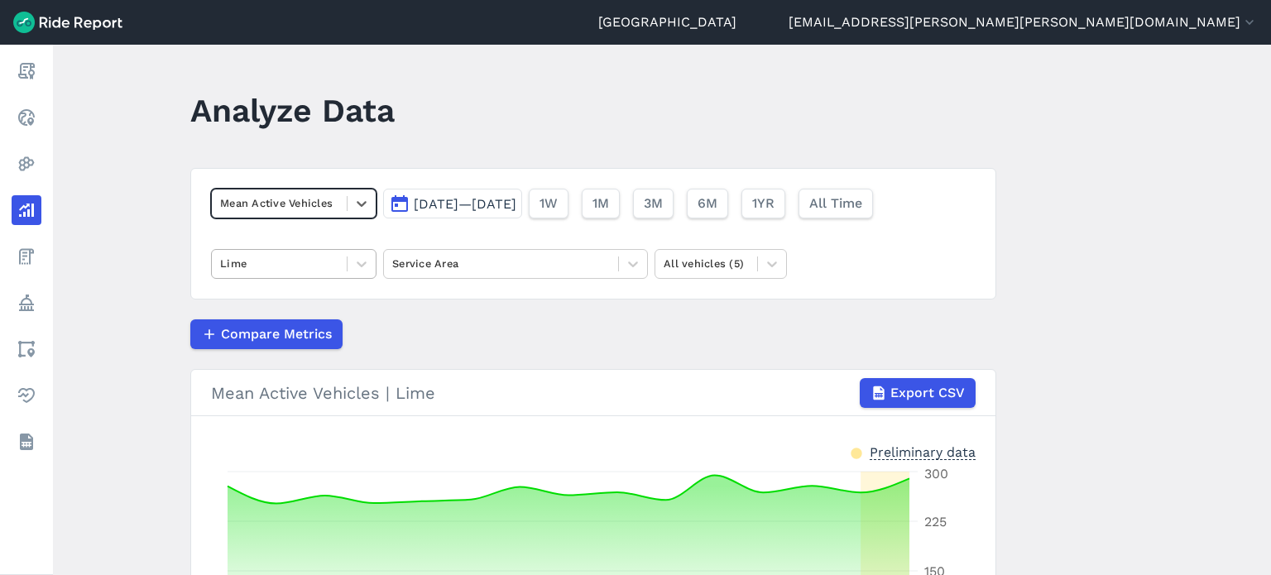
click at [263, 261] on div at bounding box center [279, 263] width 118 height 19
click at [150, 238] on main "Analyze Data Mean Active Vehicles [DATE]—[DATE] 1W 1M 3M 6M 1YR All Time Lime S…" at bounding box center [662, 310] width 1218 height 530
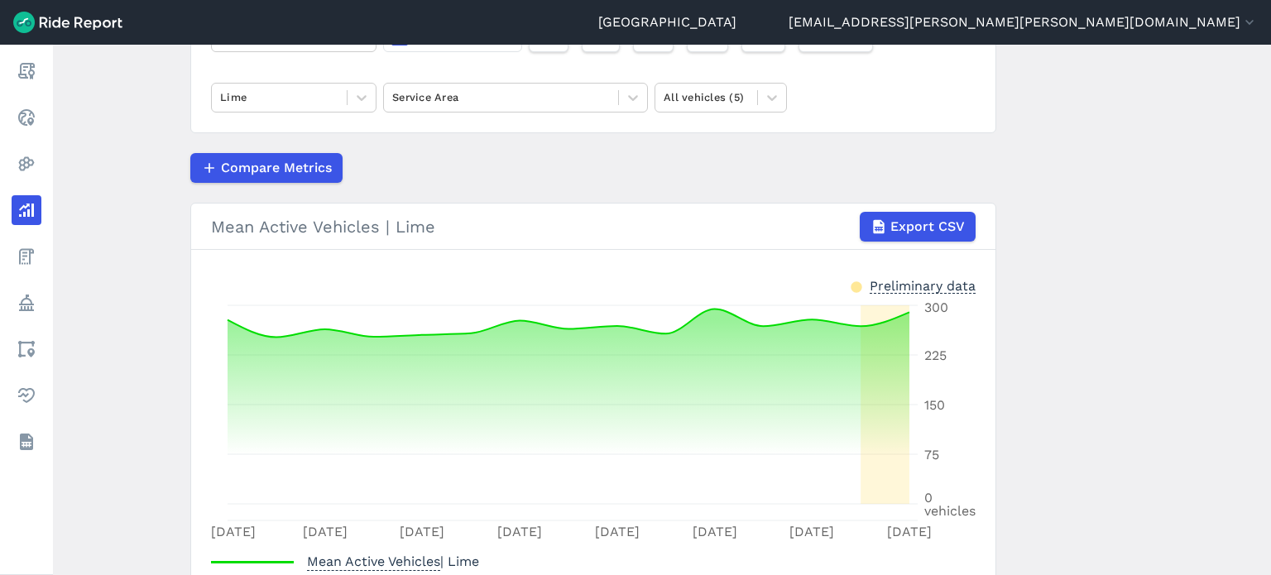
scroll to position [248, 0]
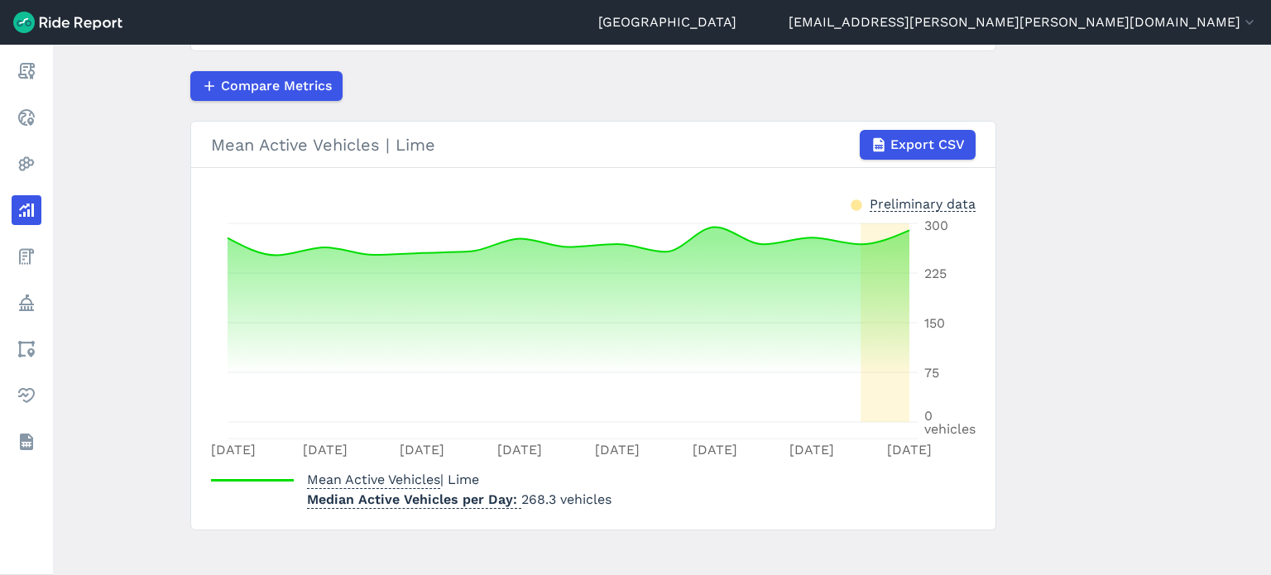
click at [103, 145] on main "Analyze Data Mean Active Vehicles [DATE]—[DATE] 1W 1M 3M 6M 1YR All Time Lime S…" at bounding box center [662, 310] width 1218 height 530
click at [1111, 148] on main "Analyze Data Mean Active Vehicles [DATE]—[DATE] 1W 1M 3M 6M 1YR All Time Lime S…" at bounding box center [662, 310] width 1218 height 530
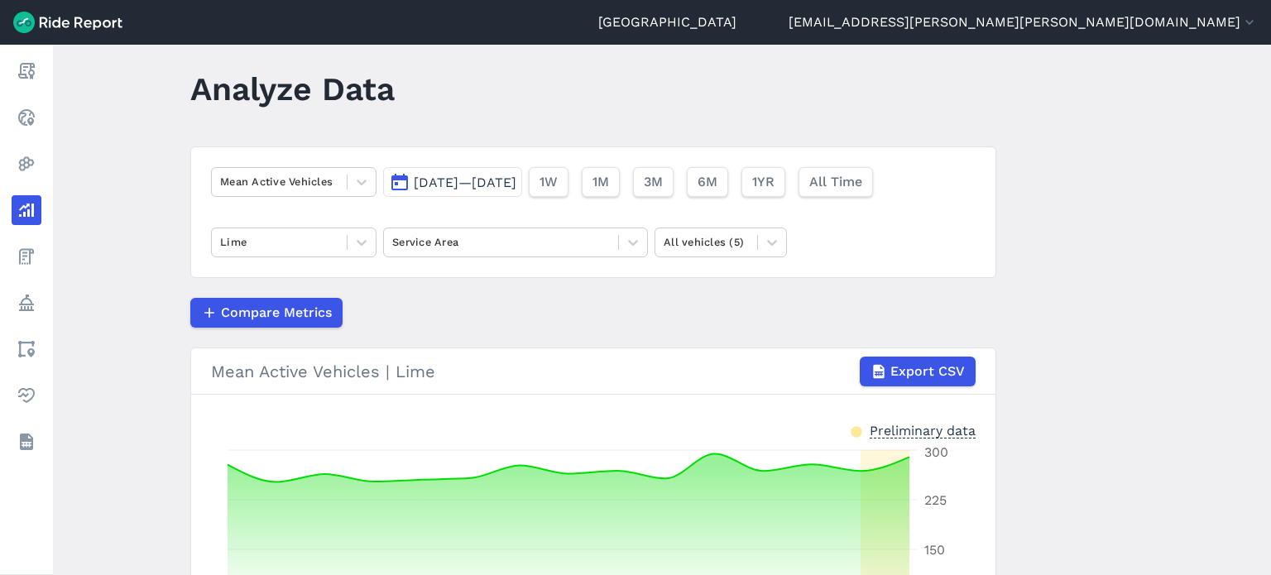
scroll to position [0, 0]
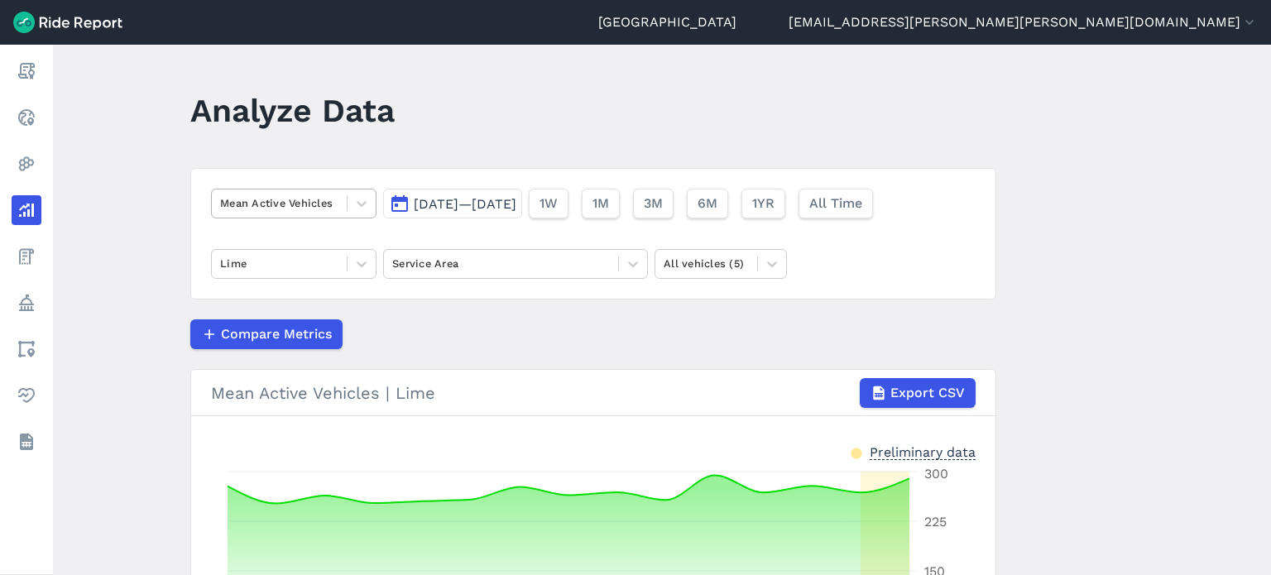
click at [257, 192] on div "Mean Active Vehicles" at bounding box center [279, 203] width 135 height 26
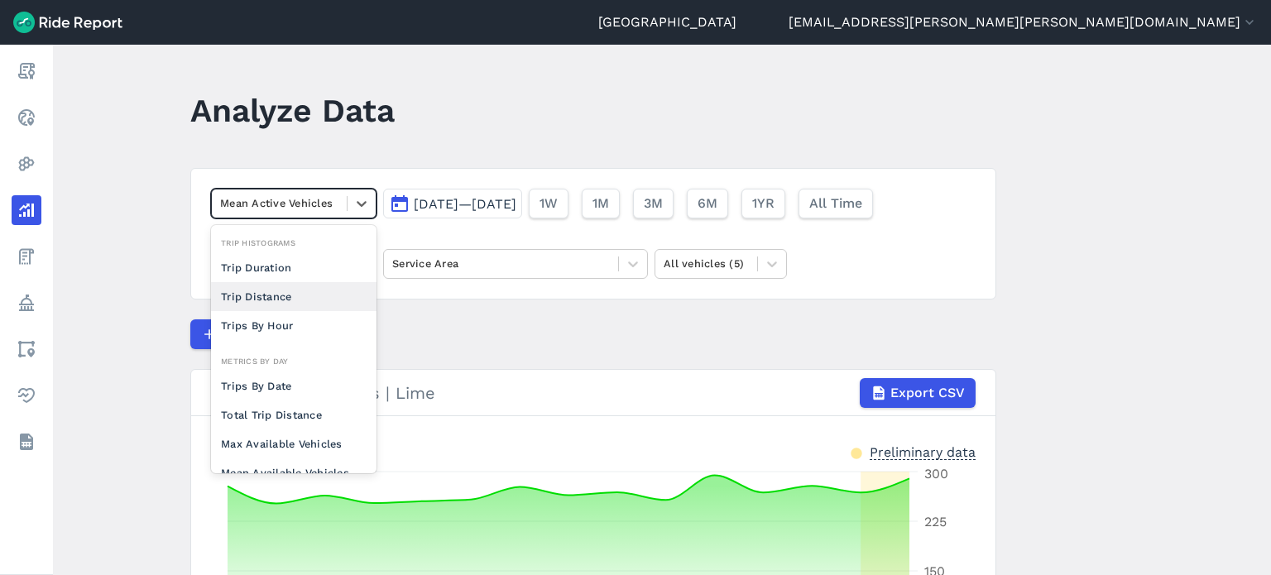
scroll to position [83, 0]
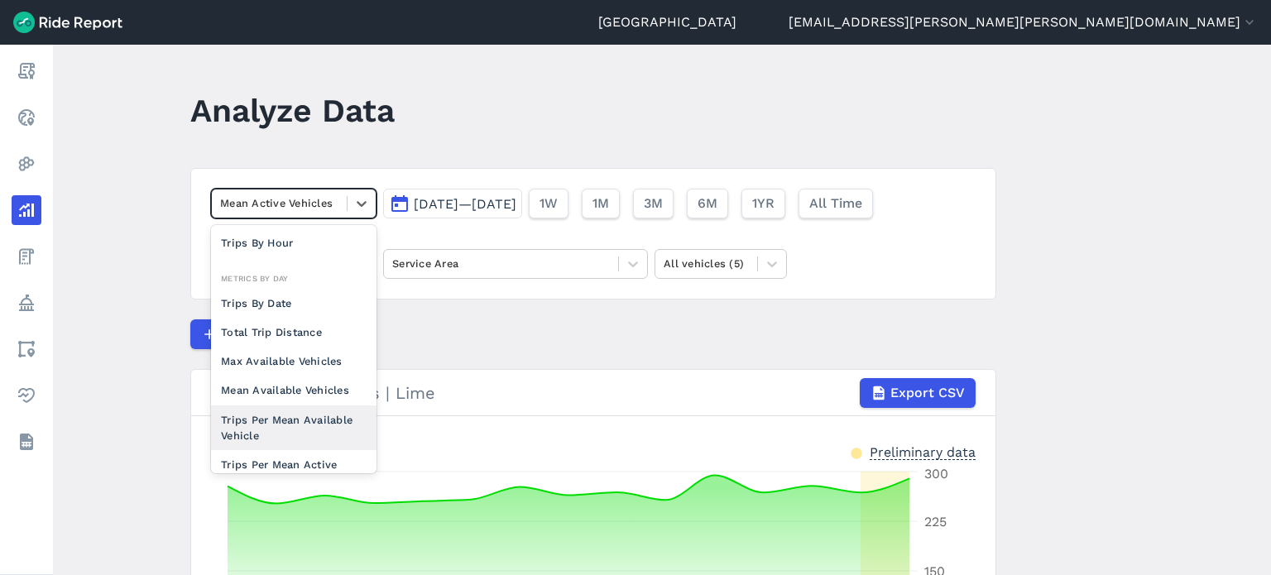
click at [279, 413] on div "Trips Per Mean Available Vehicle" at bounding box center [293, 427] width 165 height 45
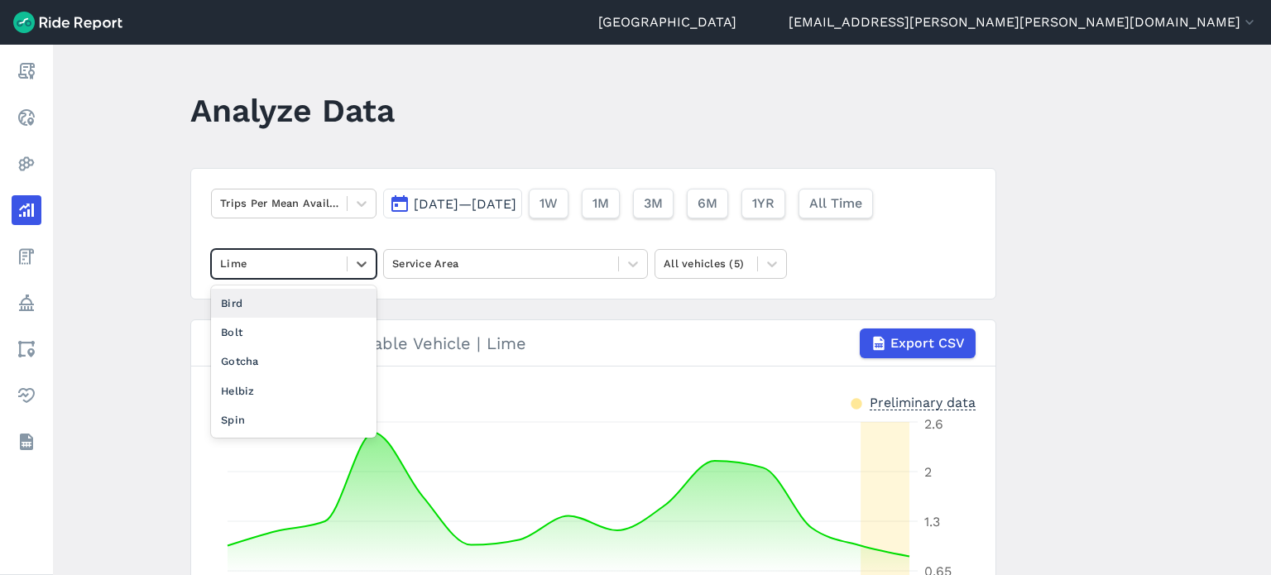
click at [304, 257] on div at bounding box center [279, 263] width 118 height 19
click at [156, 214] on main "Analyze Data Trips Per Mean Available Vehicle [DATE]—[DATE] 1W 1M 3M 6M 1YR All…" at bounding box center [662, 310] width 1218 height 530
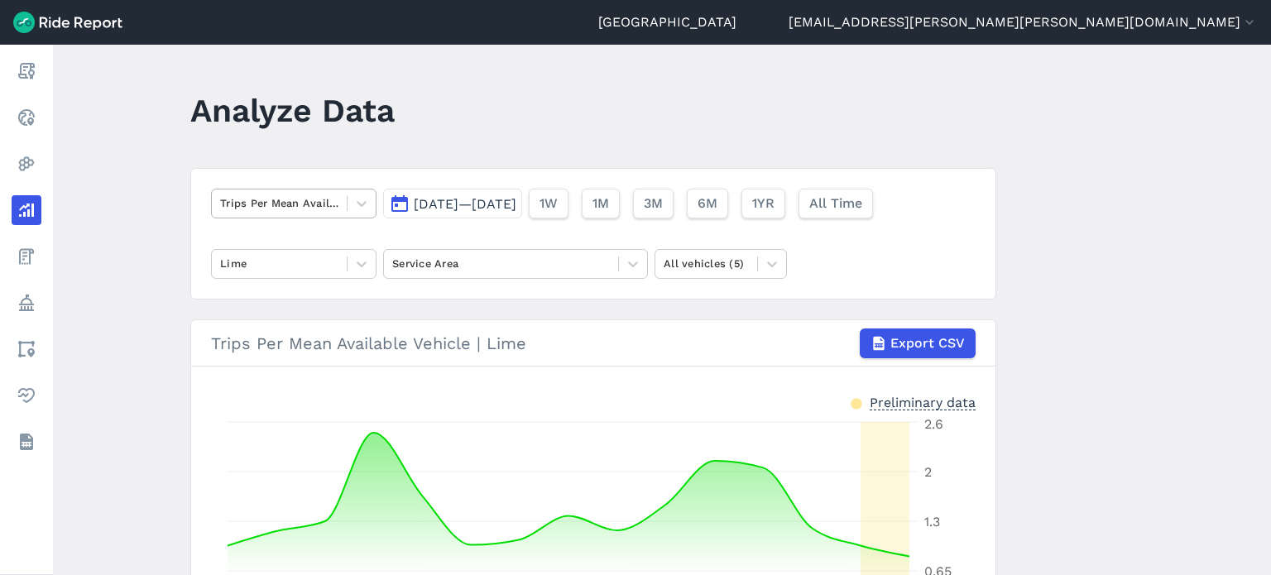
click at [286, 207] on div at bounding box center [279, 203] width 118 height 19
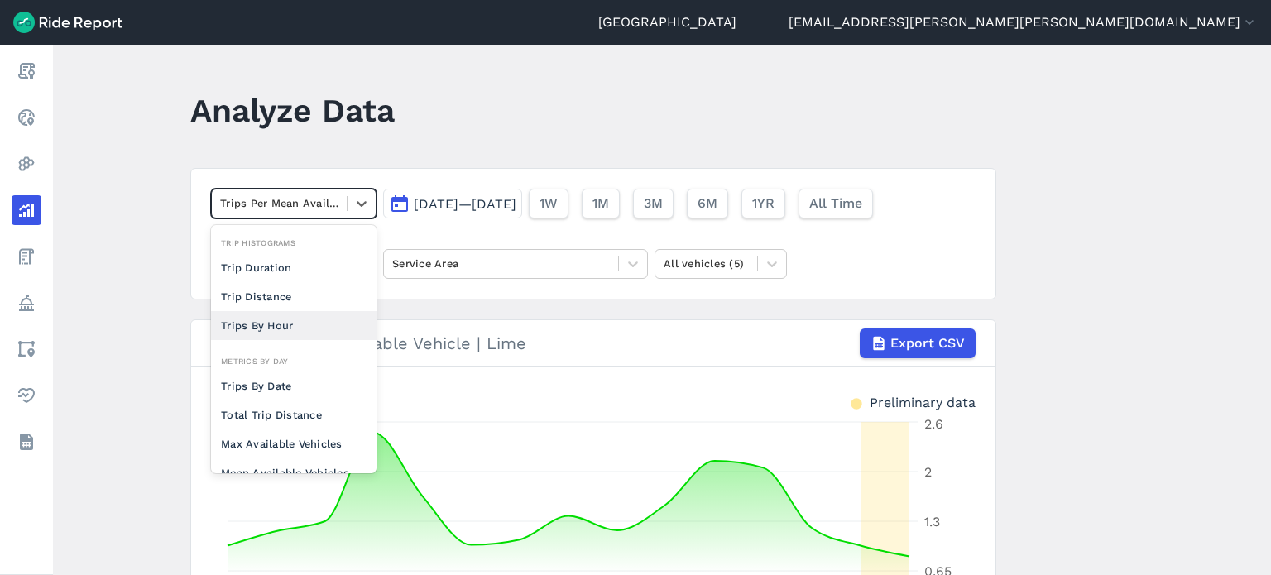
scroll to position [83, 0]
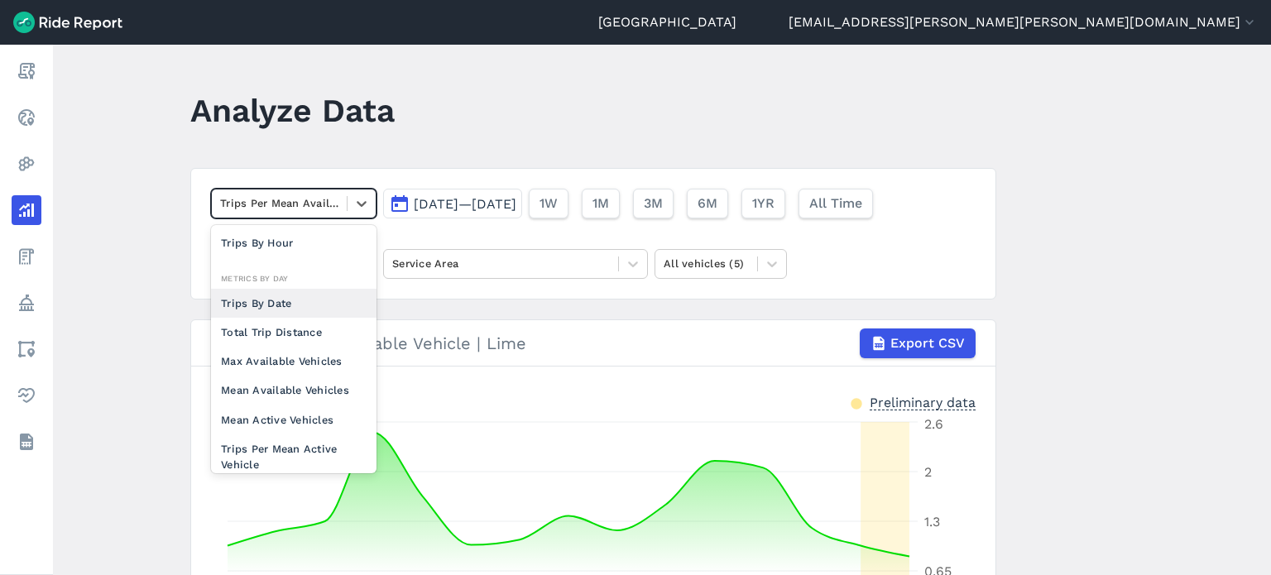
click at [155, 208] on main "Analyze Data option Trips By Date focused, 0 of 2. 10 results available. Use Up…" at bounding box center [662, 310] width 1218 height 530
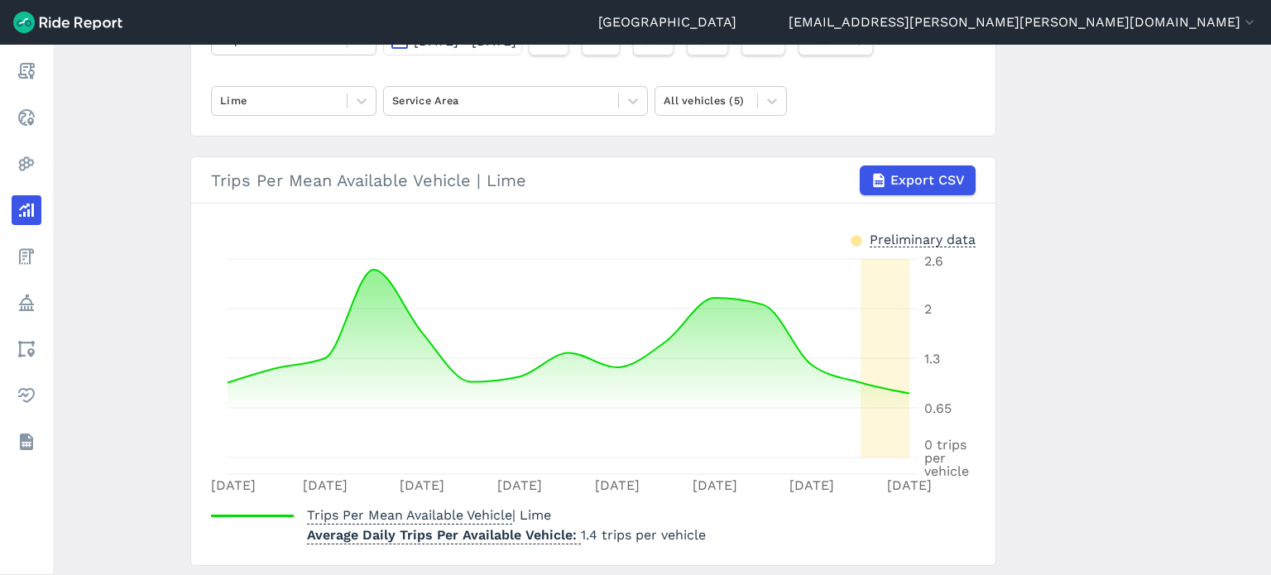
scroll to position [165, 0]
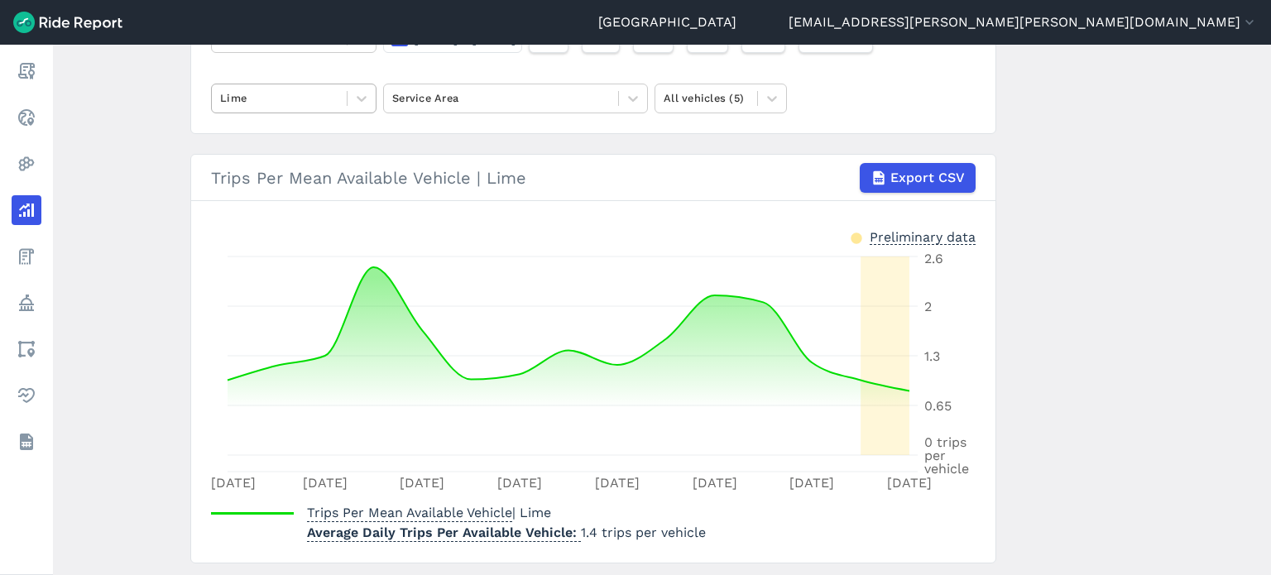
click at [343, 108] on div "Lime" at bounding box center [279, 98] width 135 height 26
click at [149, 89] on main "Analyze Data Trips Per Mean Available Vehicle [DATE]—[DATE] 1W 1M 3M 6M 1YR All…" at bounding box center [662, 310] width 1218 height 530
click at [1166, 262] on main "Analyze Data Trips Per Mean Available Vehicle [DATE]—[DATE] 1W 1M 3M 6M 1YR All…" at bounding box center [662, 310] width 1218 height 530
click at [1145, 112] on main "Analyze Data Trips Per Mean Available Vehicle [DATE]—[DATE] 1W 1M 3M 6M 1YR All…" at bounding box center [662, 310] width 1218 height 530
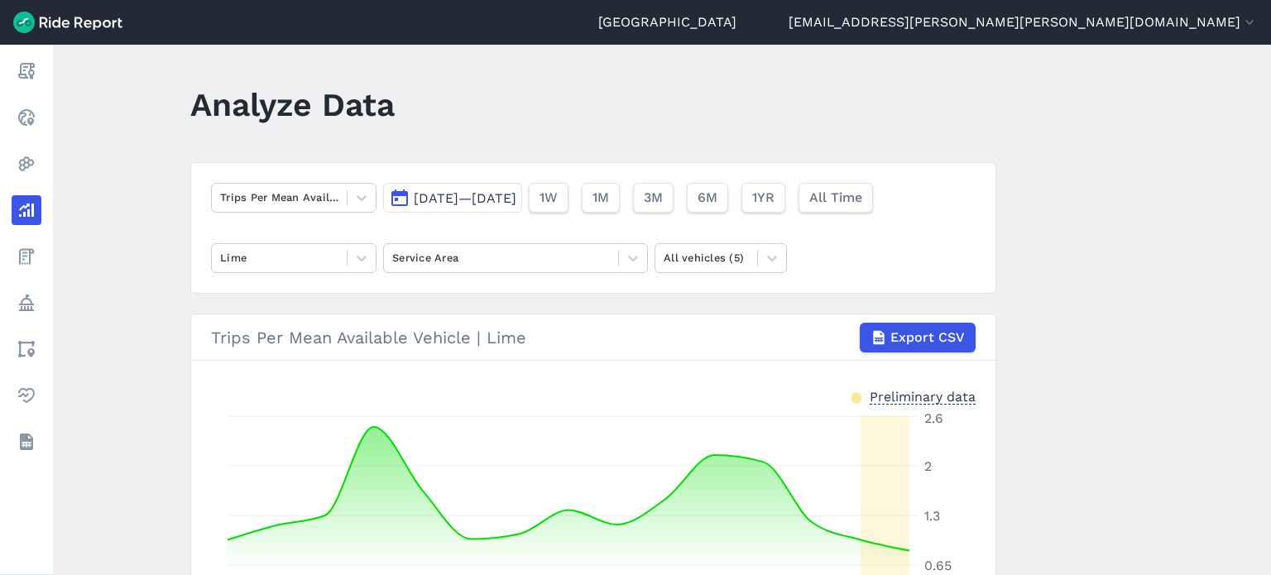
scroll to position [0, 0]
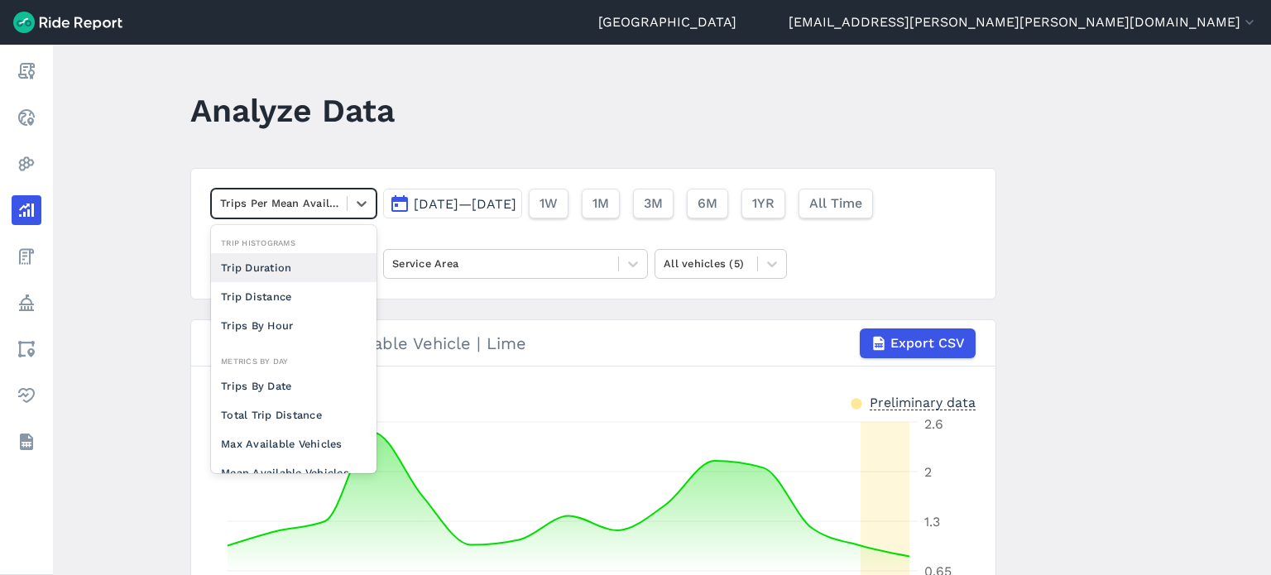
click at [323, 206] on div at bounding box center [279, 203] width 118 height 19
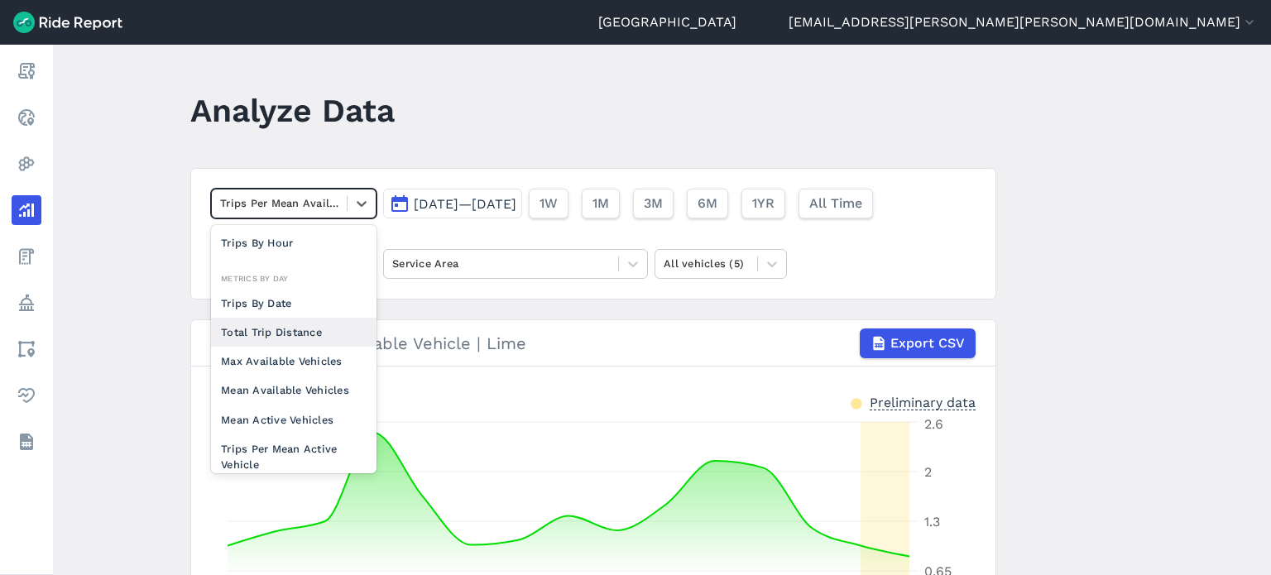
scroll to position [127, 0]
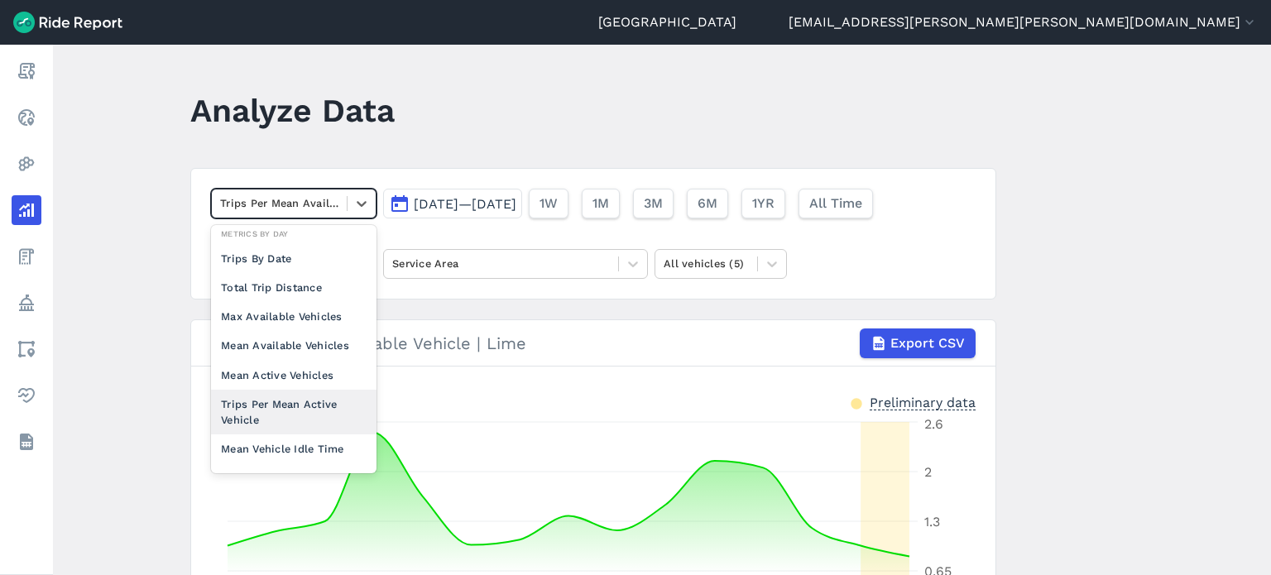
click at [295, 403] on div "Trips Per Mean Active Vehicle" at bounding box center [293, 412] width 165 height 45
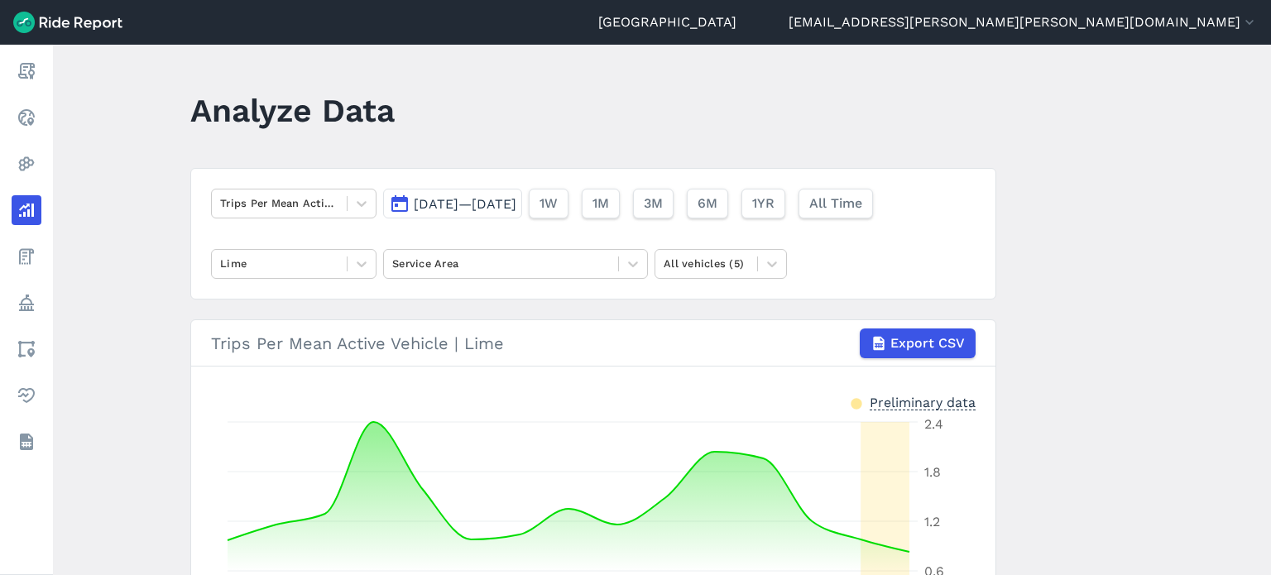
click at [103, 228] on main "Analyze Data Trips Per Mean Active Vehicle [DATE]—[DATE] 1W 1M 3M 6M 1YR All Ti…" at bounding box center [662, 310] width 1218 height 530
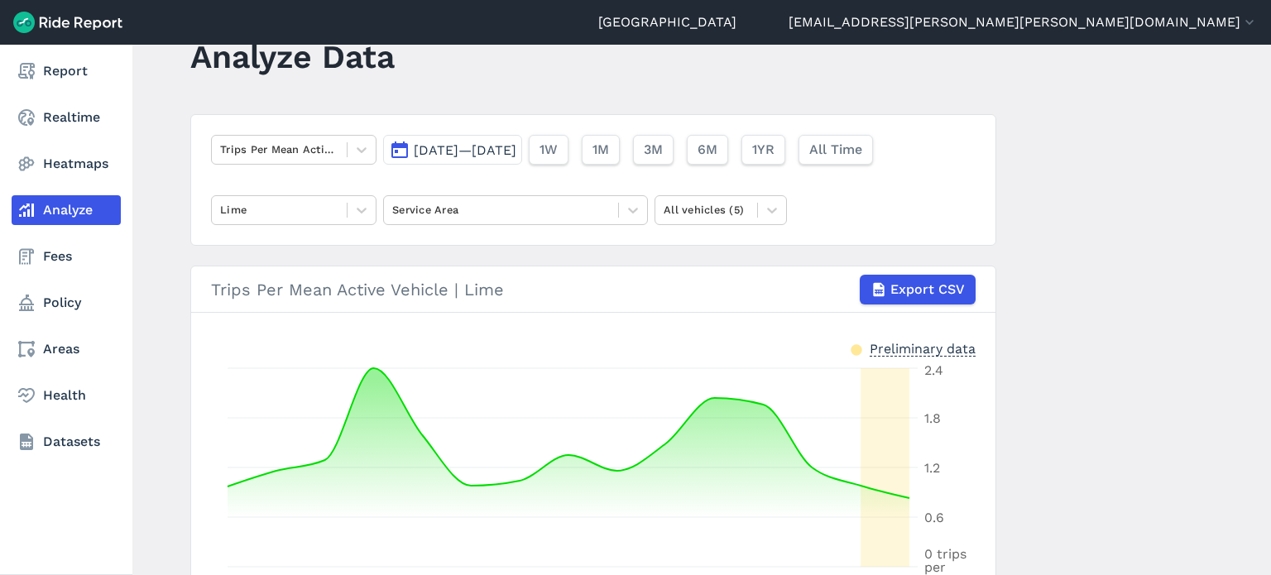
scroll to position [83, 0]
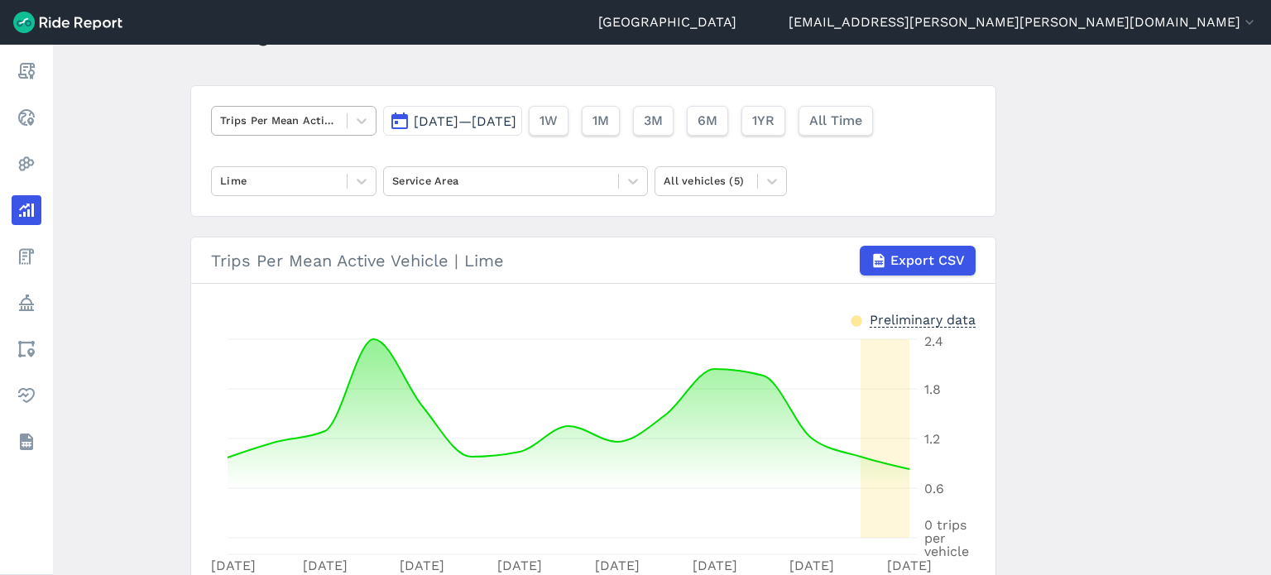
click at [280, 125] on div at bounding box center [279, 120] width 118 height 19
click at [150, 132] on main "Analyze Data Trips Per Mean Active Vehicle [DATE]—[DATE] 1W 1M 3M 6M 1YR All Ti…" at bounding box center [662, 310] width 1218 height 530
click at [264, 119] on div at bounding box center [279, 120] width 118 height 19
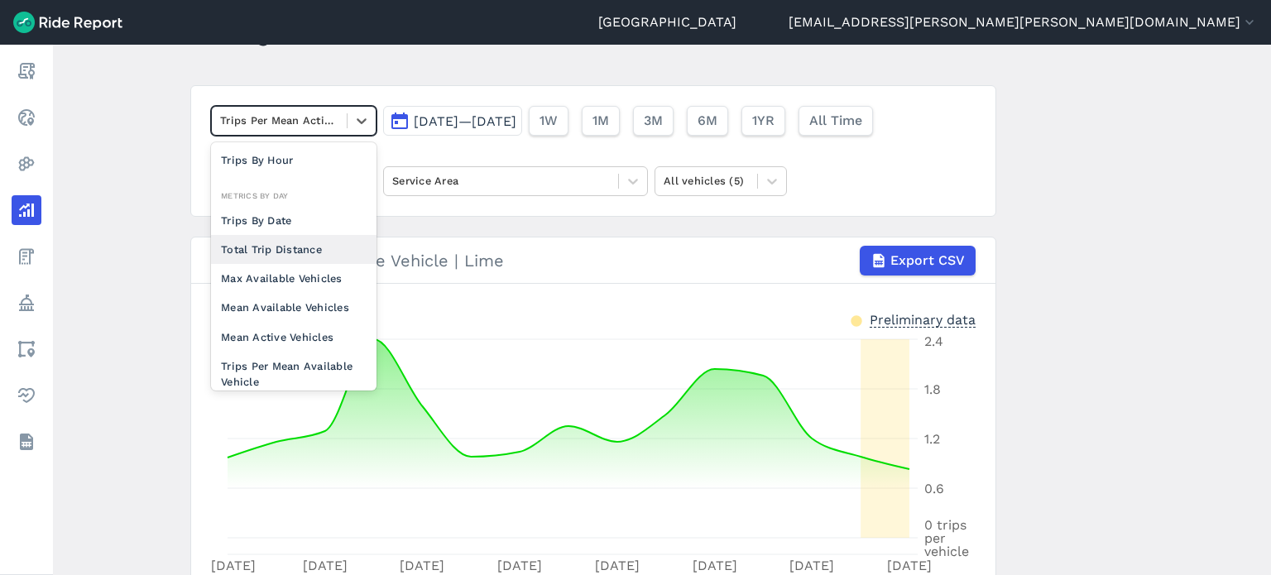
scroll to position [127, 0]
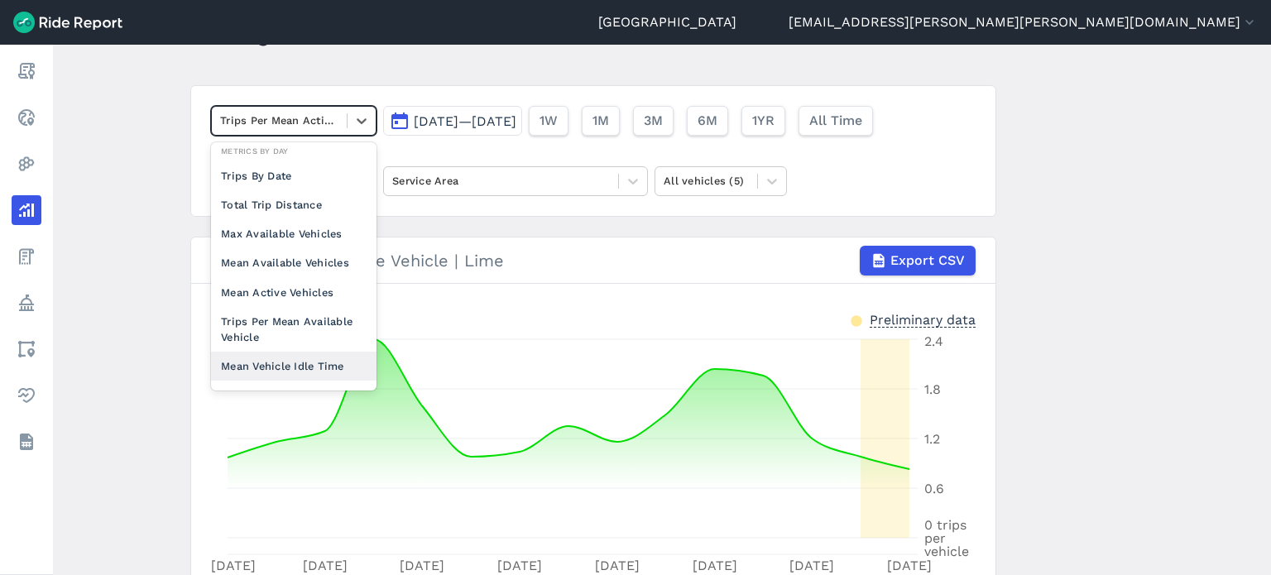
click at [297, 357] on div "Mean Vehicle Idle Time" at bounding box center [293, 366] width 165 height 29
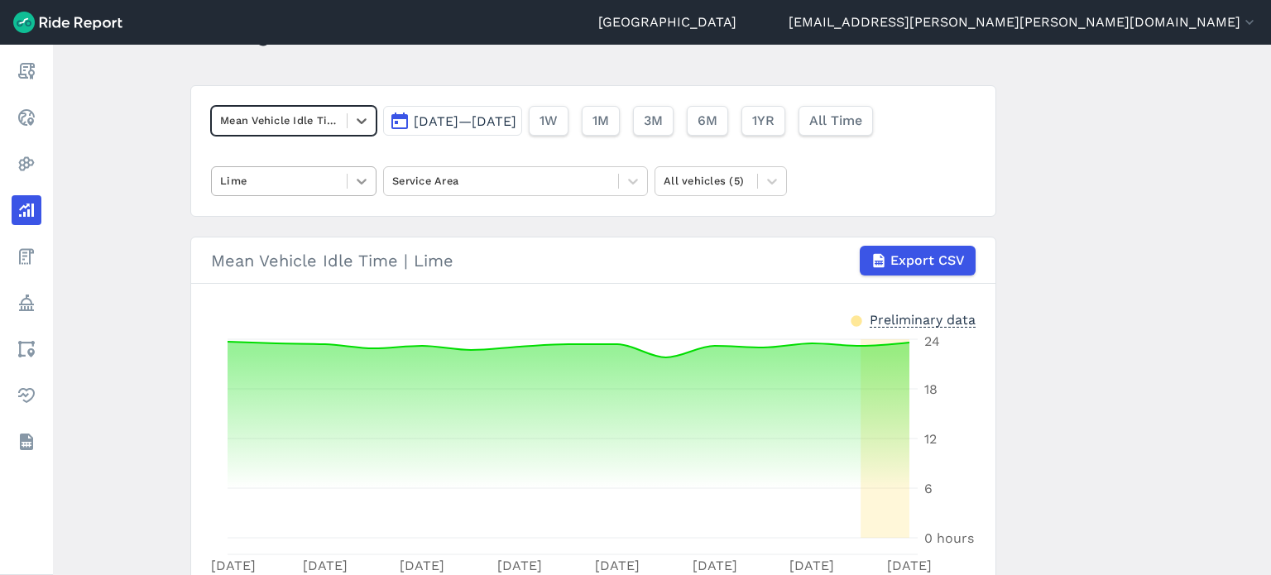
click at [356, 185] on icon at bounding box center [361, 181] width 17 height 17
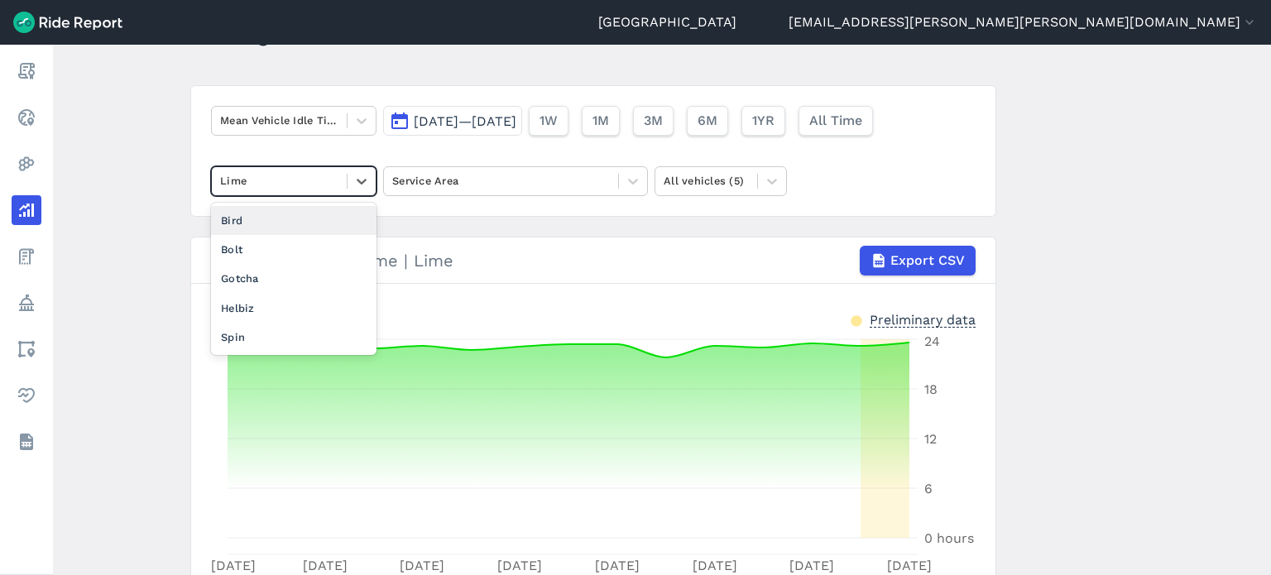
click at [1094, 292] on main "Analyze Data Mean Vehicle Idle Time [DATE]—[DATE] 1W 1M 3M 6M 1YR All Time opti…" at bounding box center [662, 310] width 1218 height 530
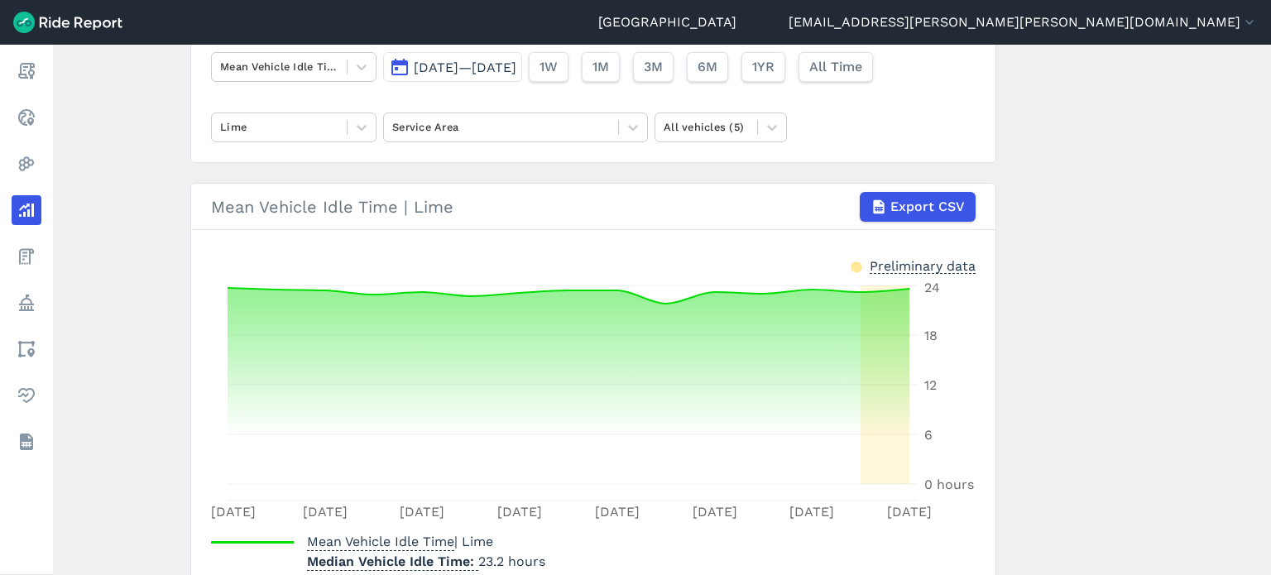
scroll to position [165, 0]
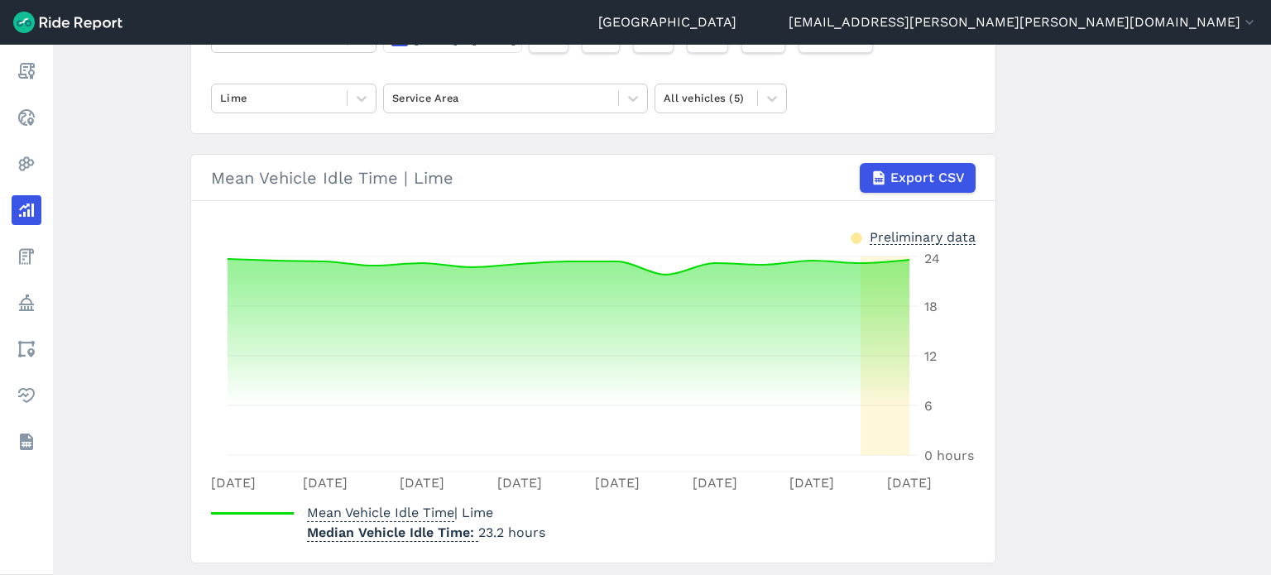
click at [1121, 264] on main "Analyze Data Mean Vehicle Idle Time [DATE]—[DATE] 1W 1M 3M 6M 1YR All Time Lime…" at bounding box center [662, 310] width 1218 height 530
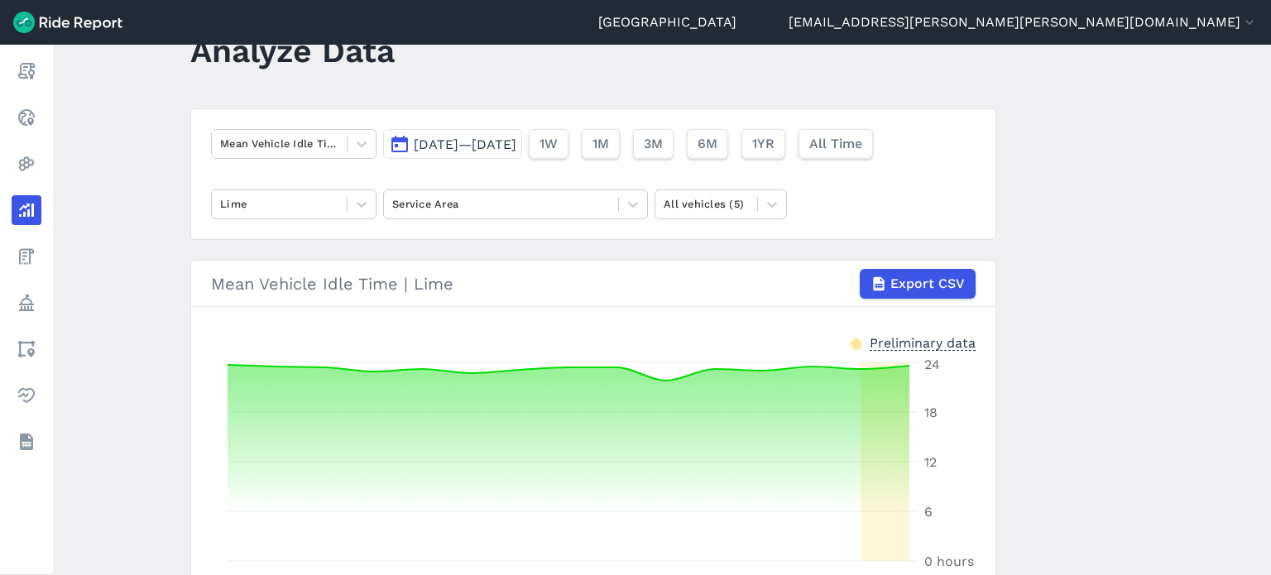
scroll to position [0, 0]
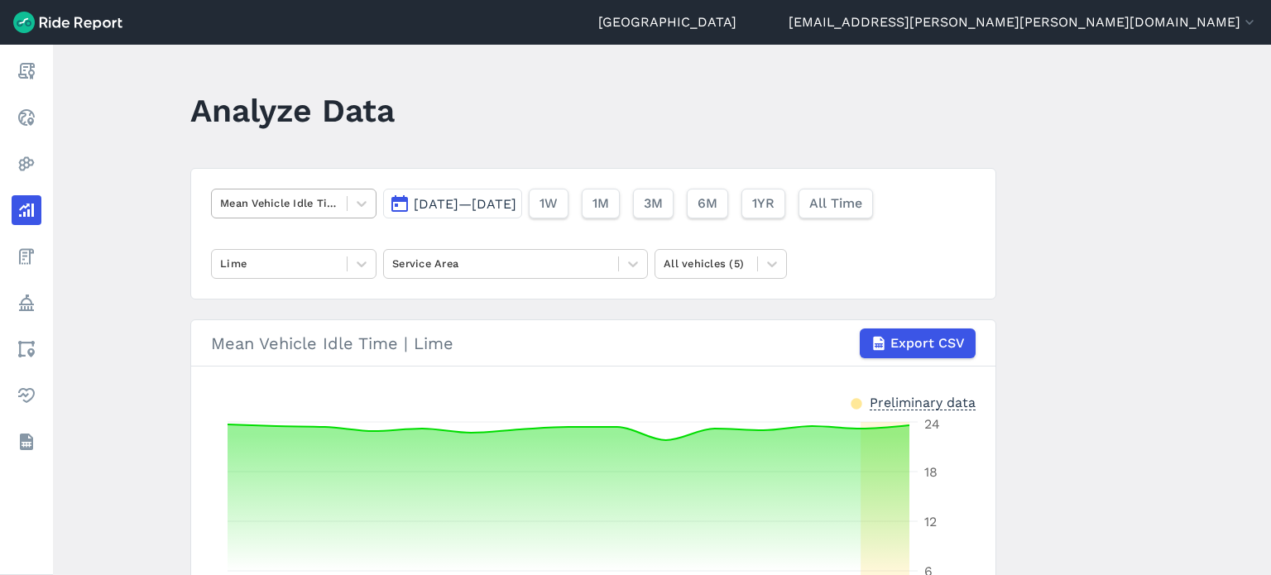
click at [301, 203] on div at bounding box center [279, 203] width 118 height 19
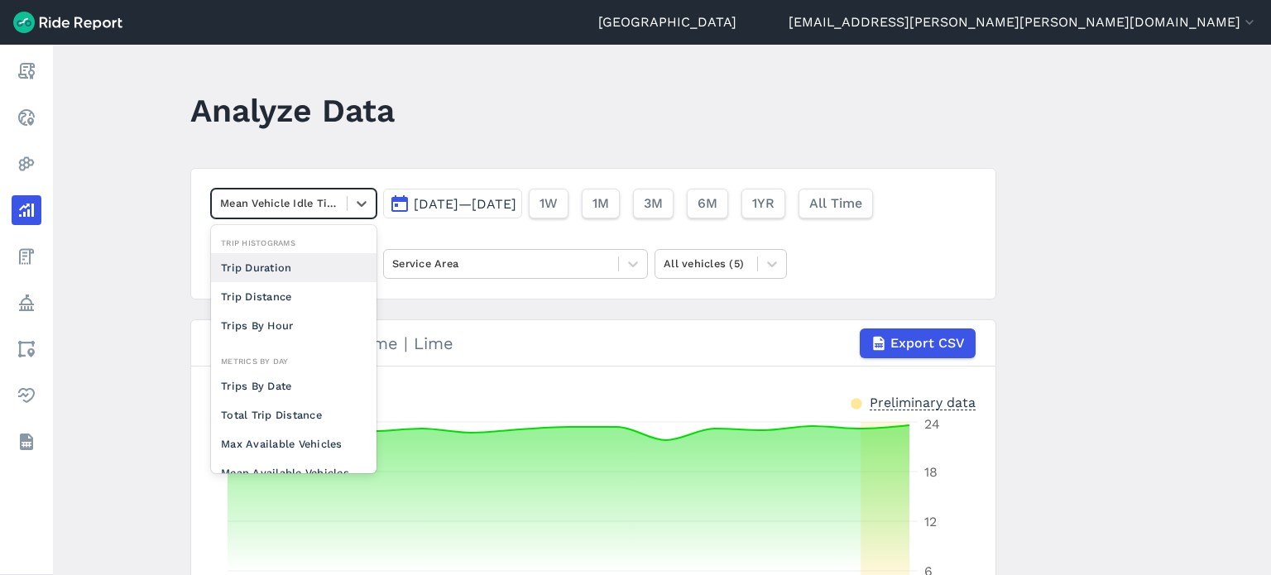
click at [262, 266] on div "Trip Duration" at bounding box center [293, 267] width 165 height 29
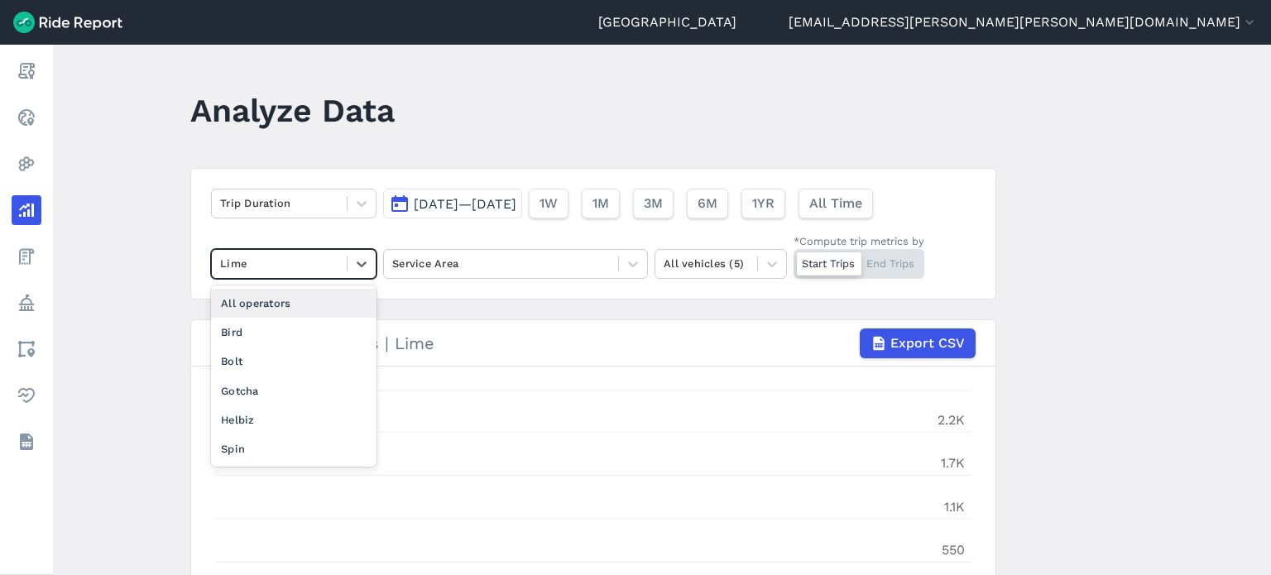
click at [282, 254] on div at bounding box center [279, 263] width 118 height 19
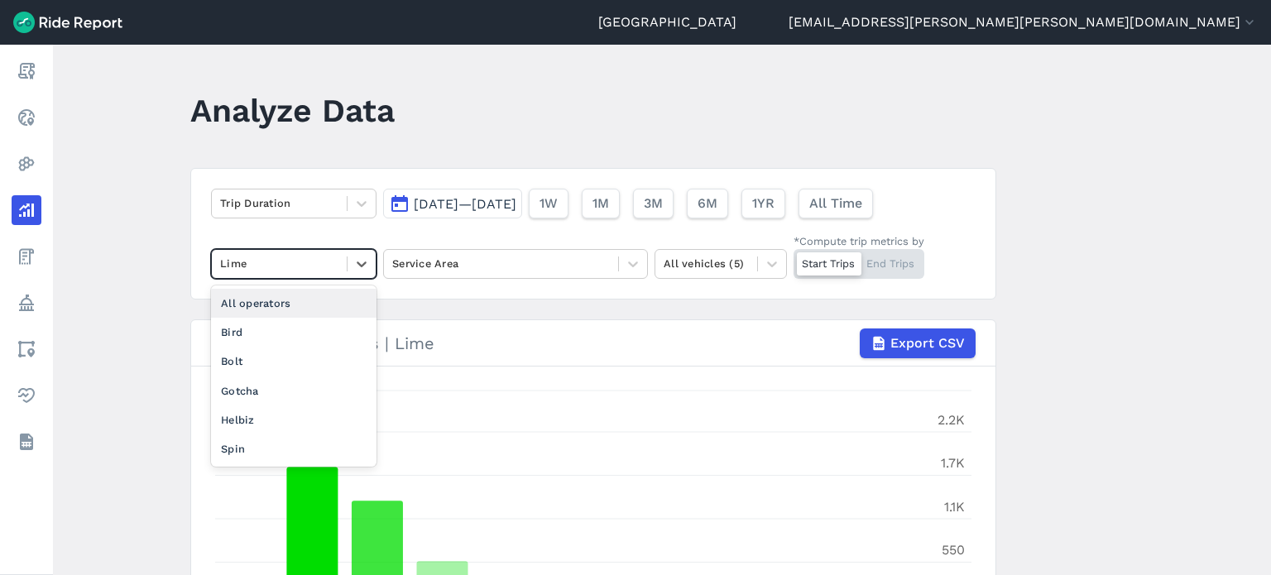
click at [261, 297] on div "All operators" at bounding box center [293, 303] width 165 height 29
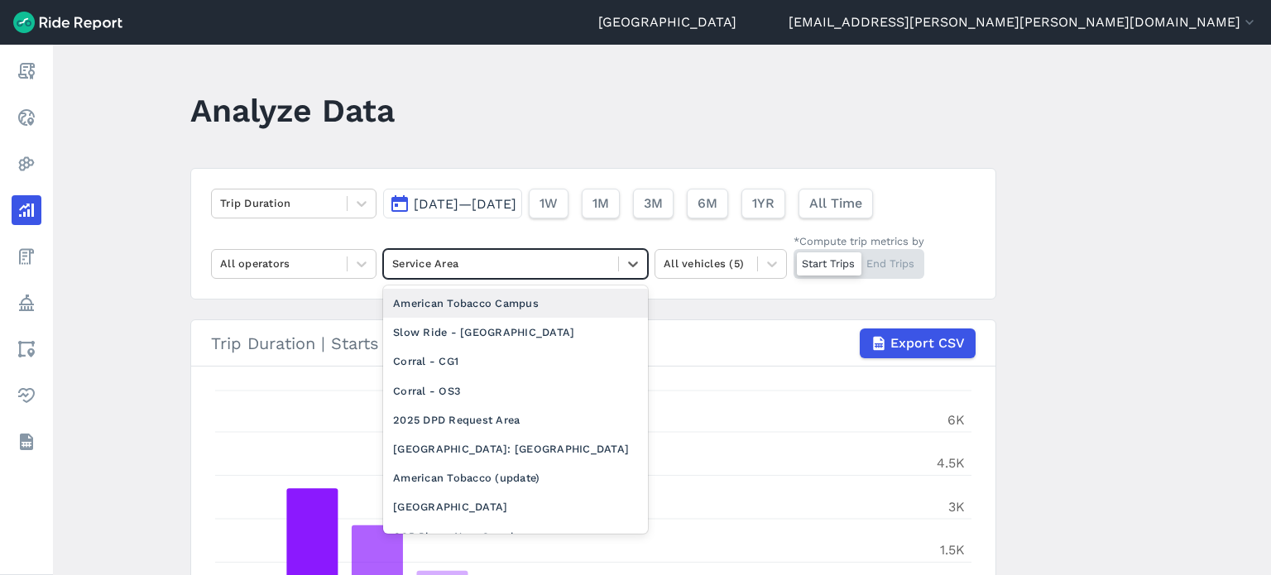
click at [535, 254] on div at bounding box center [501, 263] width 218 height 19
click at [513, 299] on div "American Tobacco Campus" at bounding box center [515, 303] width 265 height 29
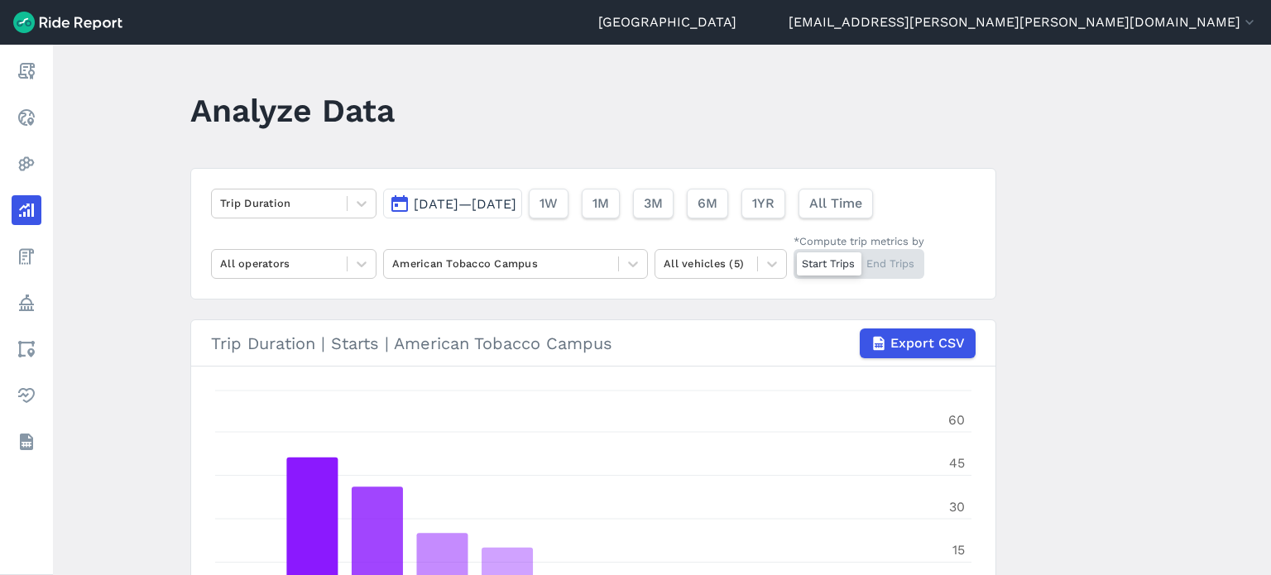
click at [1097, 331] on main "Analyze Data Trip Duration [DATE]—[DATE] 1W 1M 3M 6M 1YR All Time All operators…" at bounding box center [662, 310] width 1218 height 530
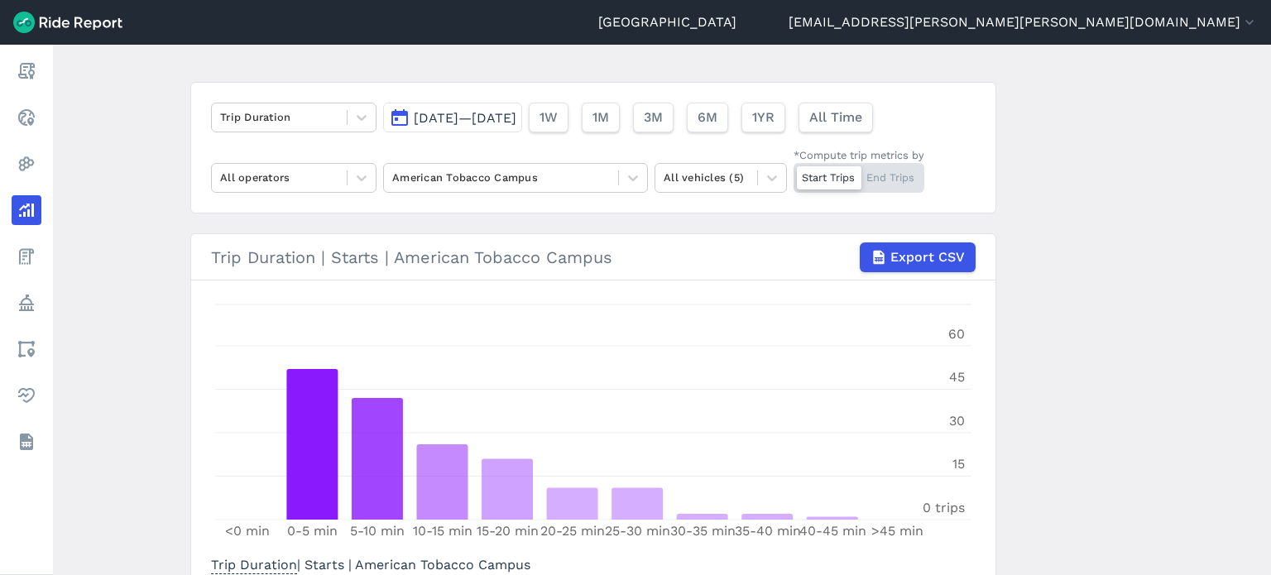
scroll to position [204, 0]
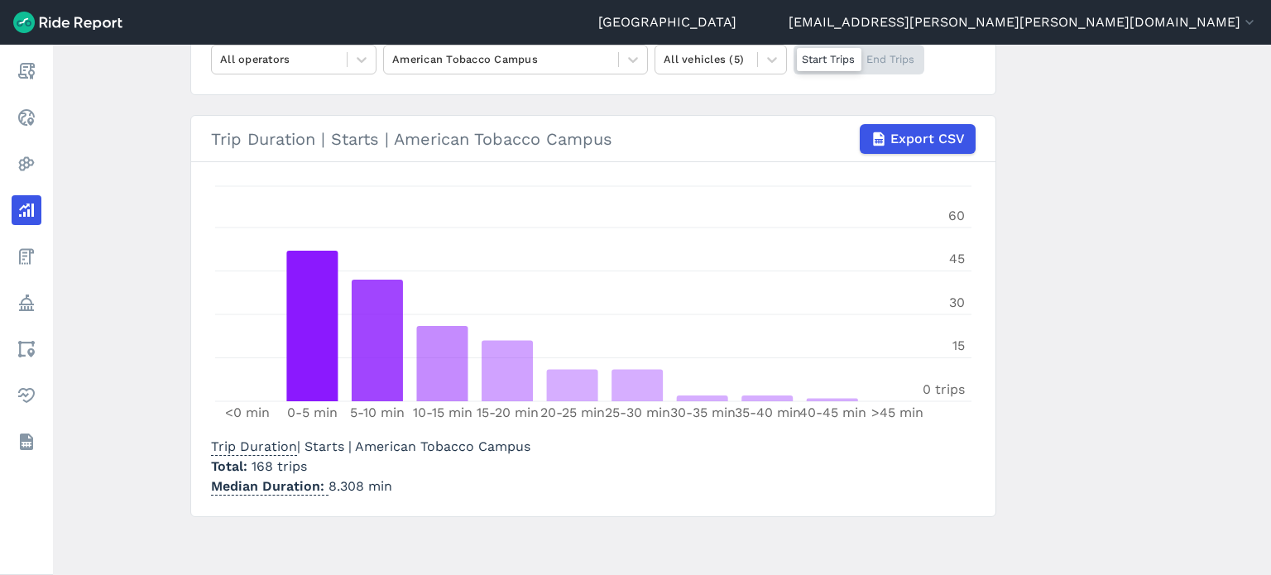
click at [1191, 228] on main "Analyze Data Trip Duration [DATE]—[DATE] 1W 1M 3M 6M 1YR All Time All operators…" at bounding box center [662, 310] width 1218 height 530
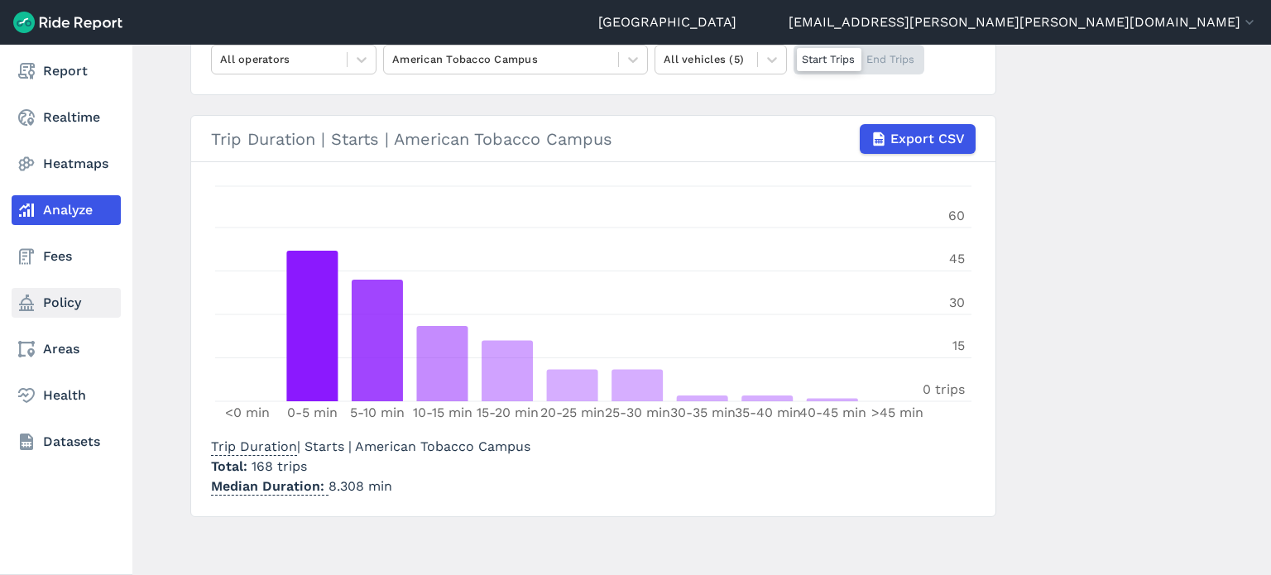
click at [51, 307] on link "Policy" at bounding box center [66, 303] width 109 height 30
